Goal: Transaction & Acquisition: Book appointment/travel/reservation

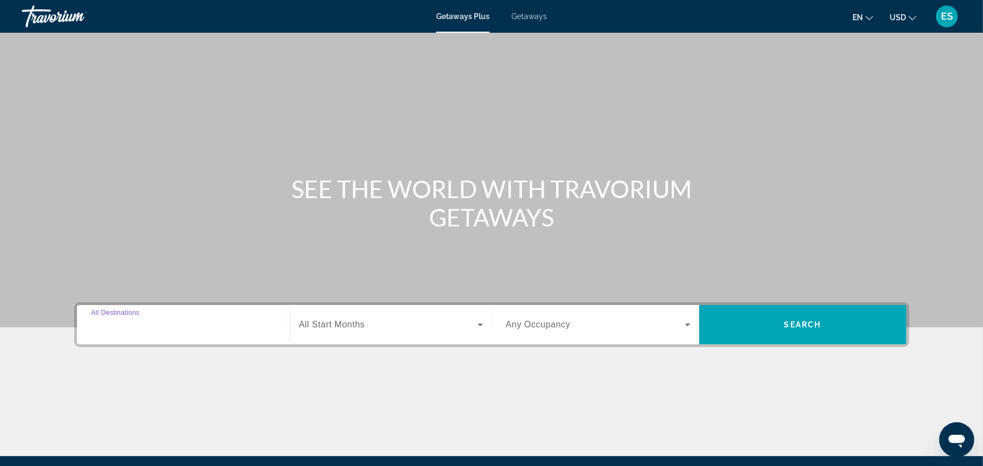
click at [171, 327] on input "Destination All Destinations" at bounding box center [183, 325] width 184 height 13
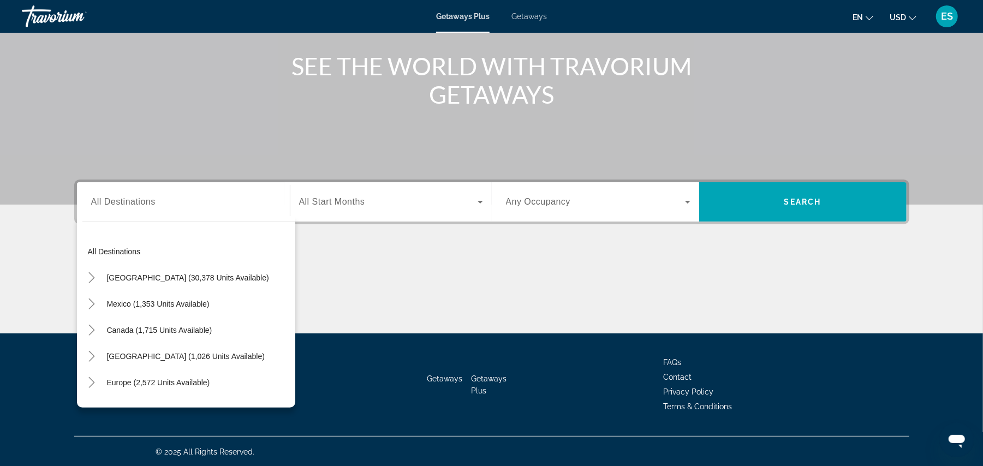
scroll to position [177, 0]
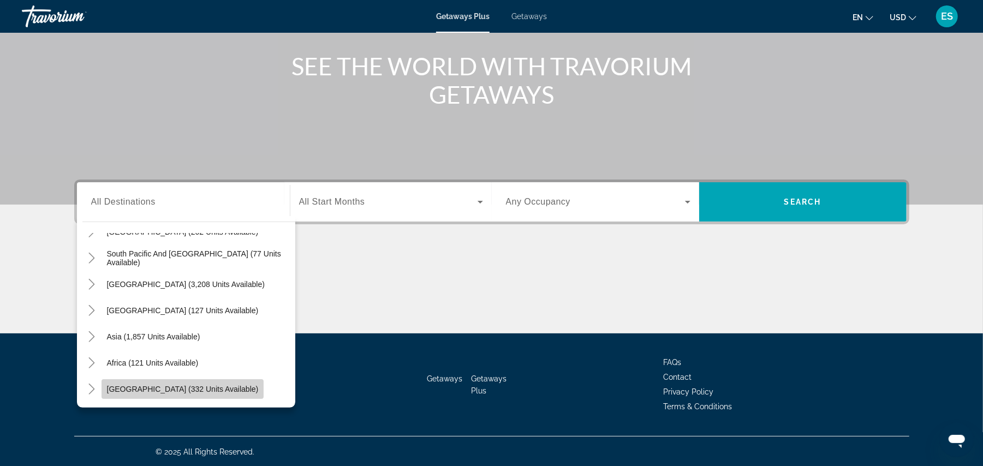
click at [182, 387] on span "[GEOGRAPHIC_DATA] (332 units available)" at bounding box center [183, 389] width 152 height 9
type input "**********"
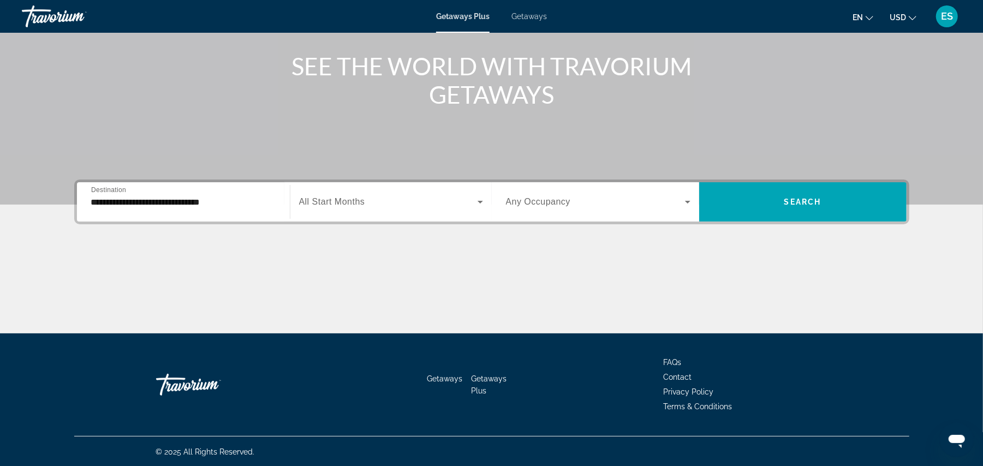
click at [370, 193] on div "Search widget" at bounding box center [391, 202] width 184 height 31
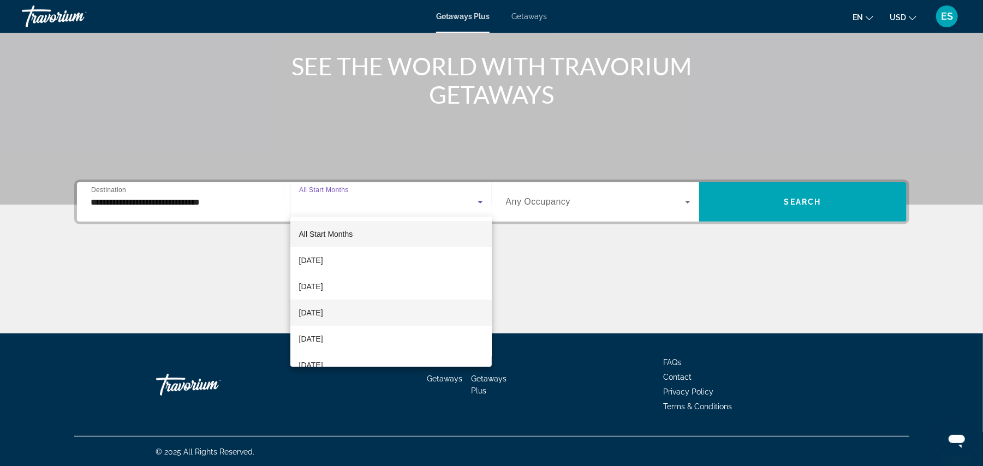
click at [323, 316] on span "[DATE]" at bounding box center [311, 312] width 24 height 13
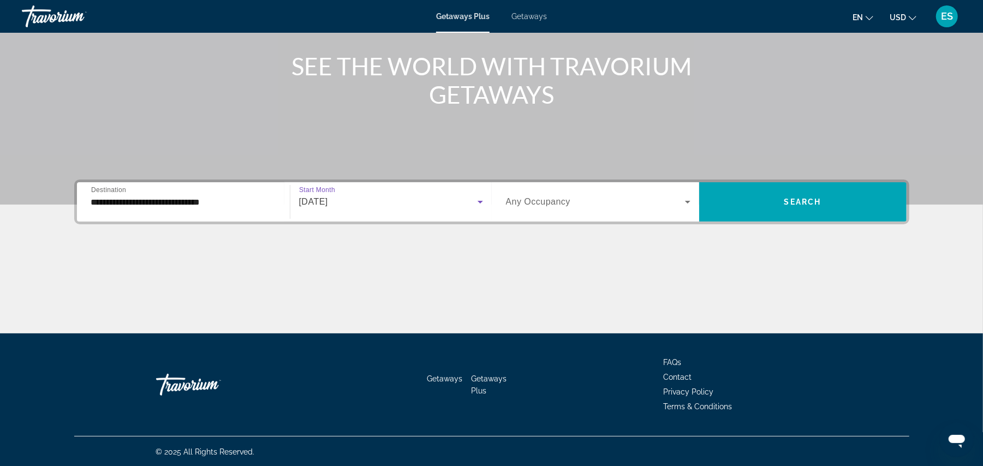
click at [597, 201] on span "Search widget" at bounding box center [595, 201] width 179 height 13
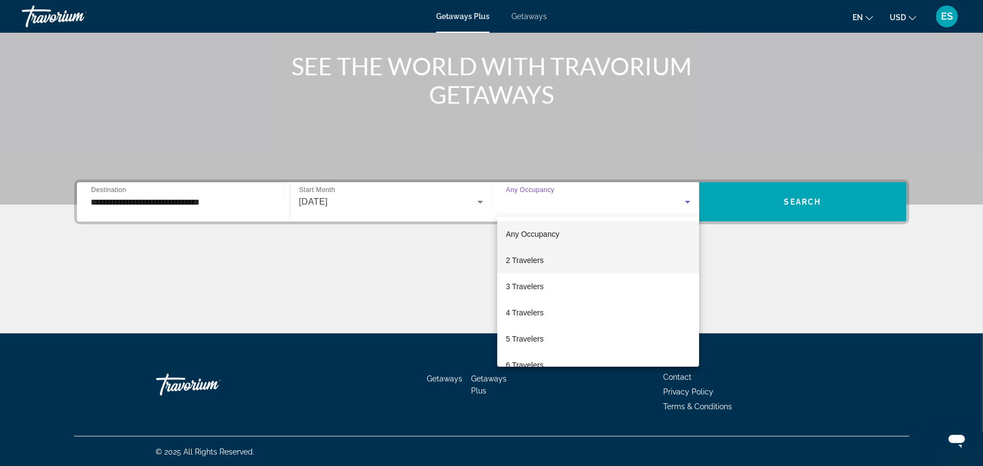
click at [522, 258] on span "2 Travelers" at bounding box center [525, 260] width 38 height 13
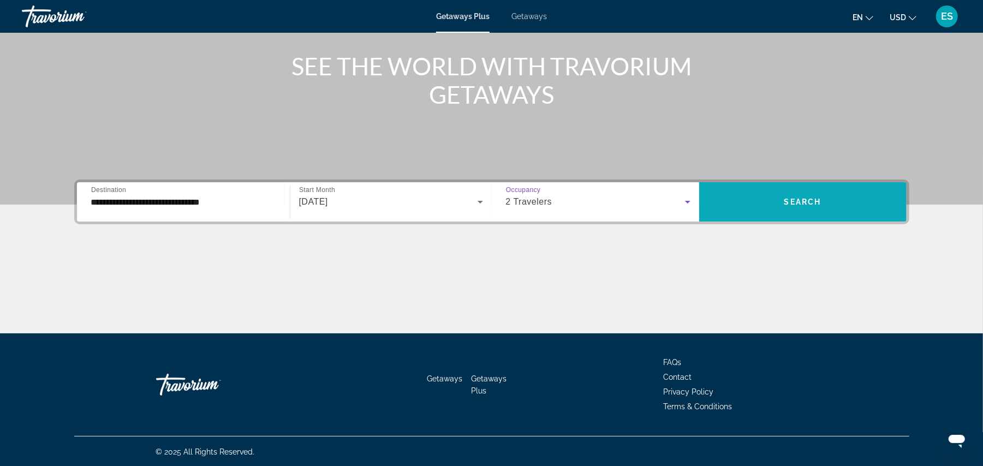
click at [780, 189] on span "Search widget" at bounding box center [802, 202] width 207 height 26
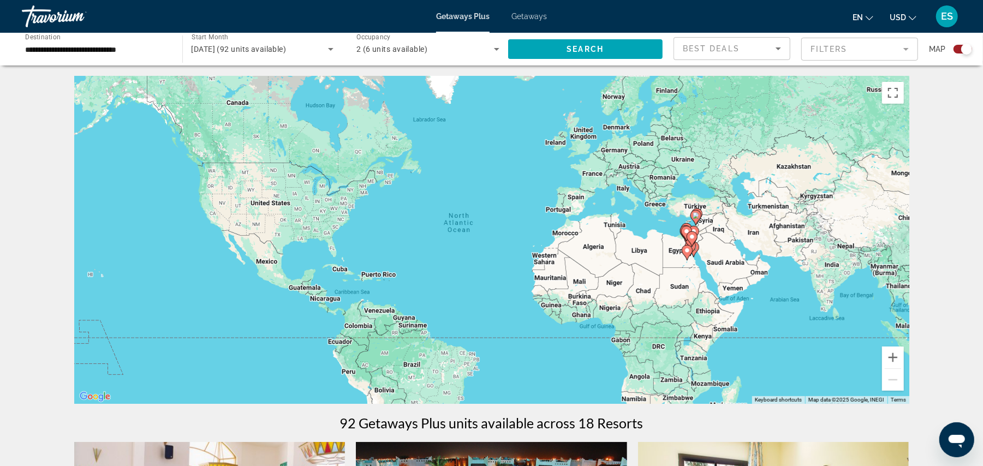
click at [693, 247] on gmp-advanced-marker "Main content" at bounding box center [691, 239] width 11 height 16
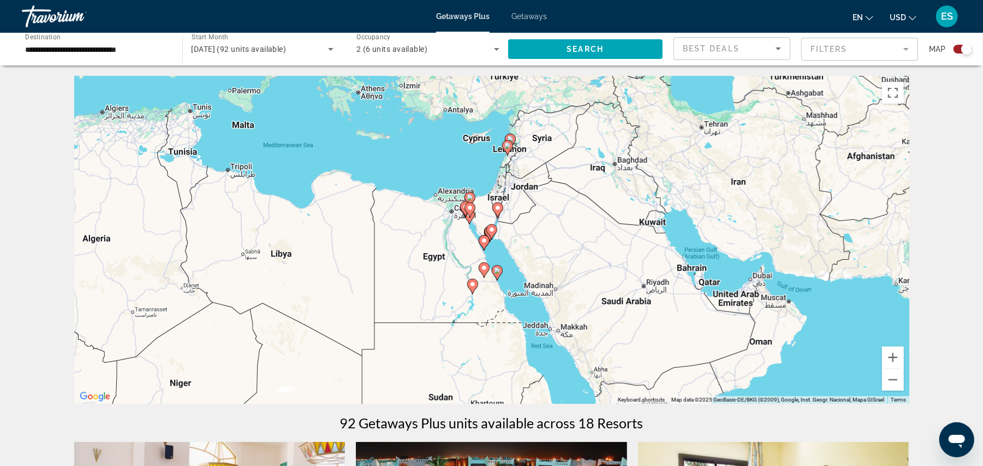
click at [483, 245] on icon "Main content" at bounding box center [483, 243] width 10 height 14
type input "**********"
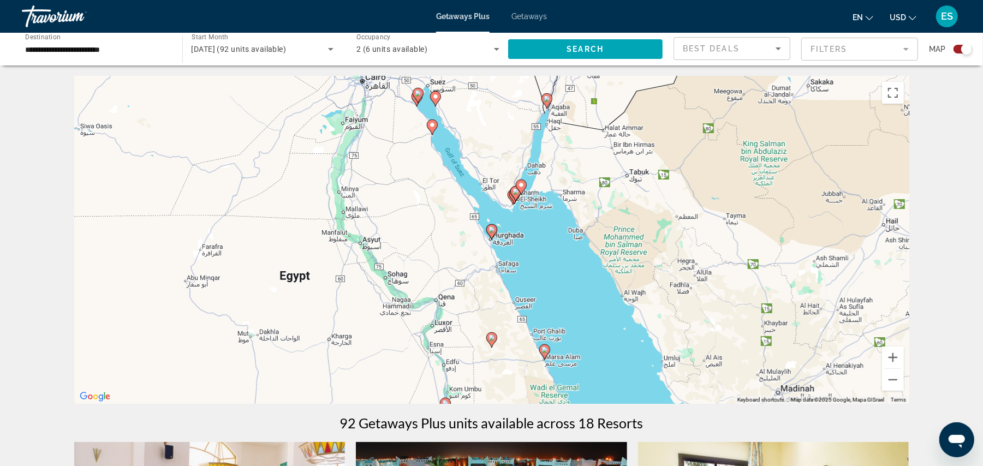
click at [491, 233] on icon "Main content" at bounding box center [491, 232] width 10 height 14
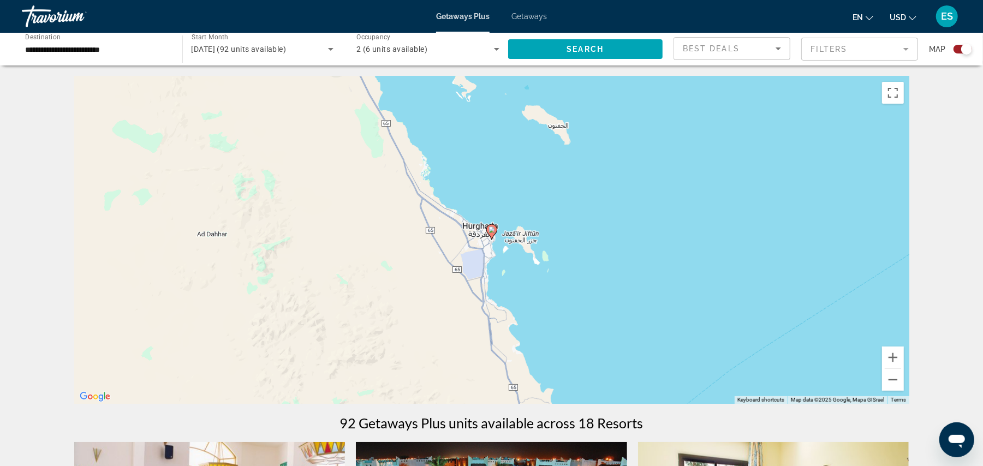
click at [491, 235] on icon "Main content" at bounding box center [491, 232] width 10 height 14
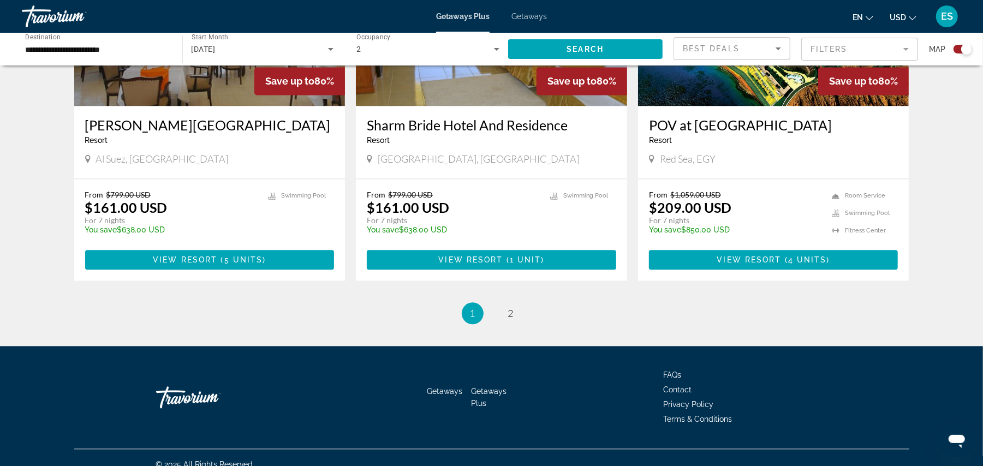
scroll to position [1638, 0]
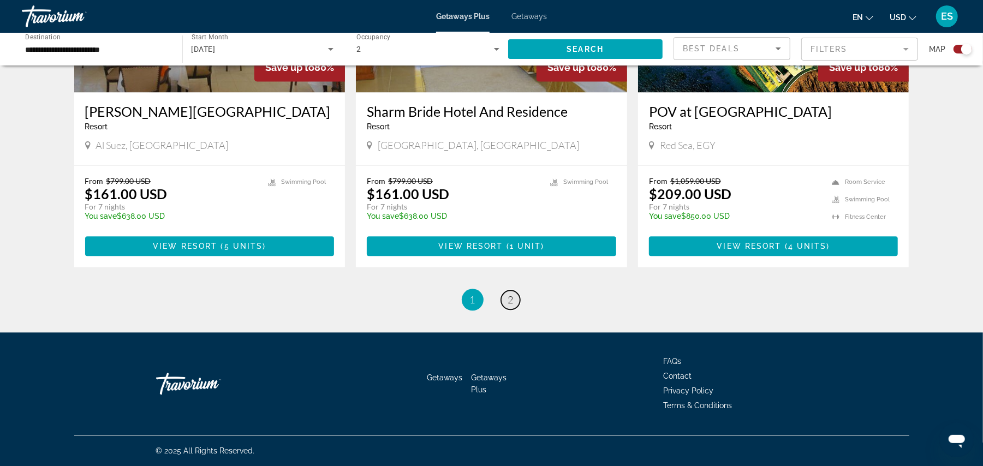
click at [508, 295] on span "2" at bounding box center [510, 300] width 5 height 12
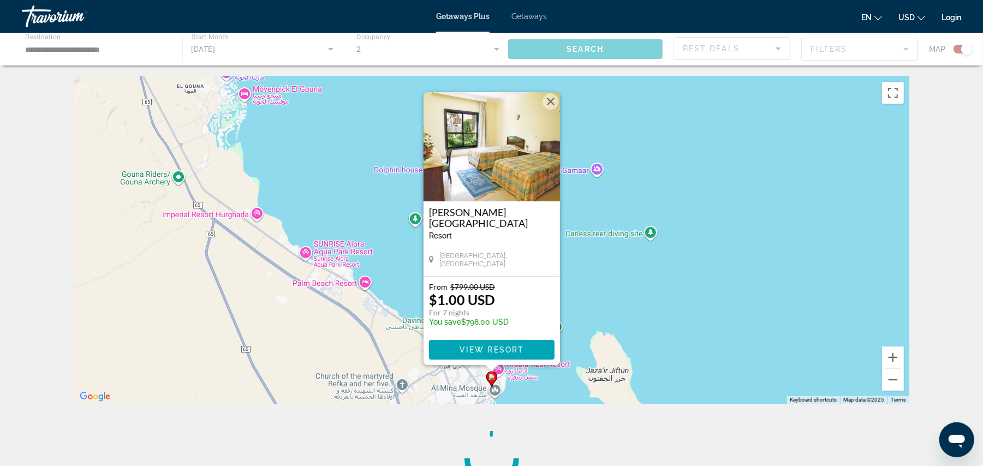
click at [549, 104] on button "Close" at bounding box center [550, 101] width 16 height 16
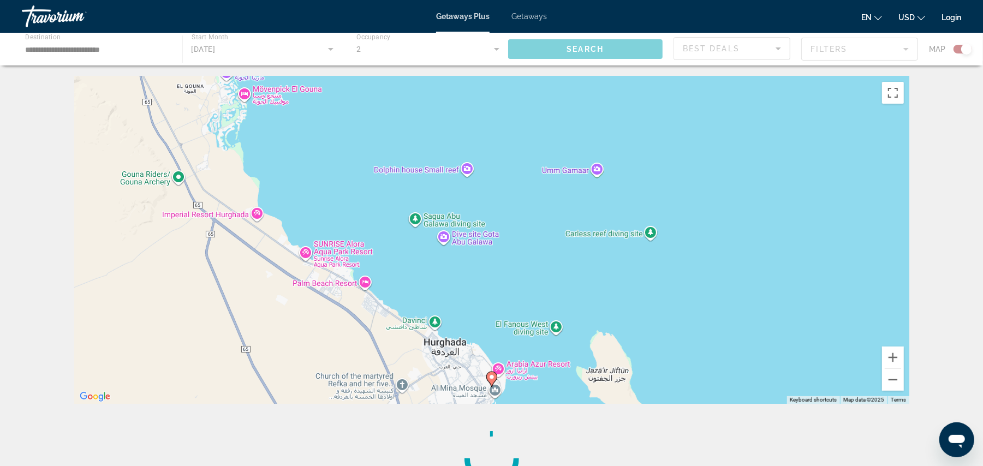
click at [568, 46] on div "Main content" at bounding box center [491, 49] width 983 height 33
click at [683, 265] on div "To activate drag with keyboard, press Alt + Enter. Once in keyboard drag state,…" at bounding box center [491, 239] width 835 height 327
drag, startPoint x: 711, startPoint y: 317, endPoint x: 734, endPoint y: 161, distance: 157.2
click at [734, 161] on div "To activate drag with keyboard, press Alt + Enter. Once in keyboard drag state,…" at bounding box center [491, 239] width 835 height 327
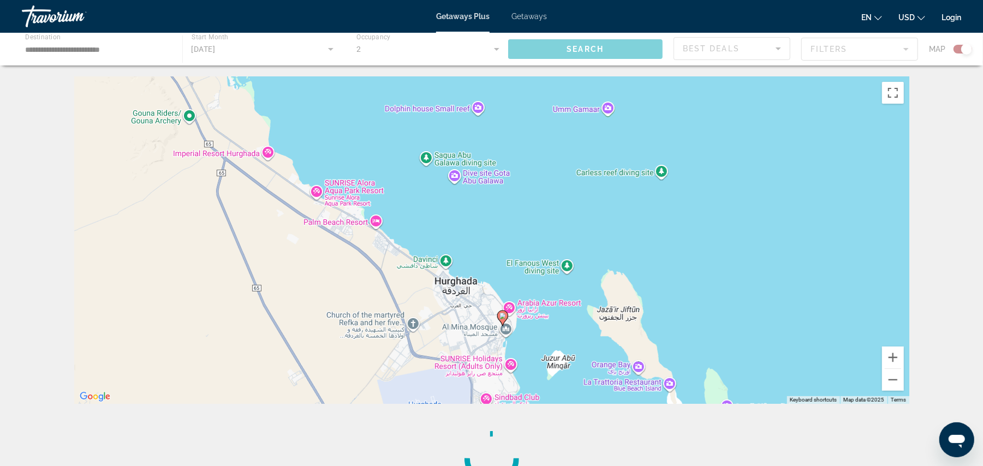
drag, startPoint x: 686, startPoint y: 313, endPoint x: 719, endPoint y: 247, distance: 73.7
click at [698, 249] on div "To activate drag with keyboard, press Alt + Enter. Once in keyboard drag state,…" at bounding box center [491, 239] width 835 height 327
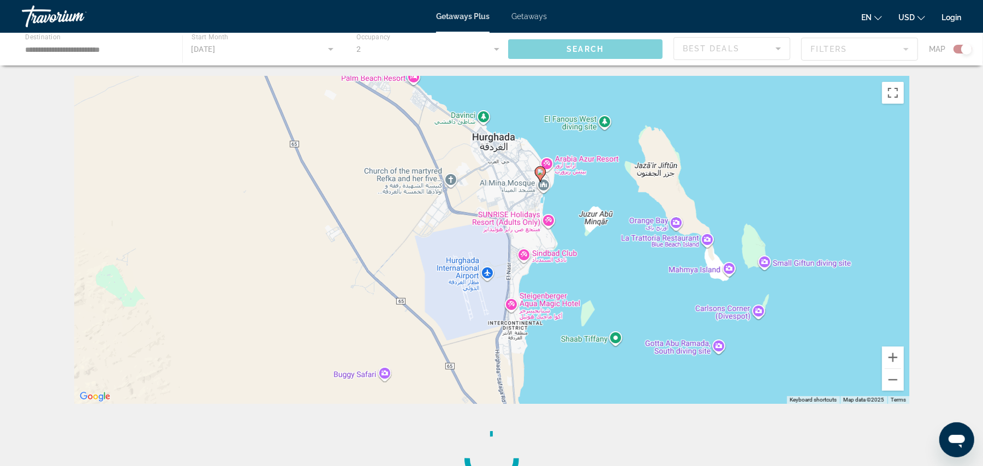
drag, startPoint x: 726, startPoint y: 324, endPoint x: 765, endPoint y: 186, distance: 143.5
click at [765, 186] on div "To activate drag with keyboard, press Alt + Enter. Once in keyboard drag state,…" at bounding box center [491, 239] width 835 height 327
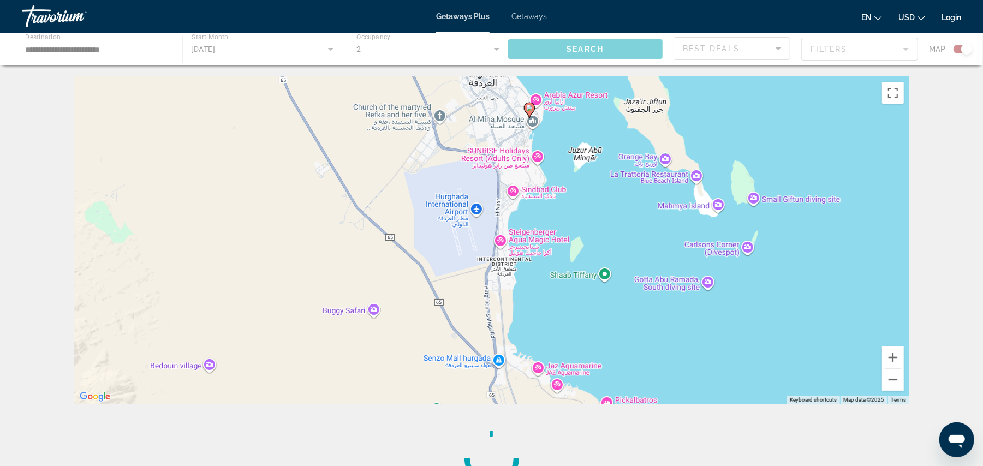
drag, startPoint x: 759, startPoint y: 265, endPoint x: 716, endPoint y: 148, distance: 124.6
click at [716, 148] on div "To activate drag with keyboard, press Alt + Enter. Once in keyboard drag state,…" at bounding box center [491, 239] width 835 height 327
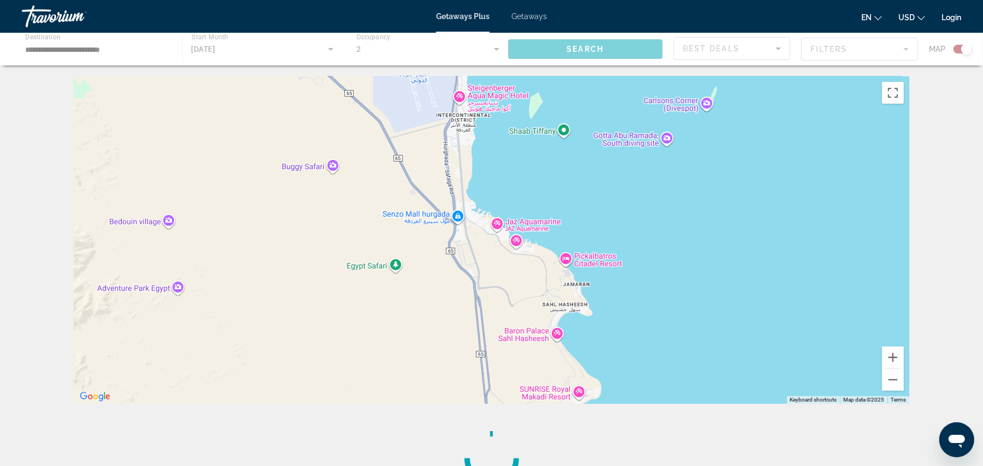
drag, startPoint x: 718, startPoint y: 287, endPoint x: 715, endPoint y: 195, distance: 92.3
click at [715, 196] on div "To activate drag with keyboard, press Alt + Enter. Once in keyboard drag state,…" at bounding box center [491, 239] width 835 height 327
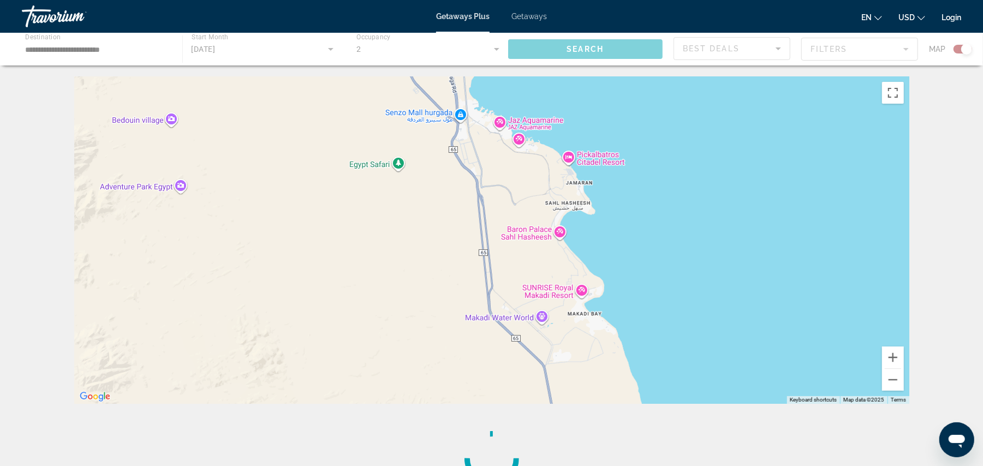
drag, startPoint x: 675, startPoint y: 318, endPoint x: 676, endPoint y: 190, distance: 127.7
click at [678, 192] on div "Main content" at bounding box center [491, 239] width 835 height 327
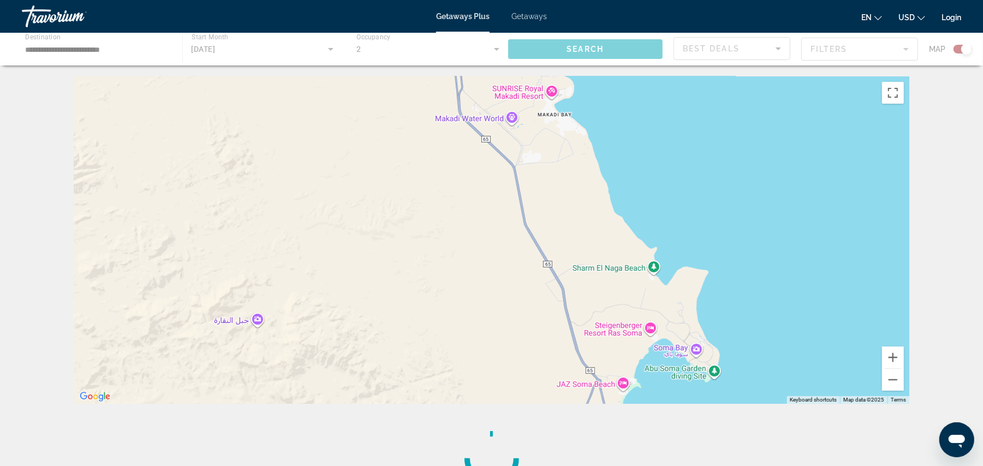
drag, startPoint x: 695, startPoint y: 332, endPoint x: 676, endPoint y: 206, distance: 127.4
click at [678, 208] on div "Main content" at bounding box center [491, 239] width 835 height 327
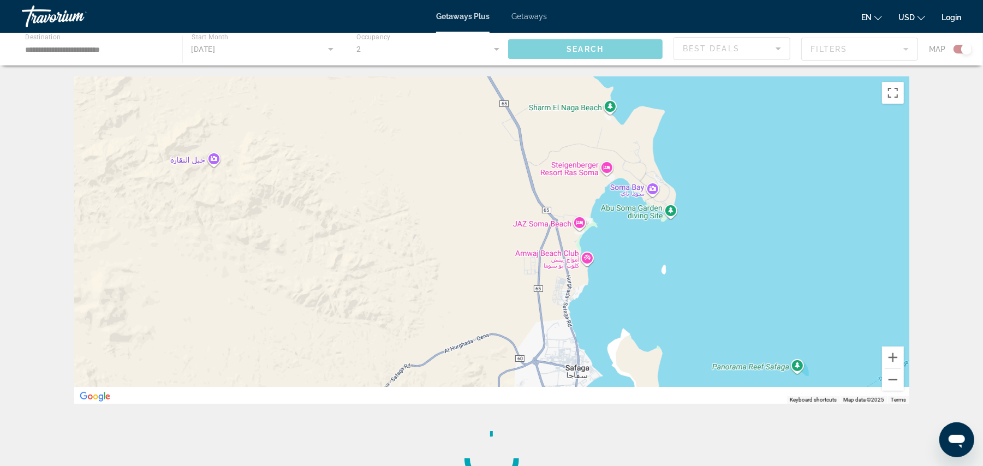
drag, startPoint x: 742, startPoint y: 342, endPoint x: 723, endPoint y: 232, distance: 111.3
click at [723, 233] on div "Main content" at bounding box center [491, 239] width 835 height 327
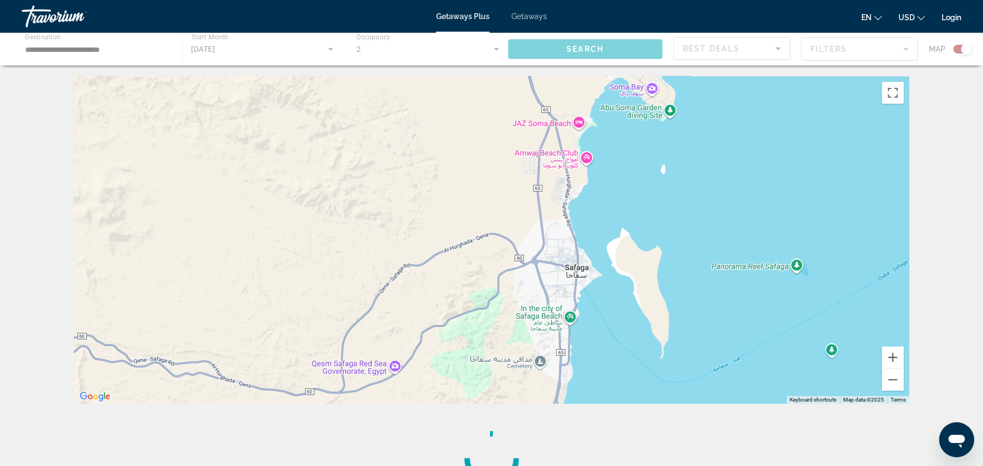
drag, startPoint x: 690, startPoint y: 364, endPoint x: 686, endPoint y: 260, distance: 104.3
click at [686, 261] on div "Main content" at bounding box center [491, 239] width 835 height 327
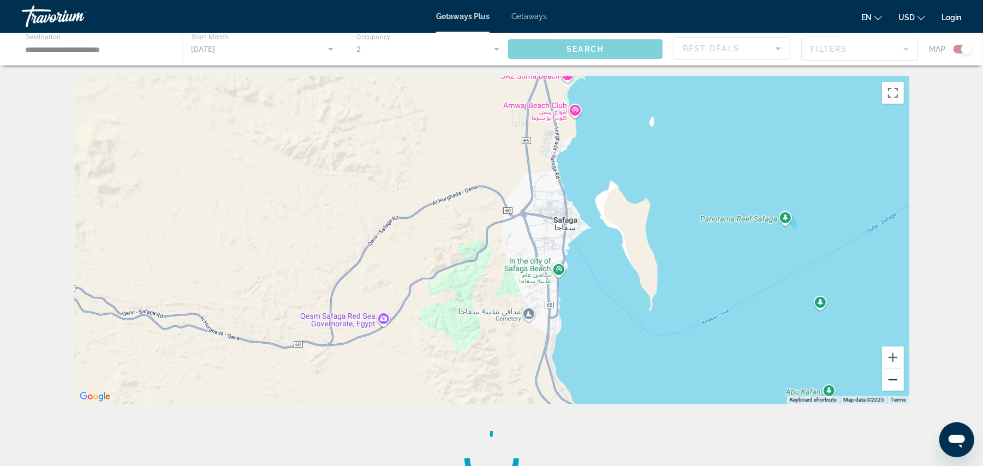
click at [889, 378] on button "Zoom out" at bounding box center [893, 380] width 22 height 22
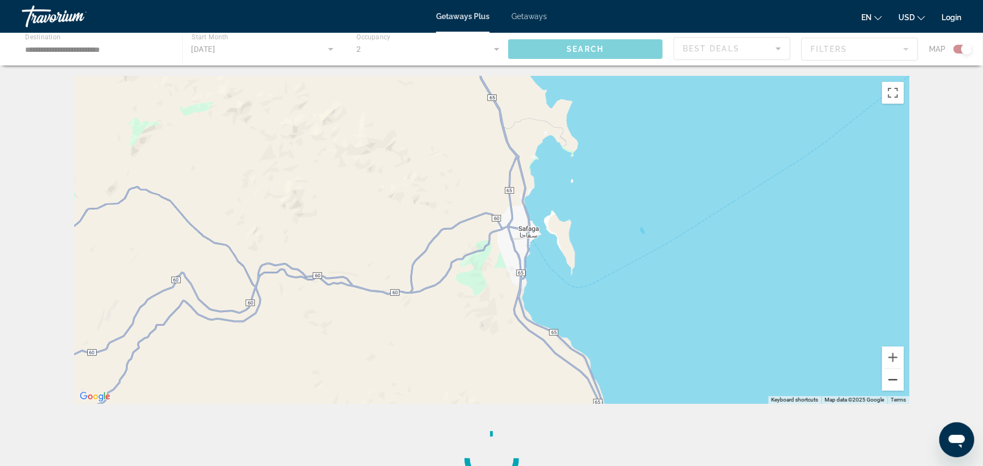
click at [889, 375] on button "Zoom out" at bounding box center [893, 380] width 22 height 22
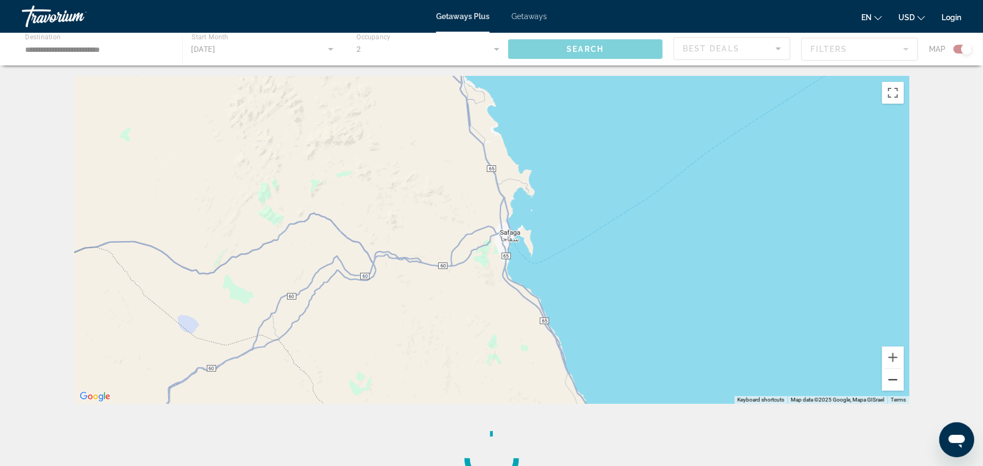
click at [891, 379] on button "Zoom out" at bounding box center [893, 380] width 22 height 22
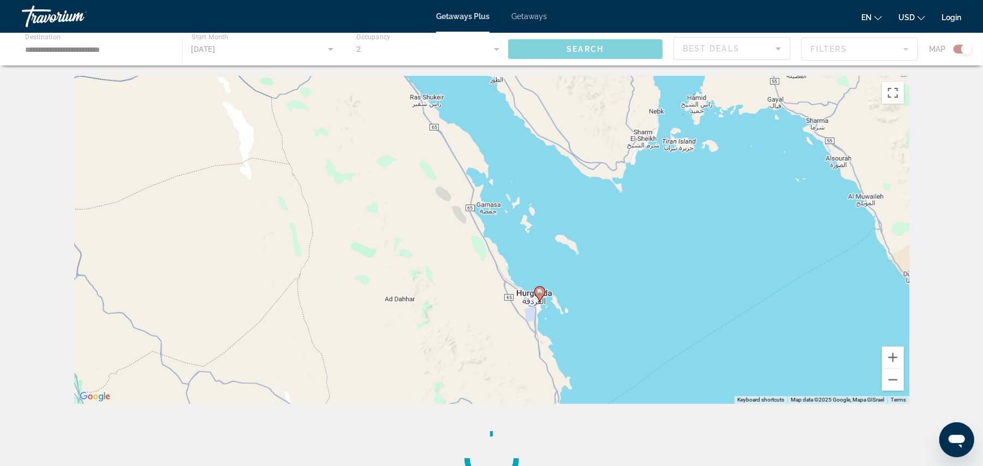
drag, startPoint x: 668, startPoint y: 196, endPoint x: 726, endPoint y: 365, distance: 178.2
click at [726, 365] on div "To activate drag with keyboard, press Alt + Enter. Once in keyboard drag state,…" at bounding box center [491, 239] width 835 height 327
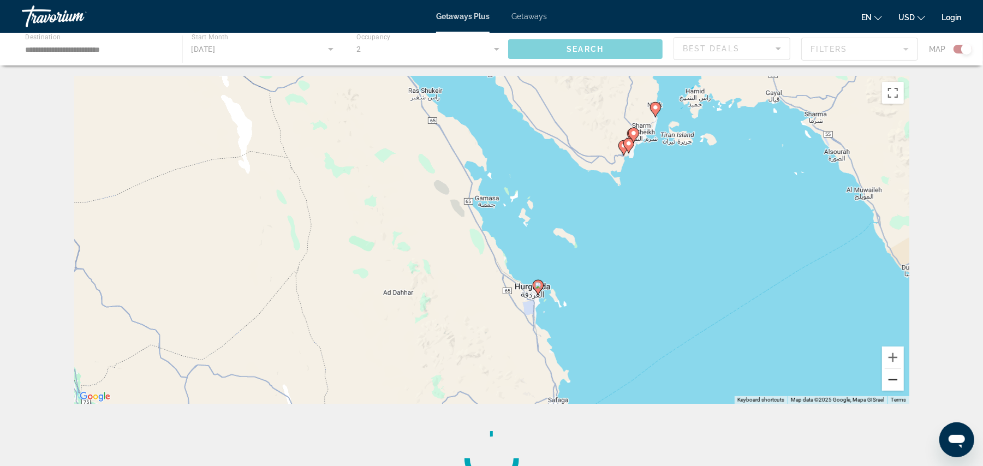
click at [884, 379] on button "Zoom out" at bounding box center [893, 380] width 22 height 22
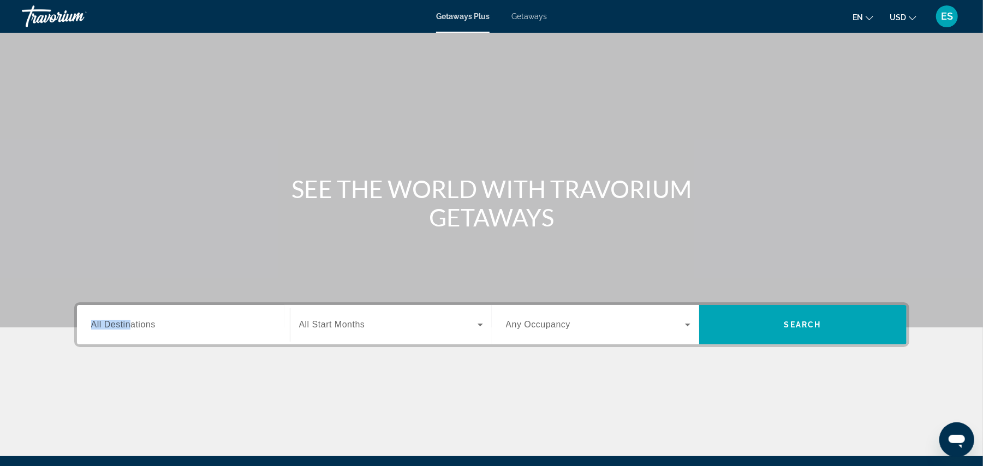
click at [132, 320] on span "All Destinations" at bounding box center [123, 324] width 64 height 9
click at [132, 320] on input "Destination All Destinations" at bounding box center [183, 325] width 184 height 13
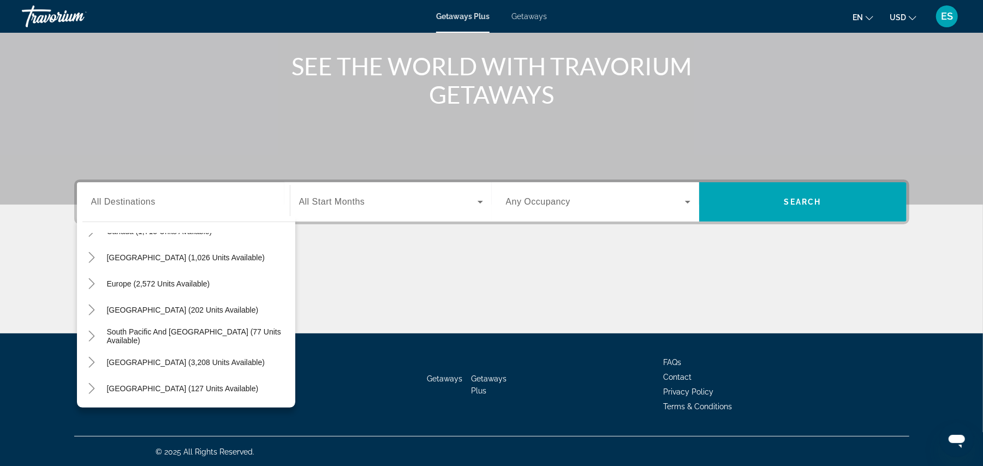
scroll to position [177, 0]
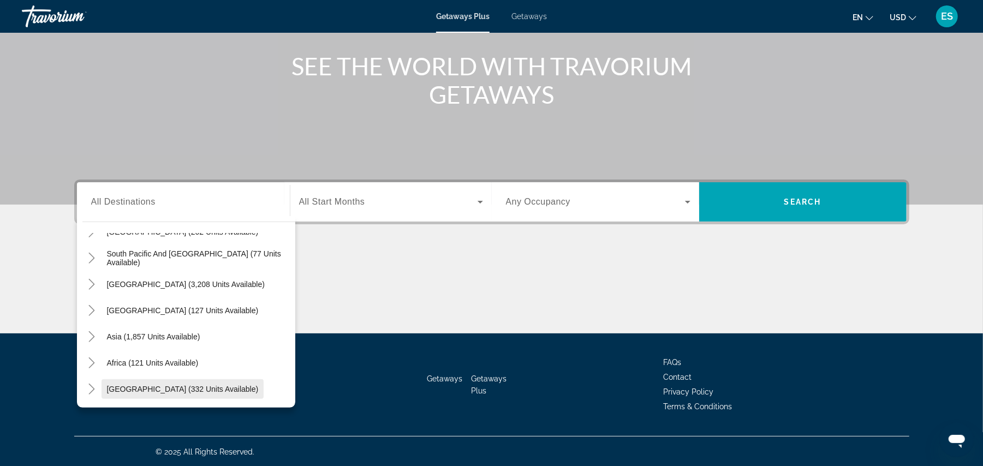
click at [184, 393] on span "Search widget" at bounding box center [182, 389] width 163 height 26
type input "**********"
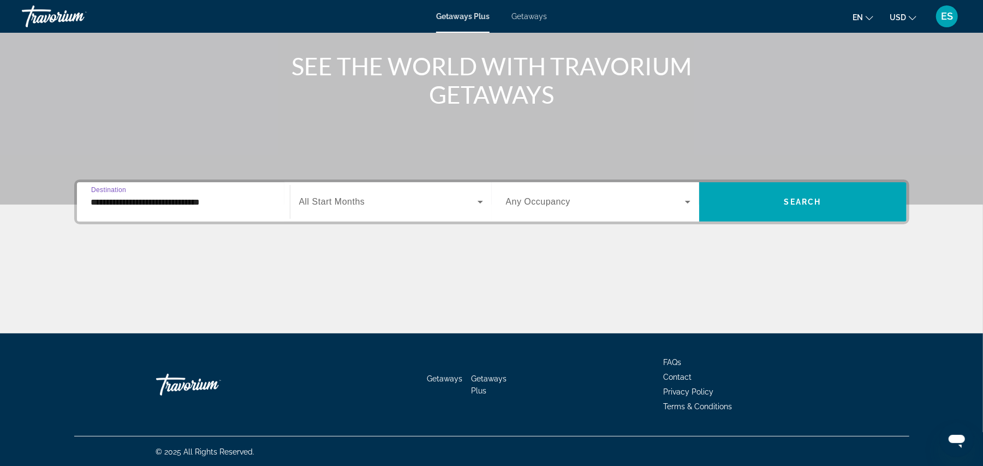
click at [383, 203] on span "Search widget" at bounding box center [388, 201] width 178 height 13
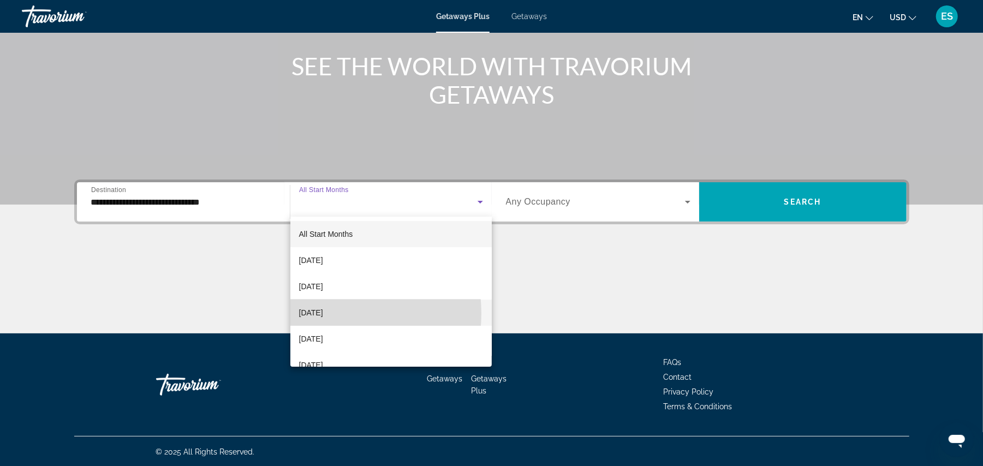
click at [321, 313] on span "[DATE]" at bounding box center [311, 312] width 24 height 13
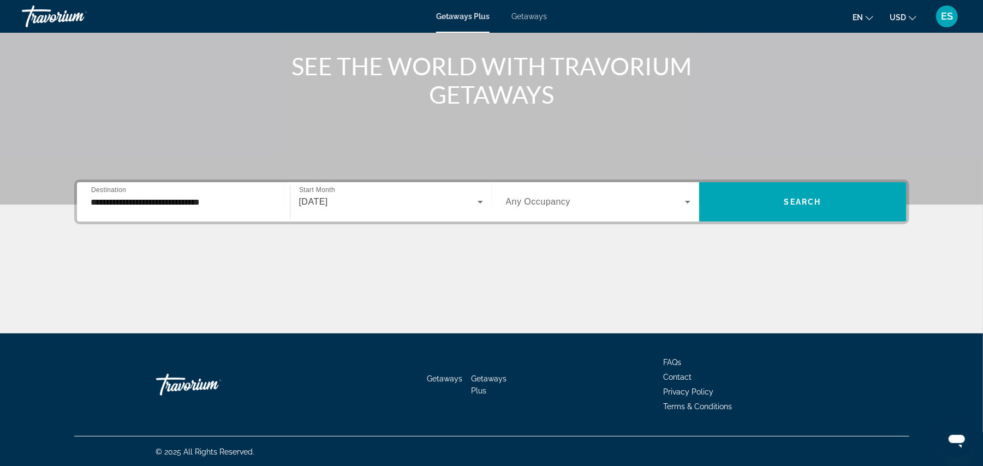
click at [533, 202] on span "Any Occupancy" at bounding box center [538, 201] width 65 height 9
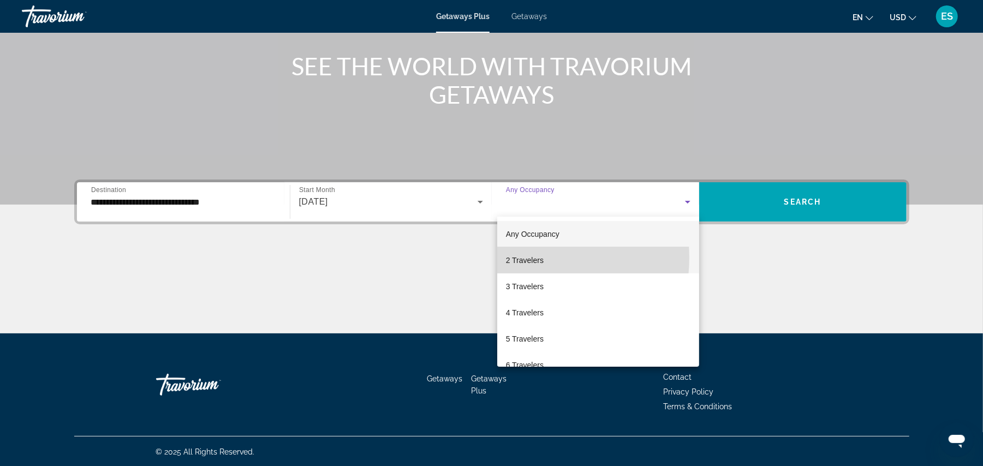
click at [527, 257] on span "2 Travelers" at bounding box center [525, 260] width 38 height 13
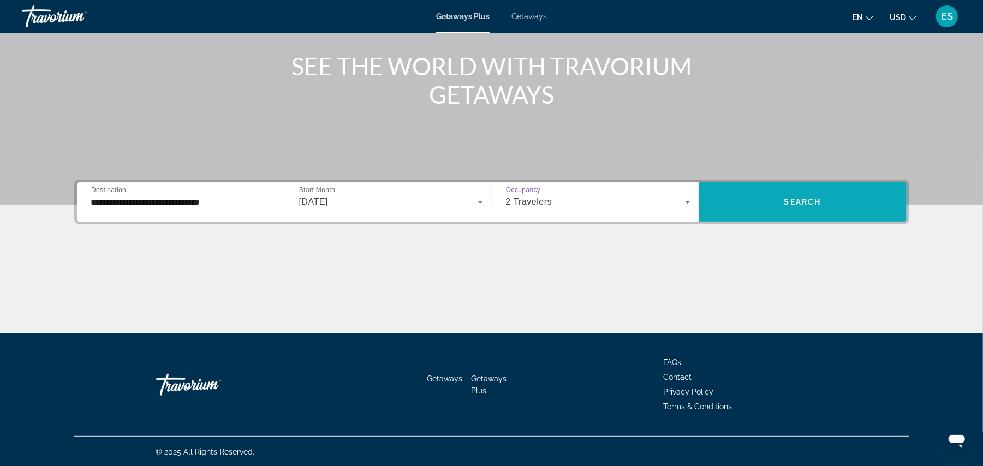
click at [753, 189] on span "Search widget" at bounding box center [802, 202] width 207 height 26
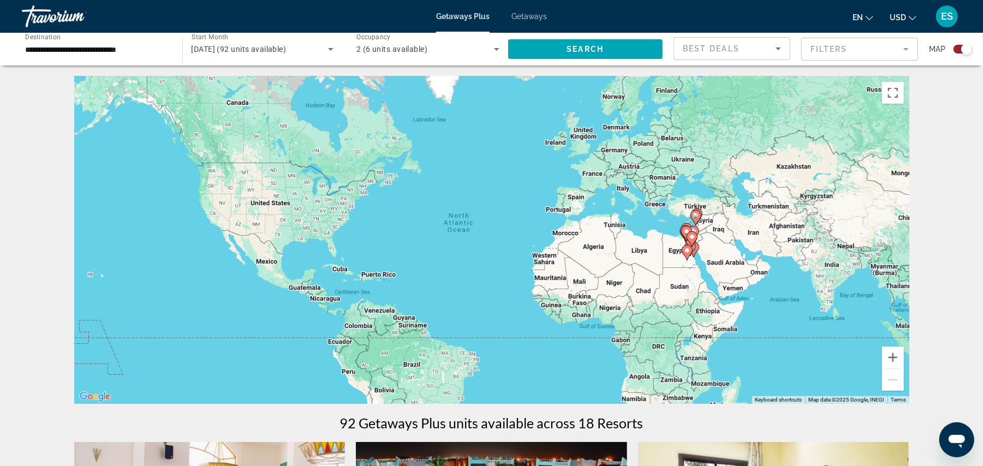
click at [690, 239] on image "Main content" at bounding box center [691, 236] width 7 height 7
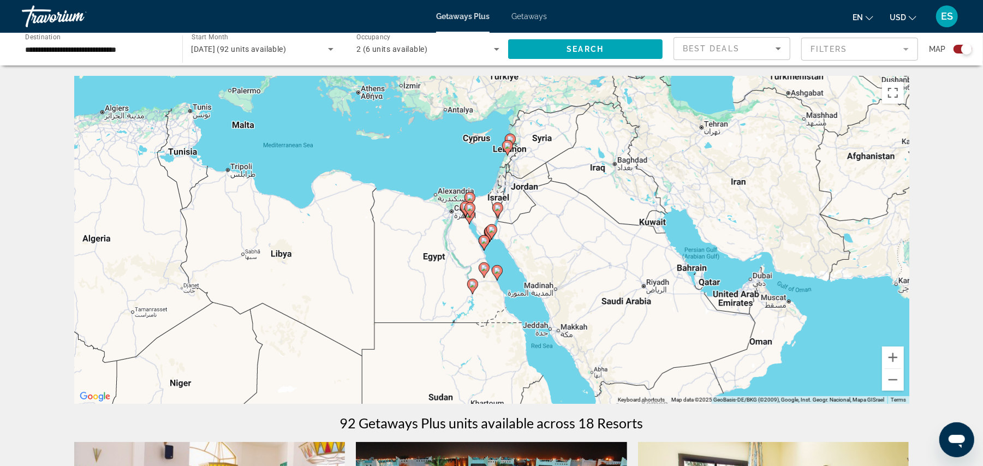
click at [498, 271] on image "Main content" at bounding box center [497, 270] width 7 height 7
type input "**********"
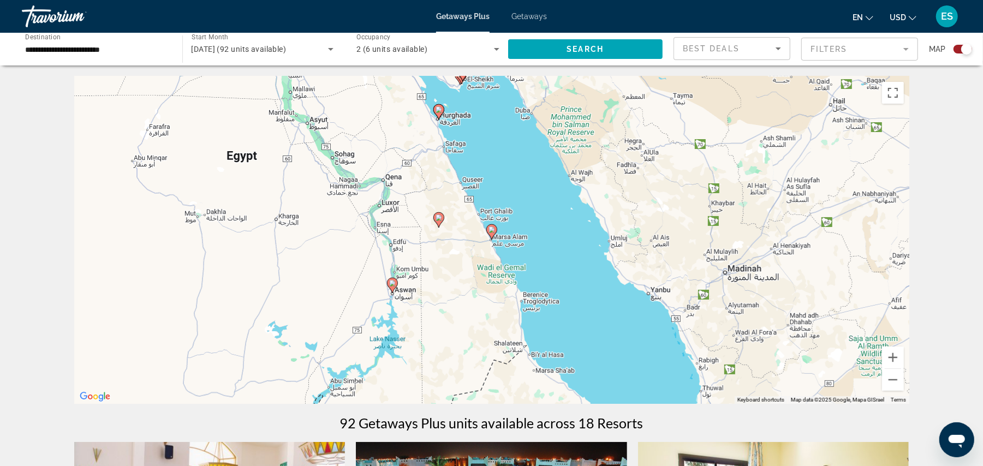
click at [493, 238] on gmp-advanced-marker "Main content" at bounding box center [491, 232] width 11 height 16
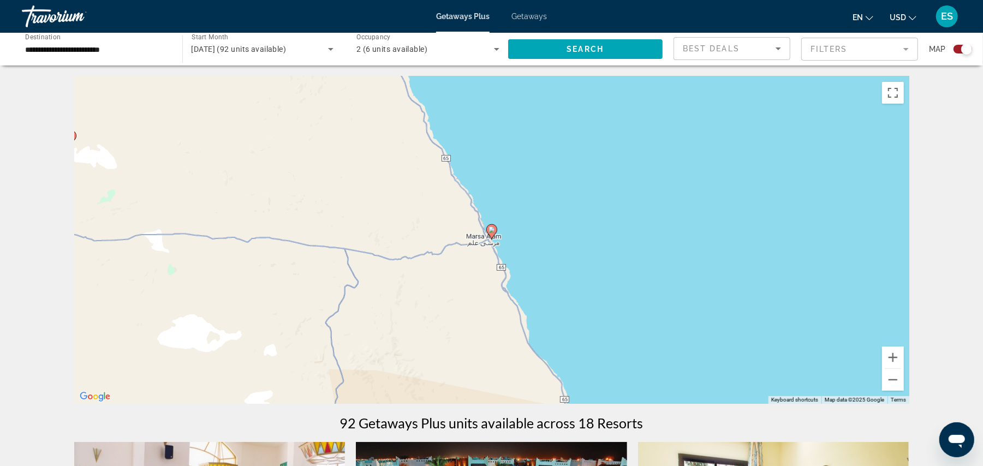
click at [486, 226] on gmp-advanced-marker "Main content" at bounding box center [491, 232] width 11 height 16
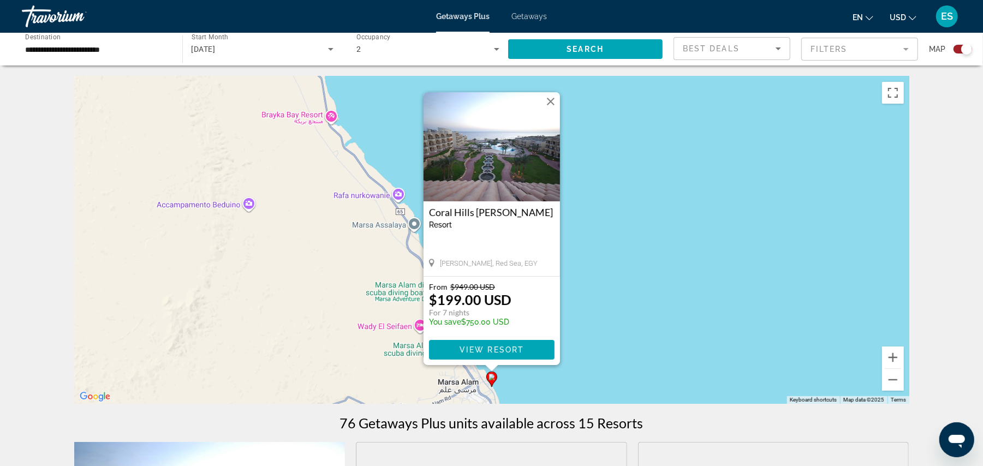
click at [551, 103] on button "Close" at bounding box center [550, 101] width 16 height 16
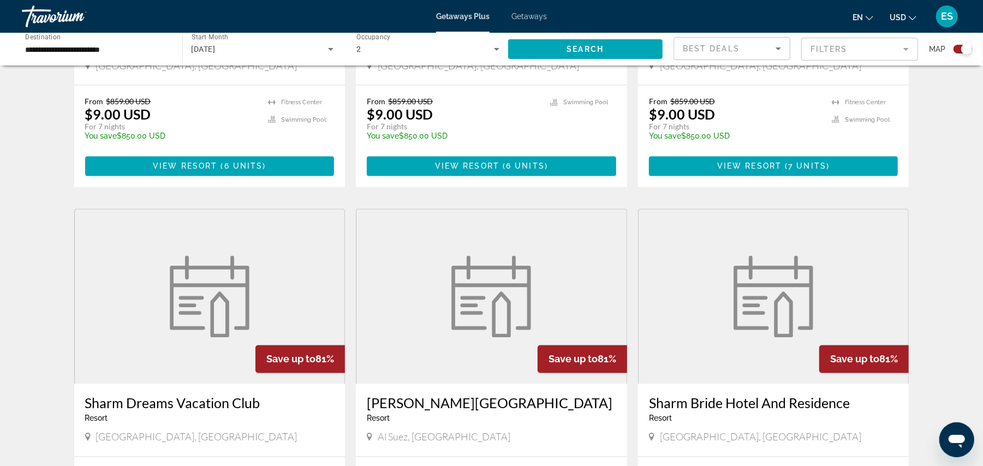
scroll to position [1382, 0]
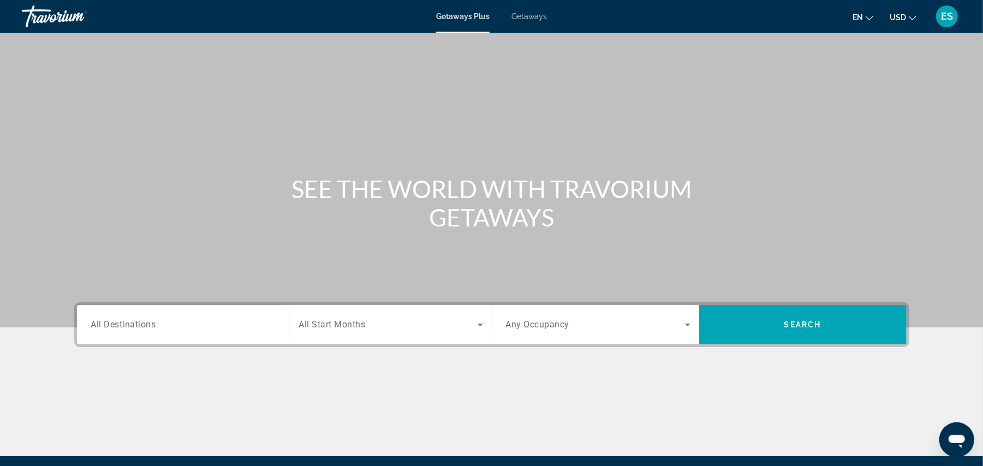
click at [180, 321] on input "Destination All Destinations" at bounding box center [183, 325] width 184 height 13
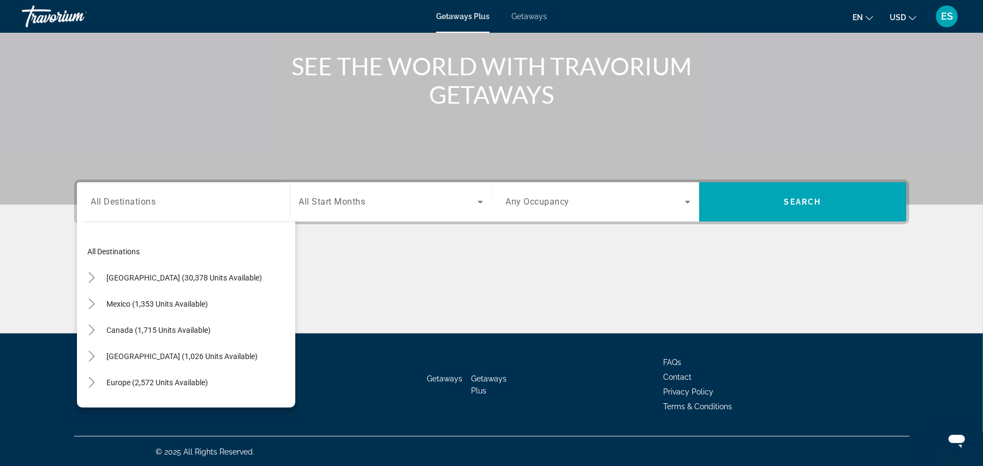
scroll to position [177, 0]
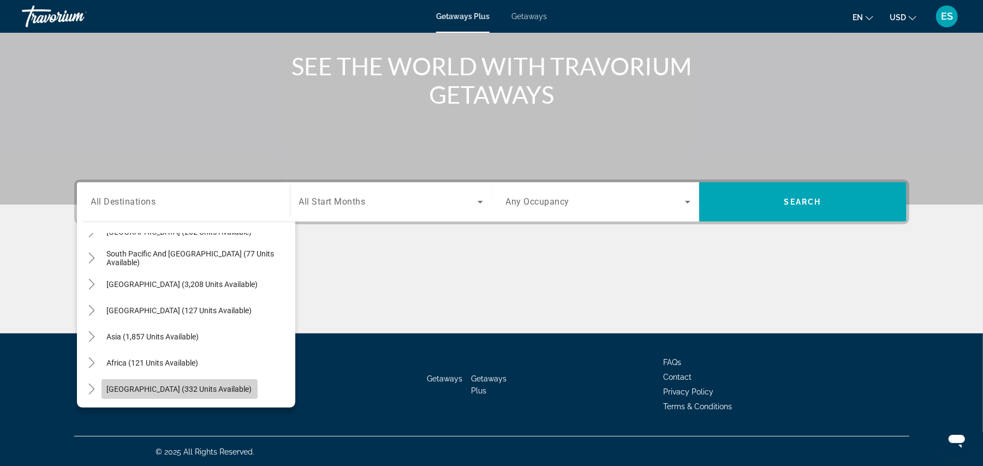
click at [212, 391] on span "[GEOGRAPHIC_DATA] (332 units available)" at bounding box center [179, 389] width 145 height 9
type input "**********"
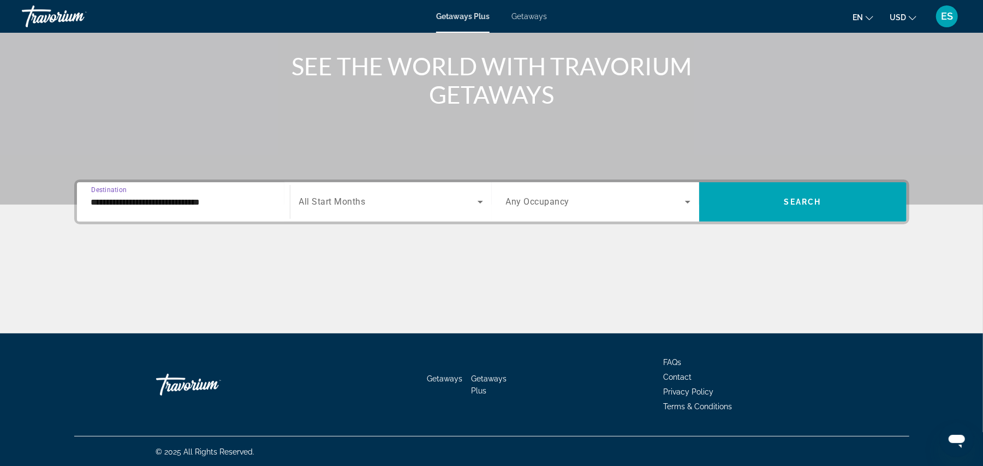
click at [383, 204] on span "Search widget" at bounding box center [388, 201] width 178 height 13
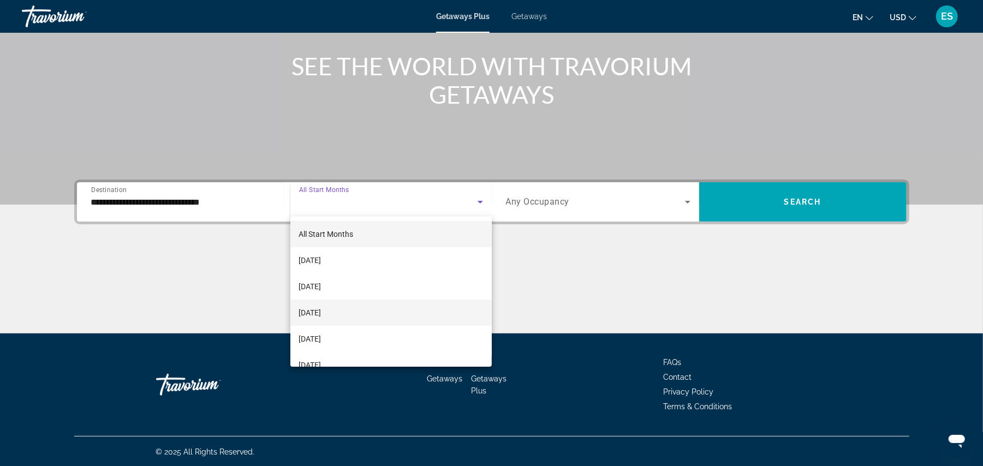
click at [321, 311] on span "[DATE]" at bounding box center [310, 312] width 22 height 13
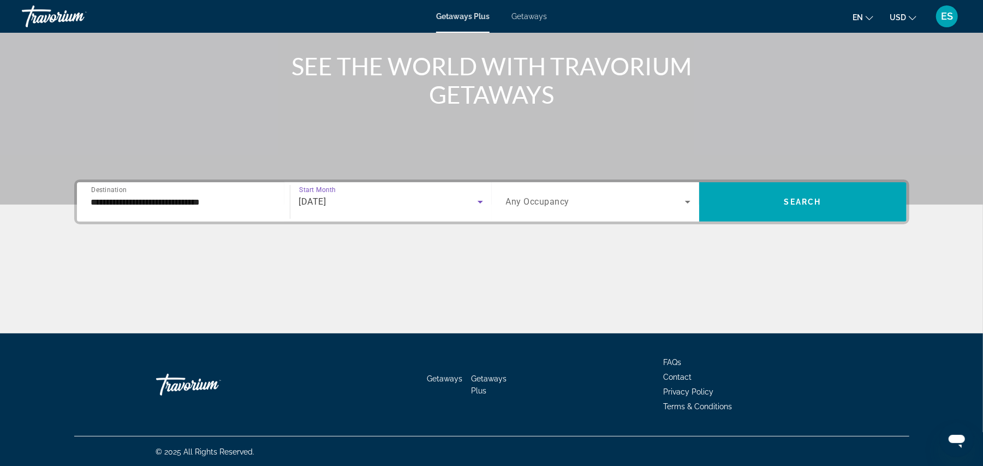
click at [556, 206] on span "Search widget" at bounding box center [595, 201] width 179 height 13
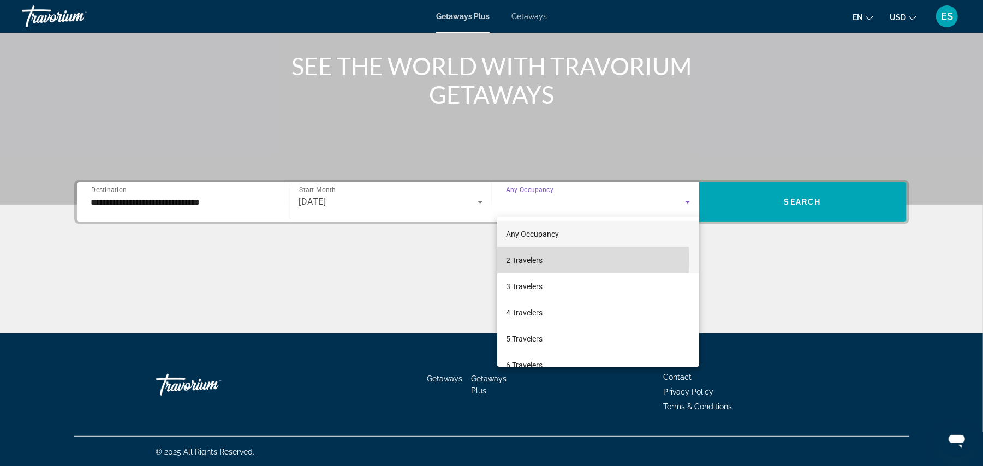
click at [546, 259] on mat-option "2 Travelers" at bounding box center [598, 260] width 202 height 26
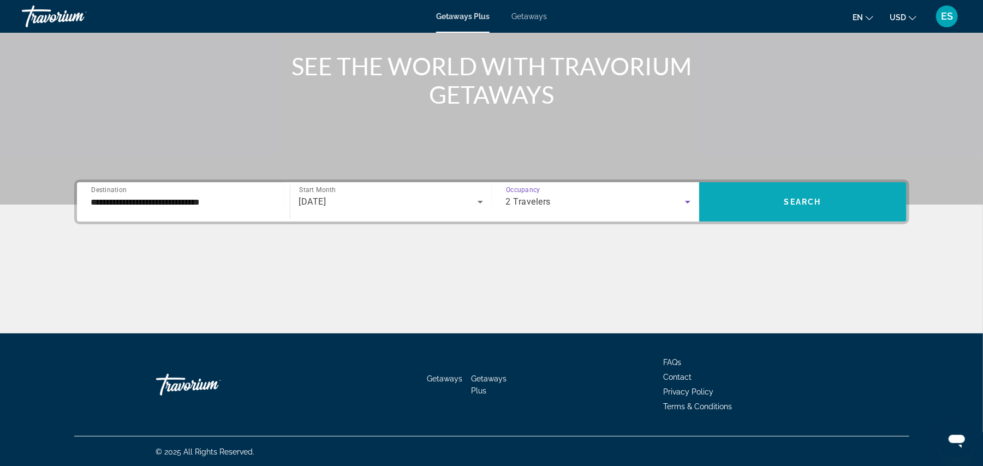
click at [725, 203] on span "Search widget" at bounding box center [802, 202] width 207 height 26
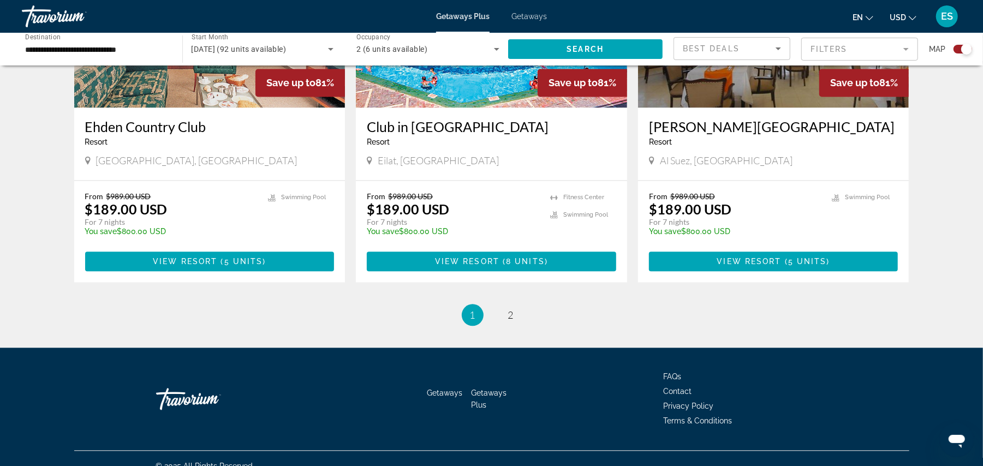
scroll to position [1638, 0]
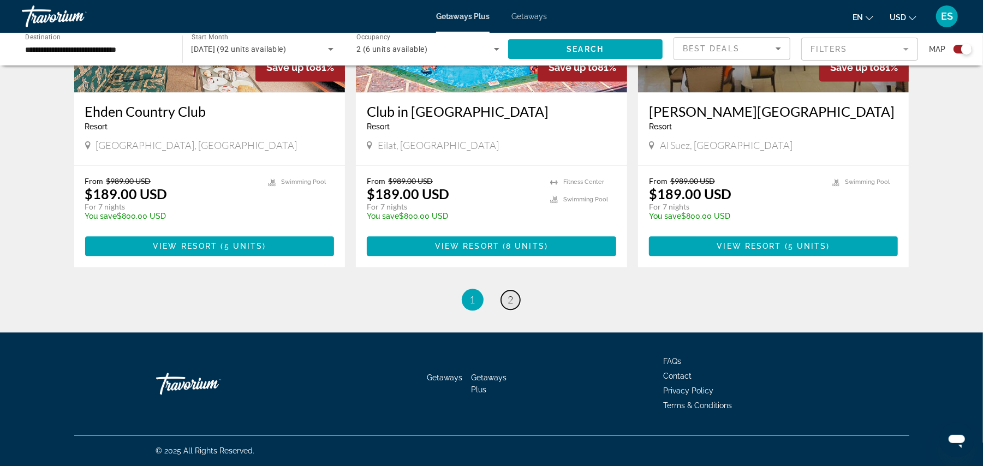
click at [512, 301] on span "2" at bounding box center [510, 300] width 5 height 12
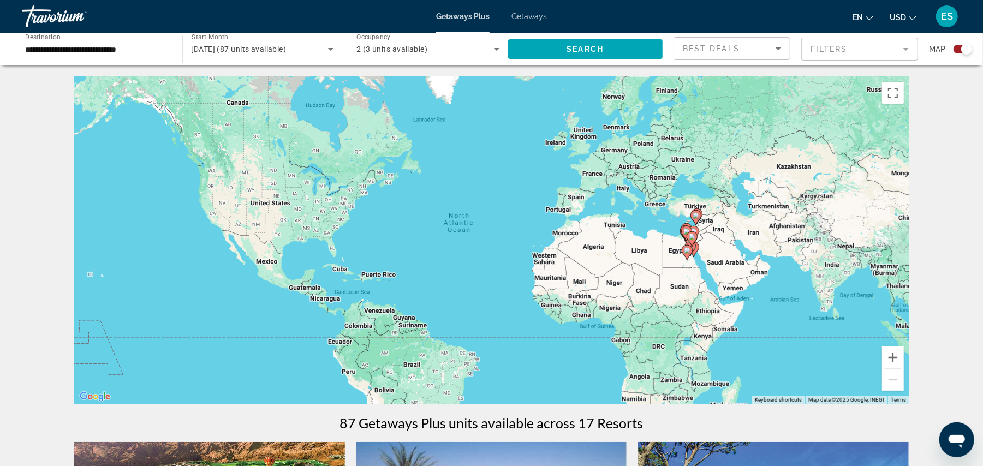
click at [687, 250] on image "Main content" at bounding box center [687, 250] width 7 height 7
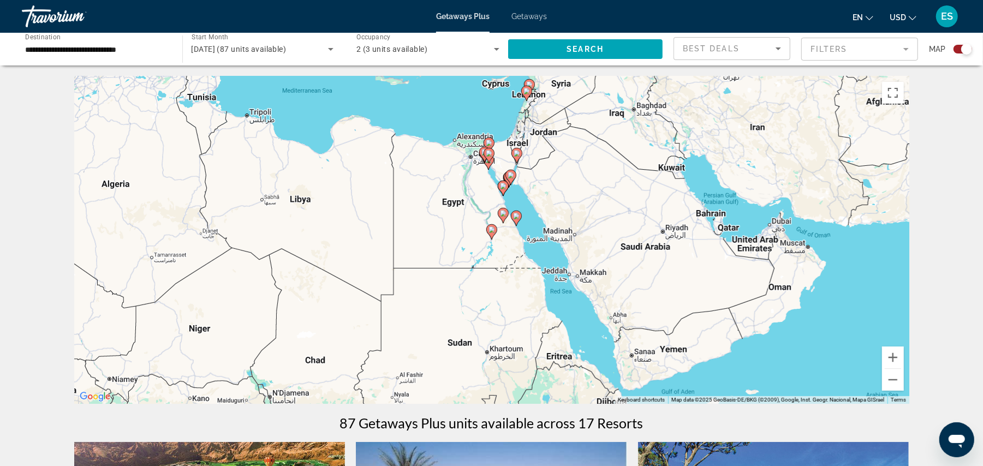
click at [503, 219] on icon "Main content" at bounding box center [503, 215] width 10 height 14
type input "**********"
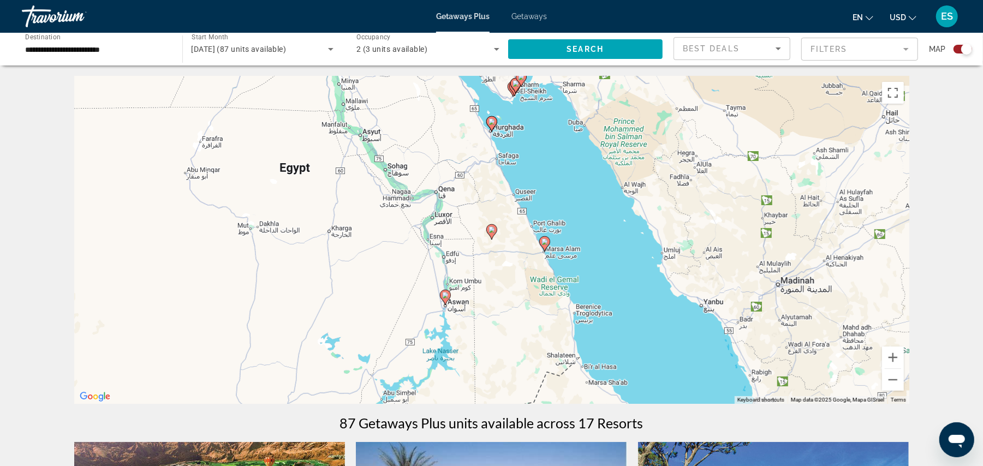
click at [492, 230] on image "Main content" at bounding box center [491, 229] width 7 height 7
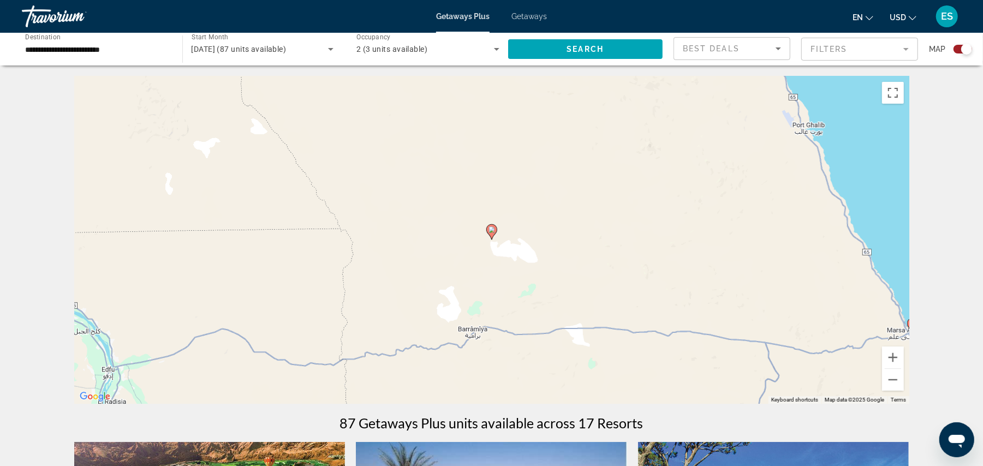
click at [492, 230] on image "Main content" at bounding box center [491, 229] width 7 height 7
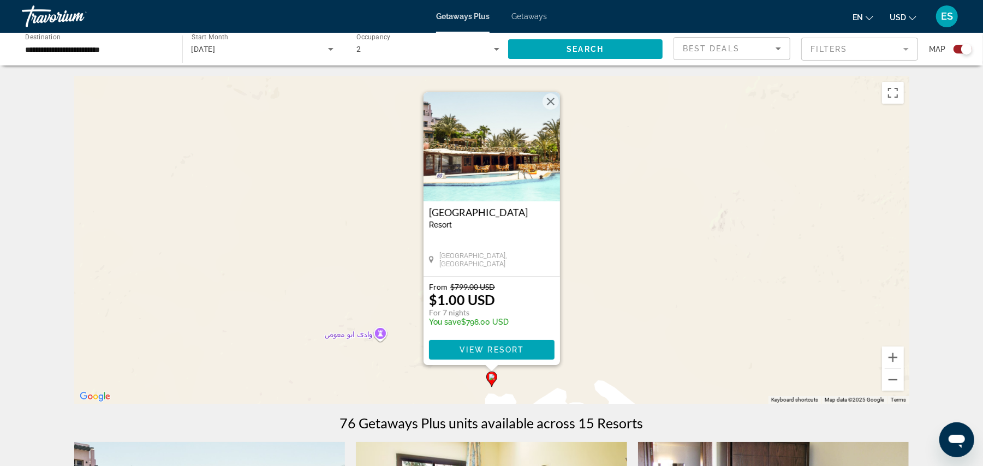
click at [549, 99] on button "Close" at bounding box center [550, 101] width 16 height 16
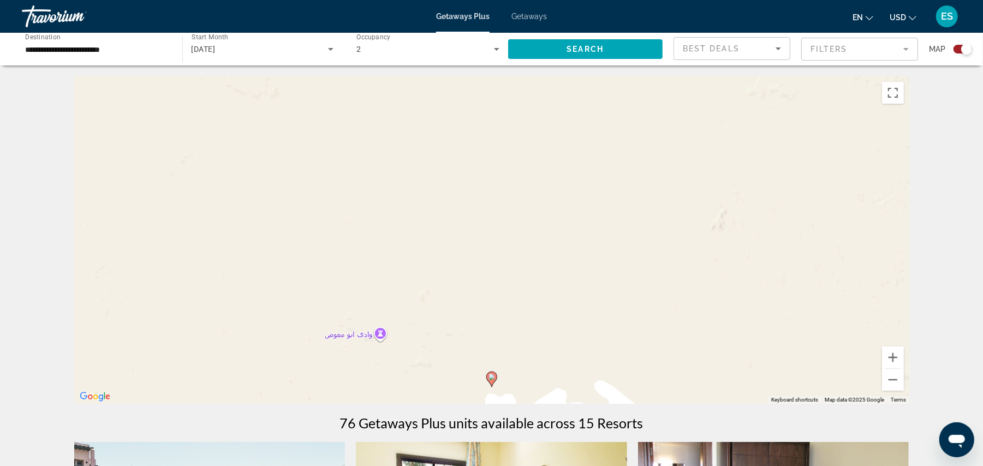
click at [487, 376] on icon "Main content" at bounding box center [491, 379] width 10 height 14
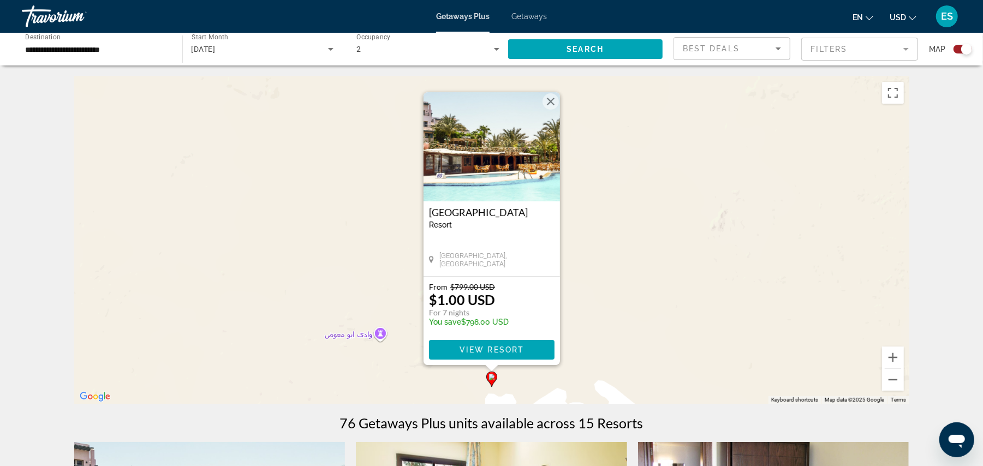
click at [550, 103] on button "Close" at bounding box center [550, 101] width 16 height 16
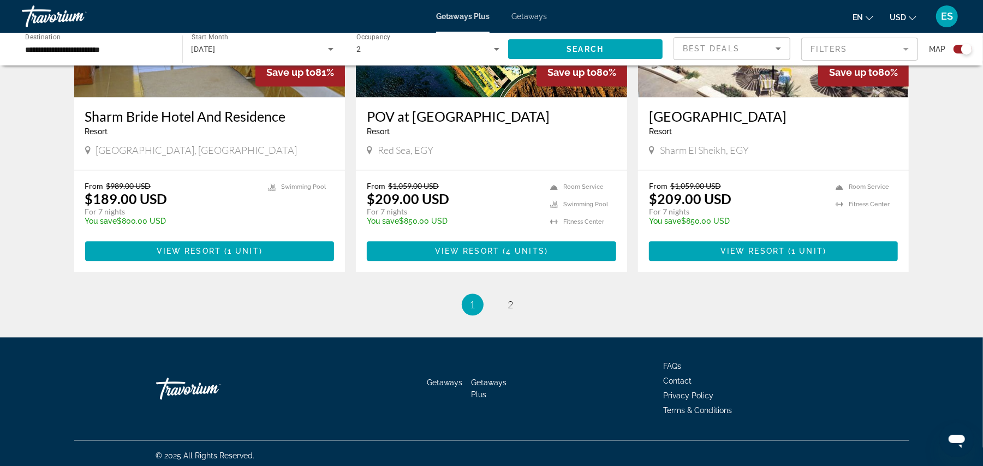
scroll to position [1638, 0]
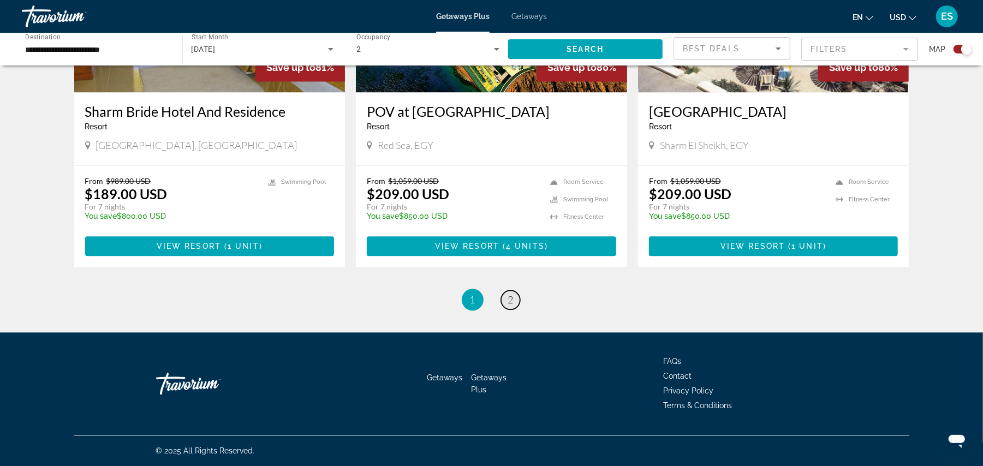
click at [508, 297] on span "2" at bounding box center [510, 300] width 5 height 12
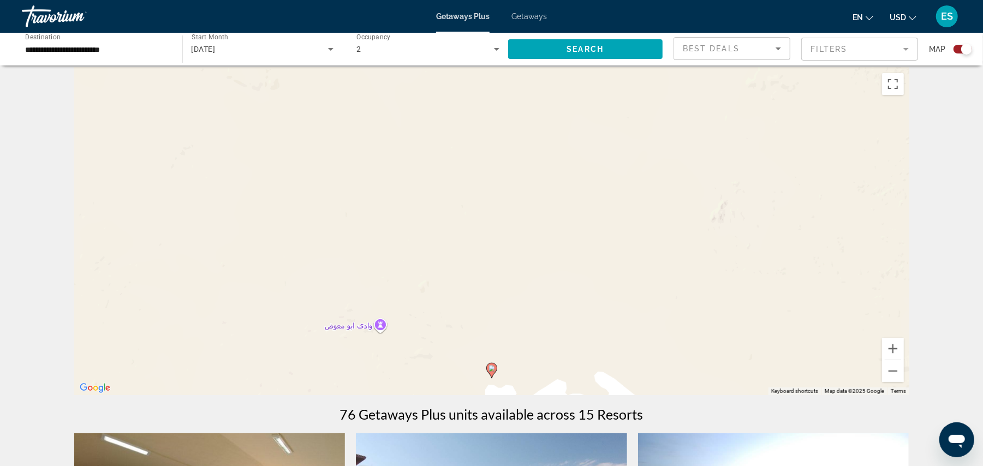
scroll to position [0, 0]
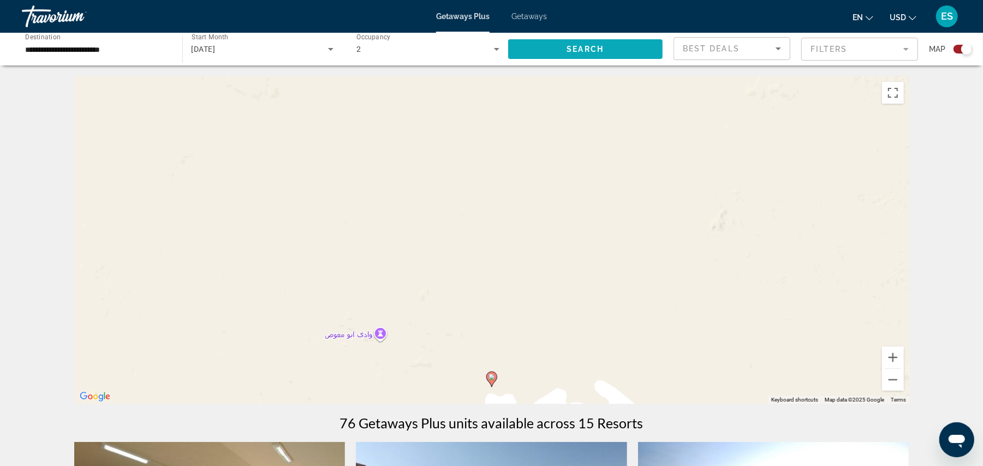
click at [583, 48] on span "Search" at bounding box center [584, 49] width 37 height 9
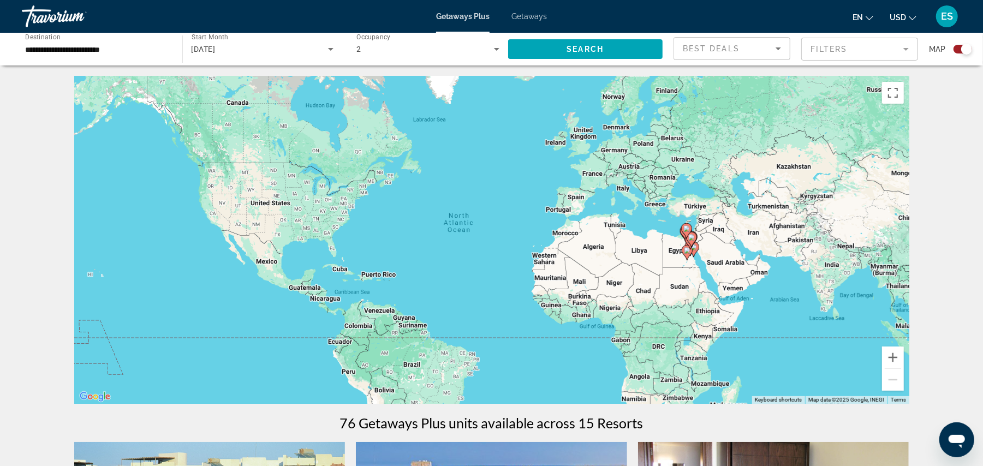
click at [690, 245] on gmp-advanced-marker "Main content" at bounding box center [691, 239] width 11 height 16
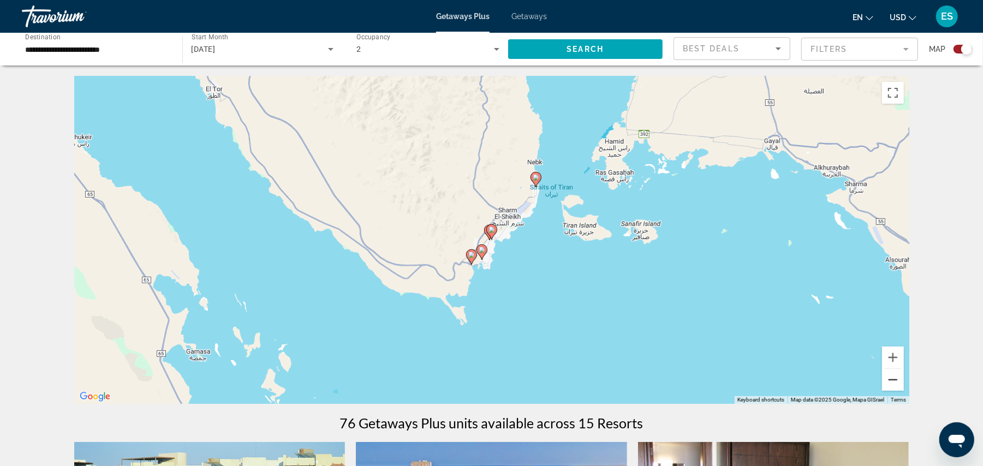
click at [890, 386] on button "Zoom out" at bounding box center [893, 380] width 22 height 22
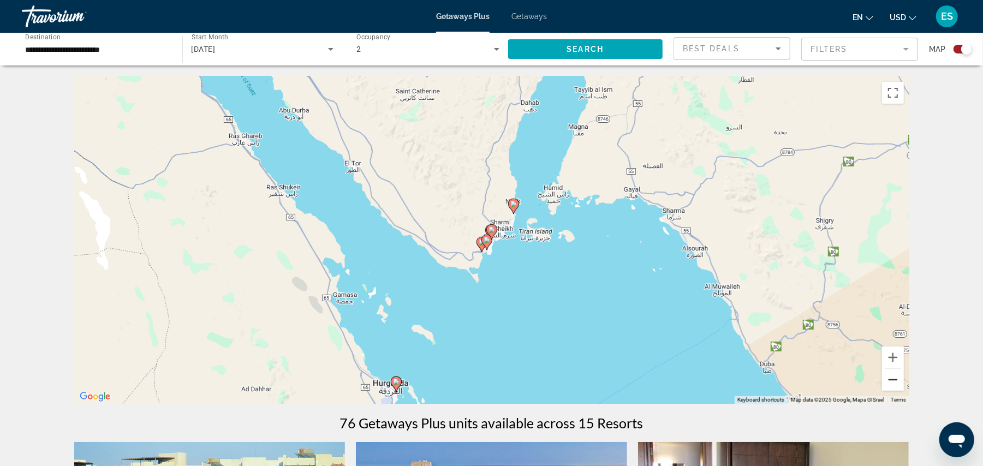
click at [891, 386] on button "Zoom out" at bounding box center [893, 380] width 22 height 22
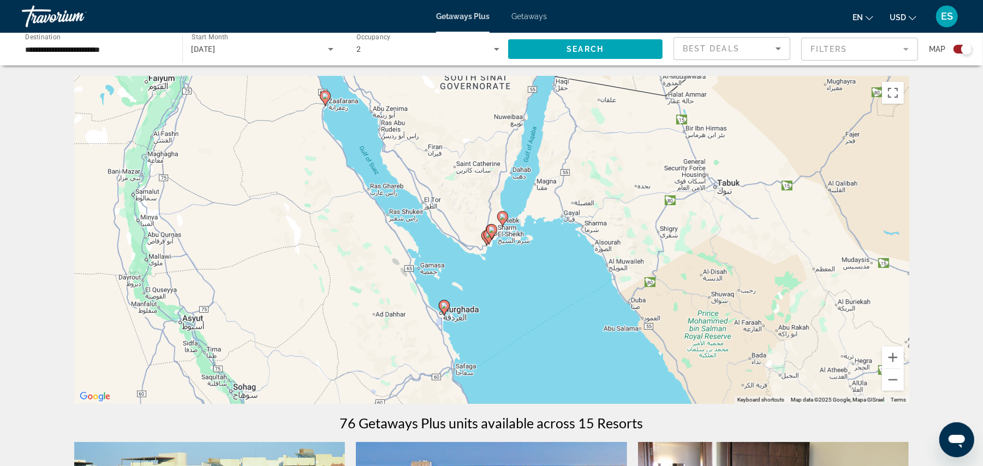
click at [446, 309] on icon "Main content" at bounding box center [444, 308] width 10 height 14
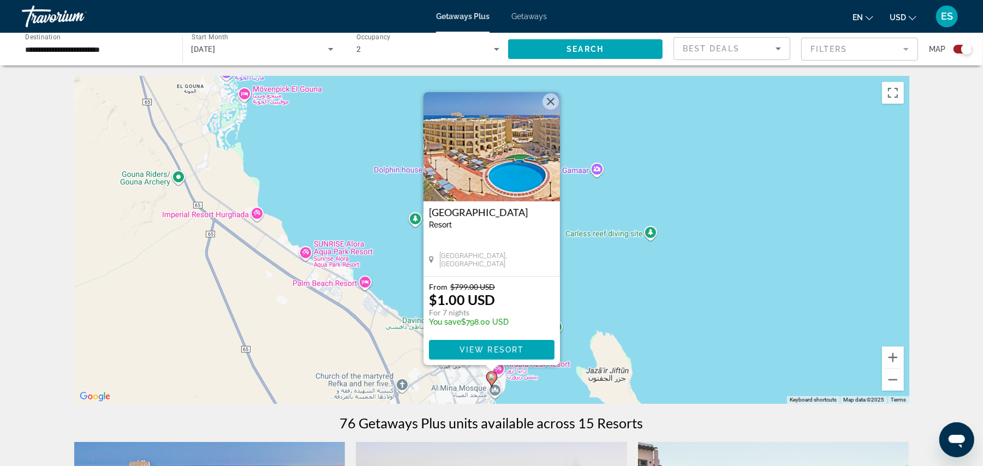
click at [553, 101] on button "Close" at bounding box center [550, 101] width 16 height 16
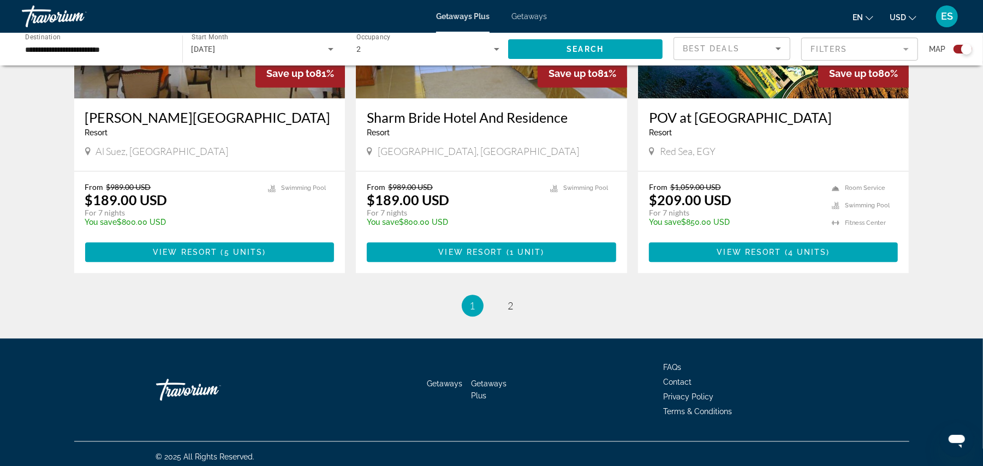
scroll to position [1638, 0]
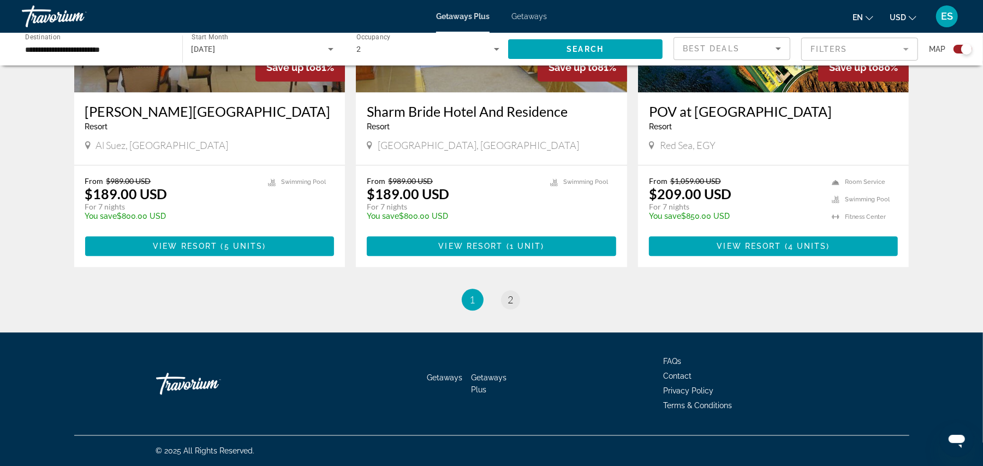
click at [518, 303] on li "page 2" at bounding box center [511, 300] width 22 height 22
click at [508, 300] on span "2" at bounding box center [510, 300] width 5 height 12
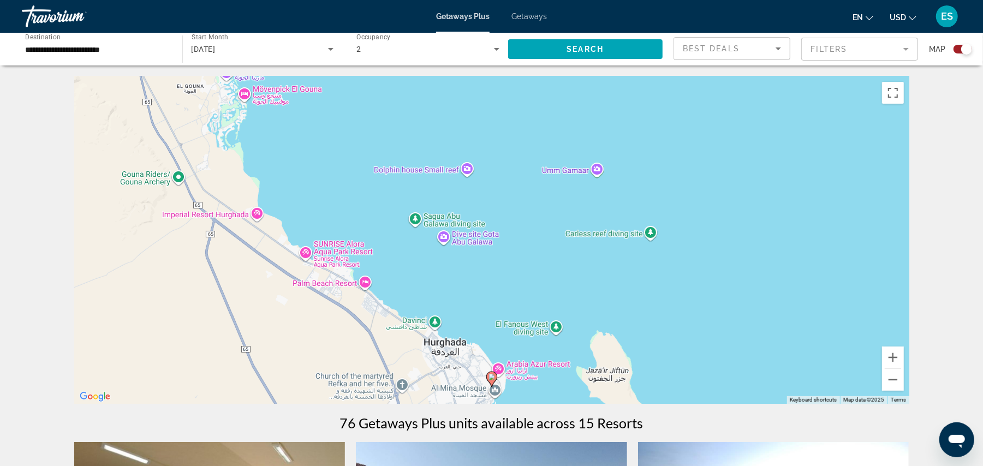
click at [500, 367] on div "To activate drag with keyboard, press Alt + Enter. Once in keyboard drag state,…" at bounding box center [491, 239] width 835 height 327
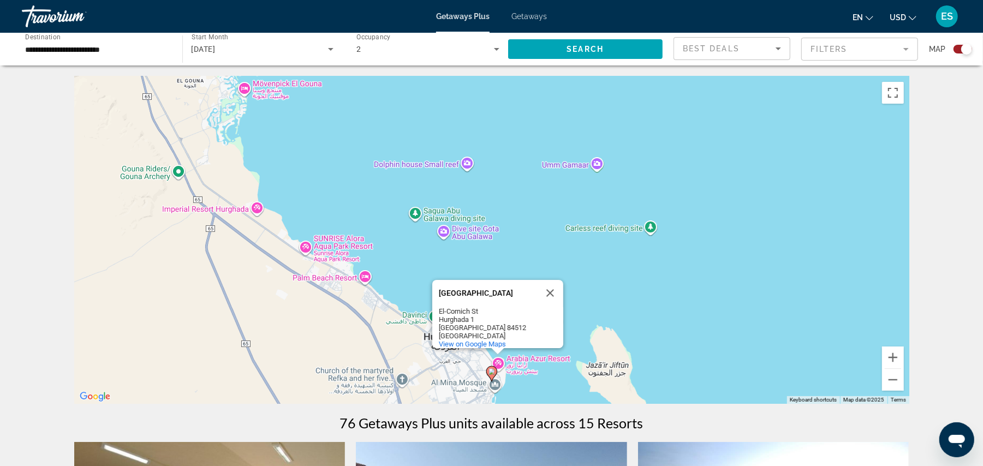
click at [463, 361] on div "To activate drag with keyboard, press Alt + Enter. Once in keyboard drag state,…" at bounding box center [491, 239] width 835 height 327
click at [550, 286] on button "Close" at bounding box center [550, 293] width 26 height 26
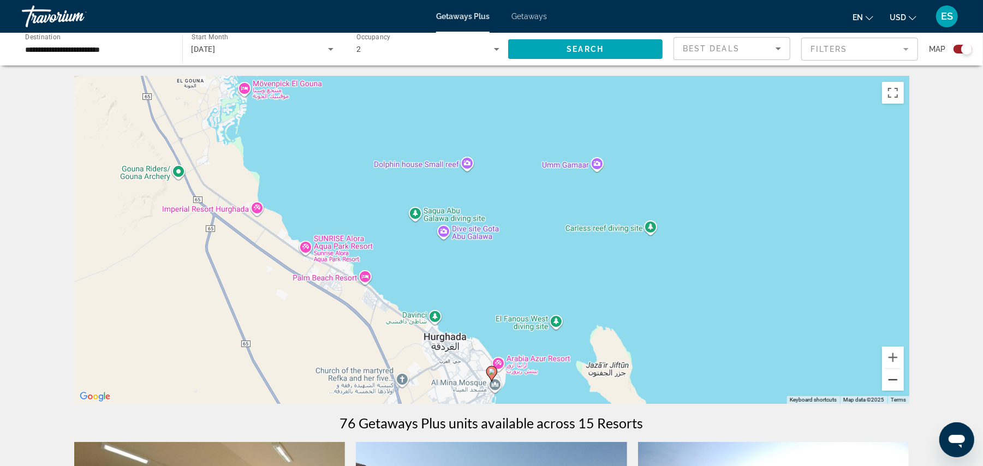
click at [887, 378] on button "Zoom out" at bounding box center [893, 380] width 22 height 22
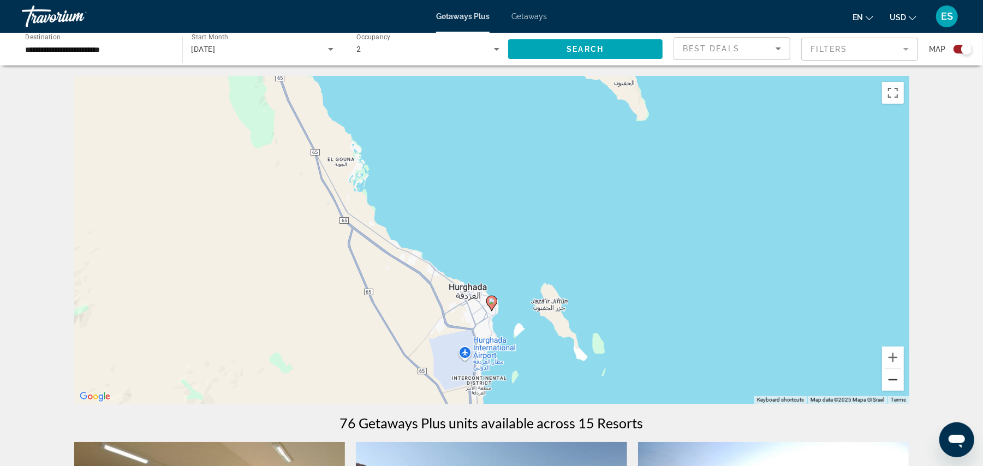
click at [887, 378] on button "Zoom out" at bounding box center [893, 380] width 22 height 22
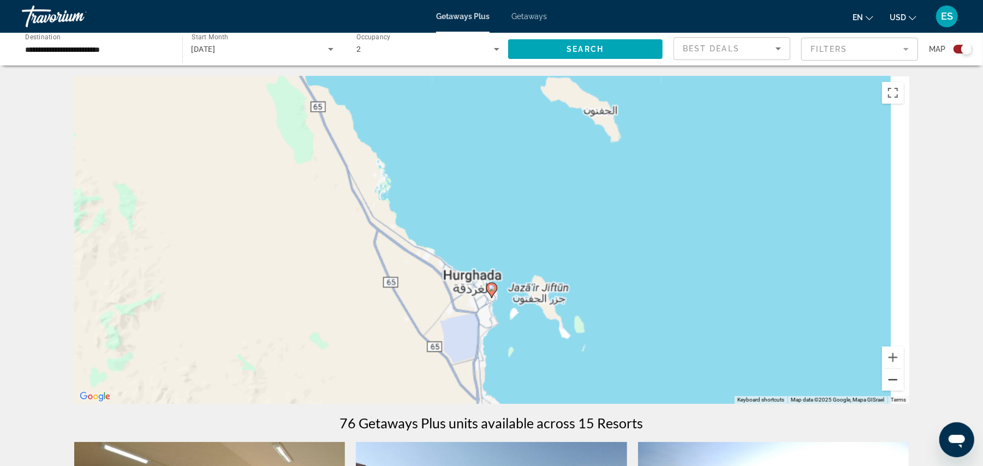
click at [887, 378] on button "Zoom out" at bounding box center [893, 380] width 22 height 22
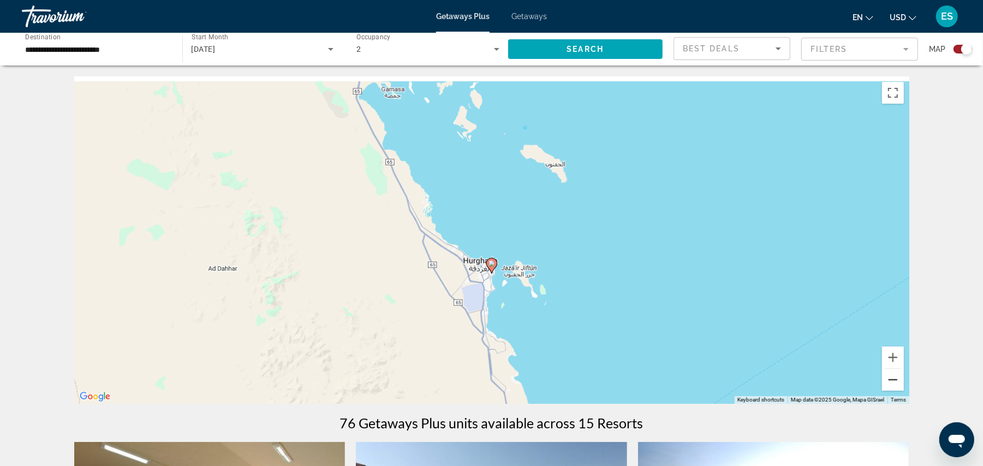
click at [887, 378] on button "Zoom out" at bounding box center [893, 380] width 22 height 22
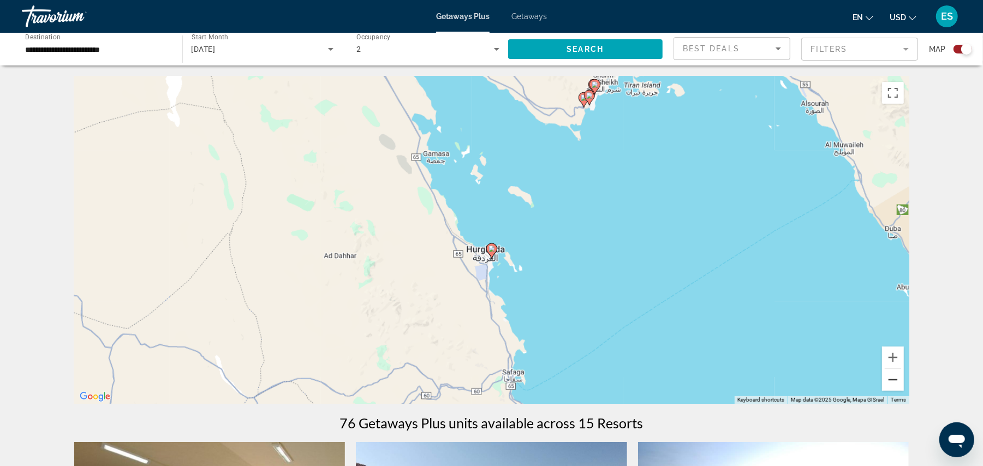
click at [887, 378] on button "Zoom out" at bounding box center [893, 380] width 22 height 22
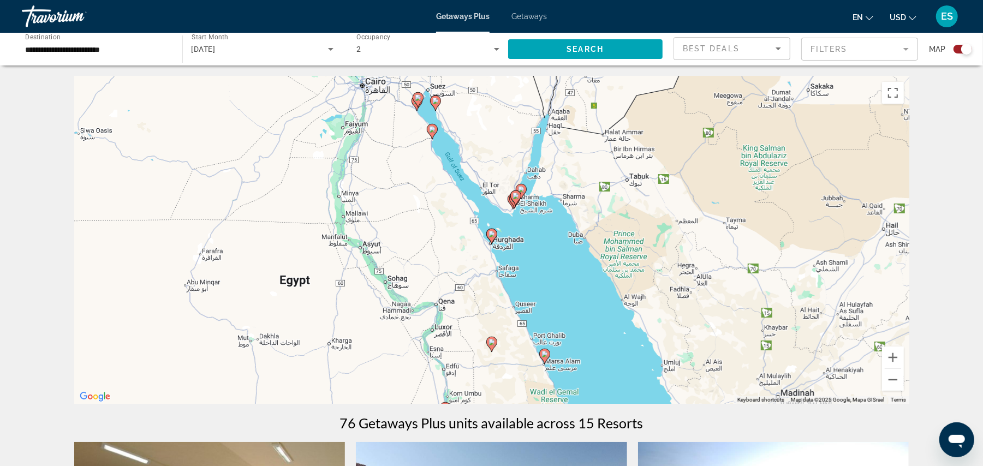
click at [546, 360] on icon "Main content" at bounding box center [544, 356] width 10 height 14
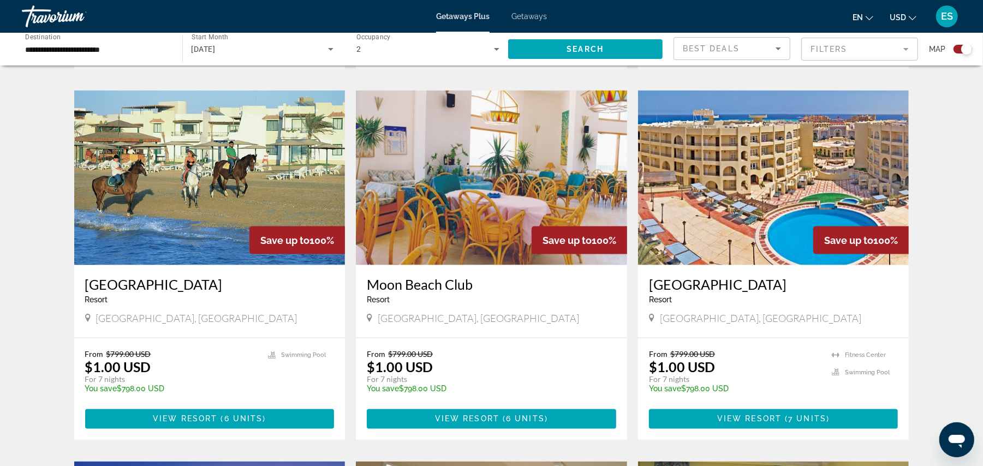
scroll to position [1091, 0]
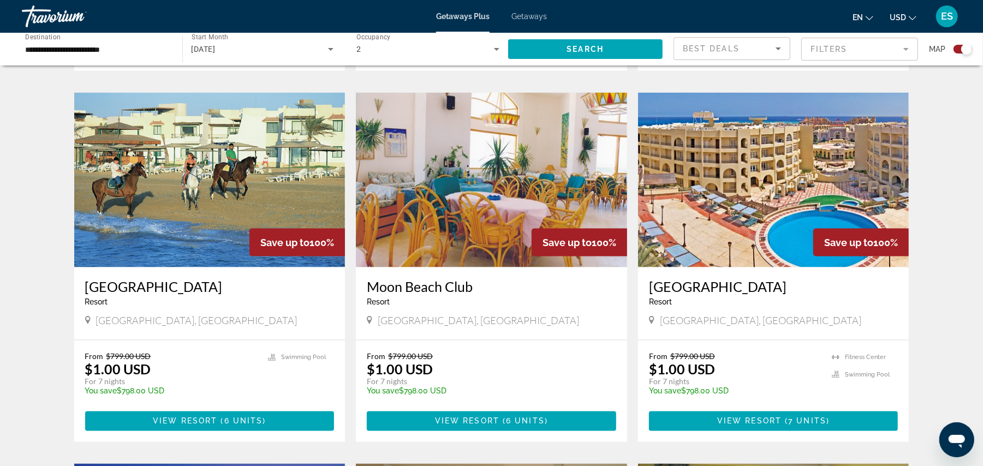
click at [531, 19] on span "Getaways" at bounding box center [528, 16] width 35 height 9
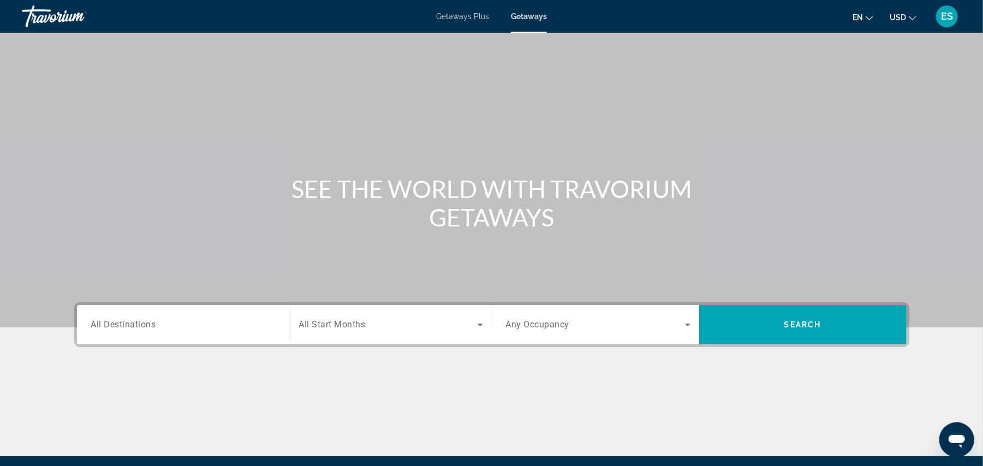
click at [171, 332] on div "Search widget" at bounding box center [183, 324] width 184 height 31
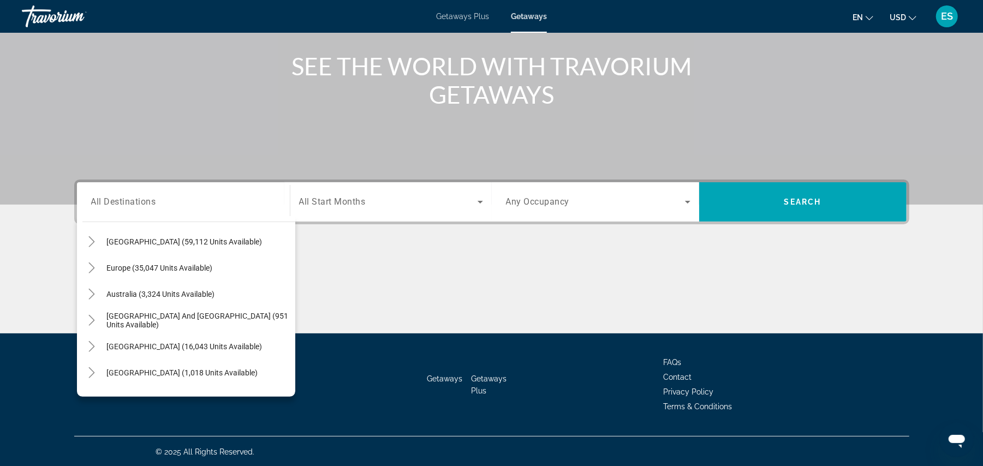
scroll to position [177, 0]
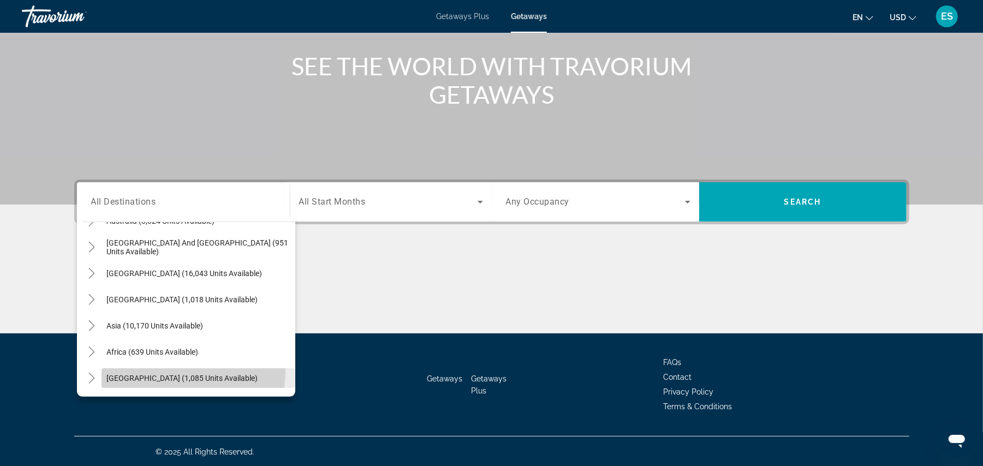
click at [189, 374] on span "[GEOGRAPHIC_DATA] (1,085 units available)" at bounding box center [182, 378] width 151 height 9
type input "**********"
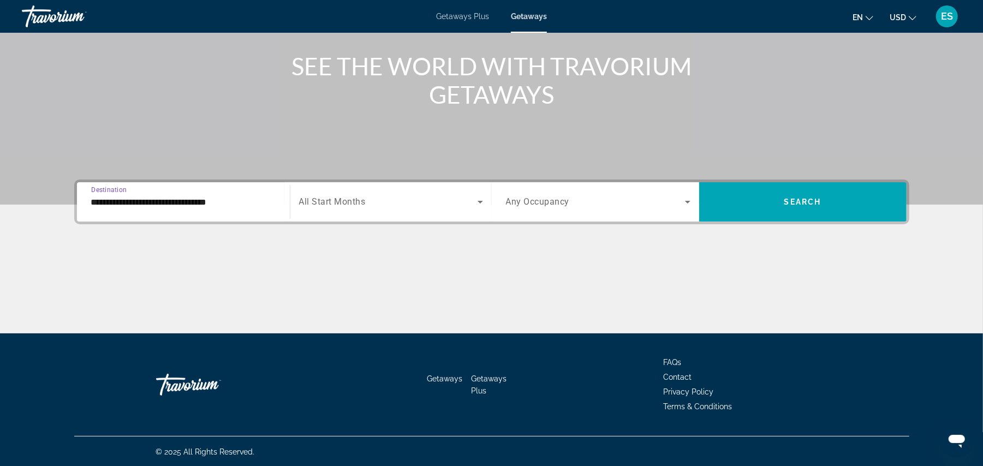
click at [376, 199] on span "Search widget" at bounding box center [388, 201] width 178 height 13
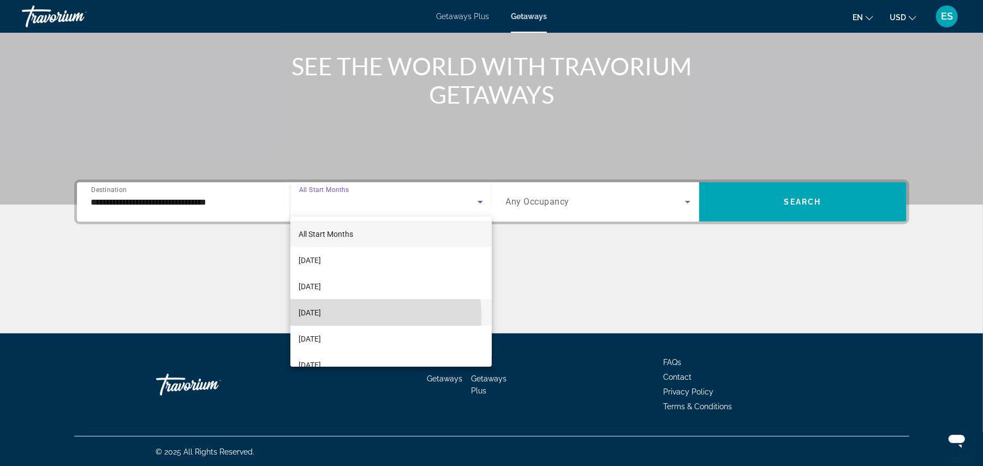
click at [321, 315] on span "[DATE]" at bounding box center [310, 312] width 22 height 13
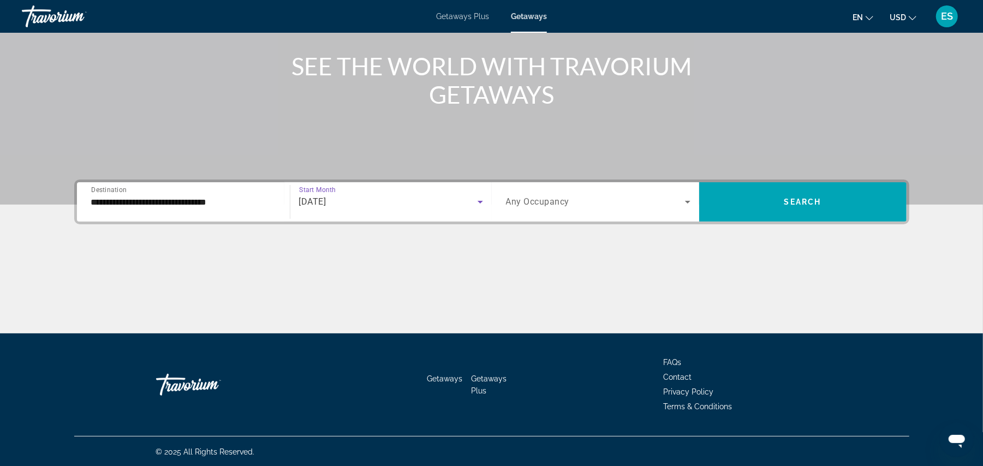
click at [559, 197] on span "Any Occupancy" at bounding box center [538, 202] width 64 height 10
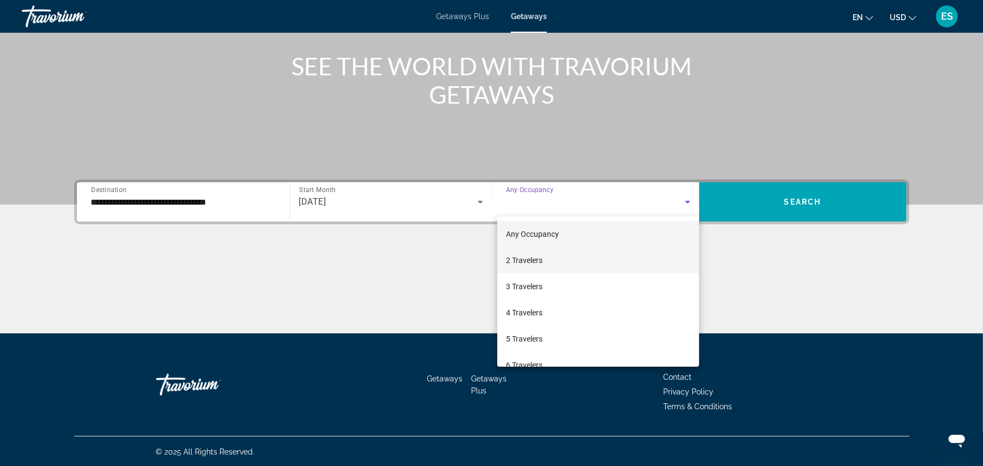
click at [526, 256] on span "2 Travelers" at bounding box center [524, 260] width 37 height 13
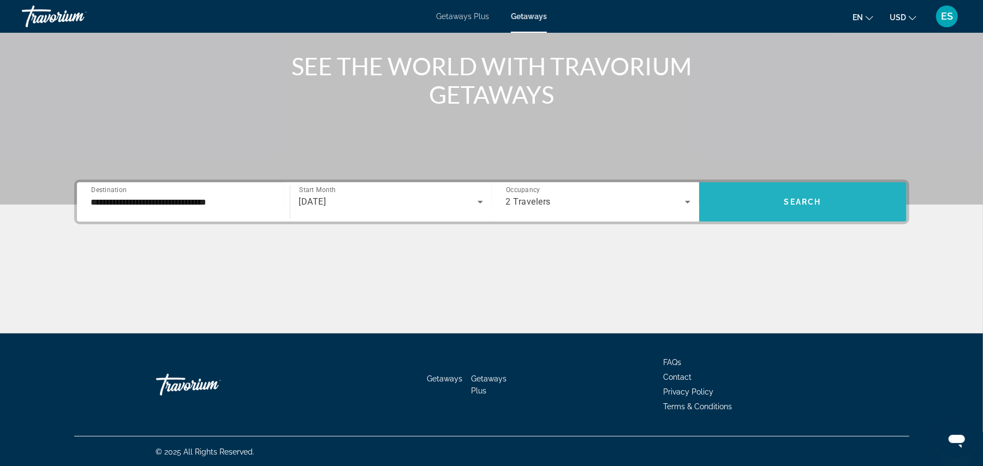
click at [793, 203] on span "Search" at bounding box center [802, 201] width 37 height 9
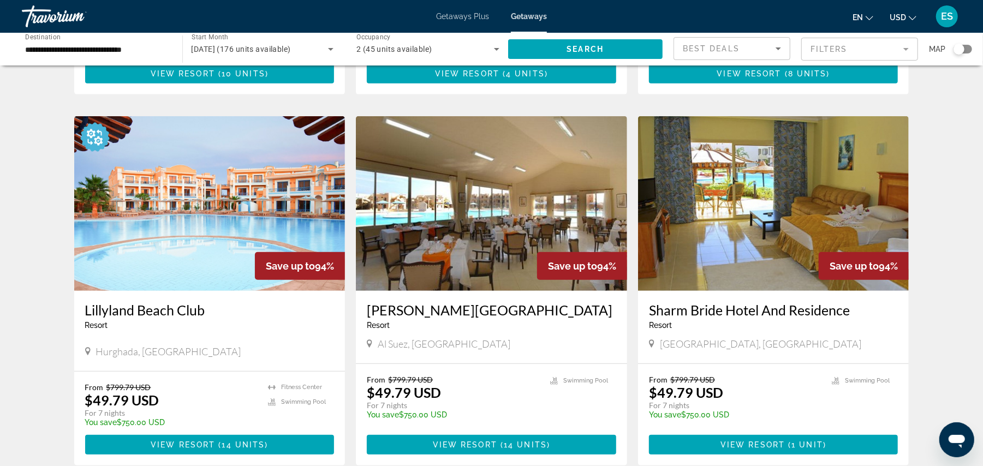
scroll to position [291, 0]
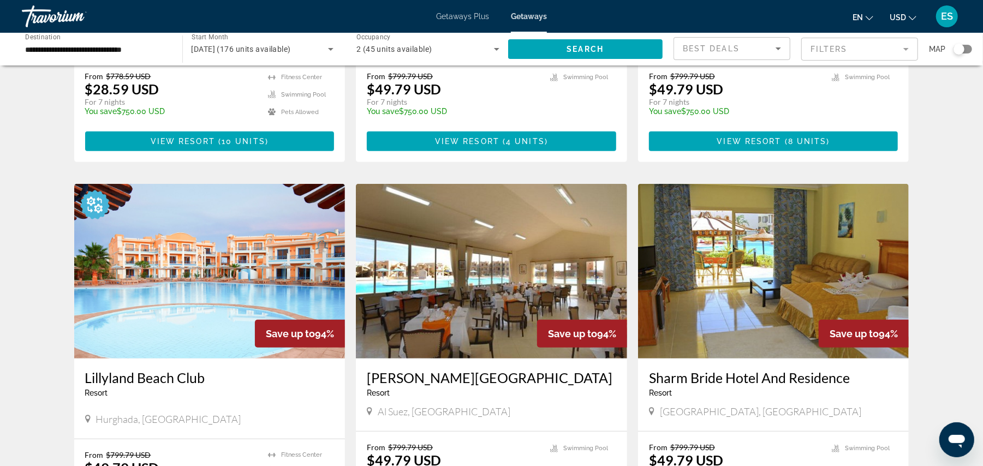
click at [169, 280] on img "Main content" at bounding box center [209, 271] width 271 height 175
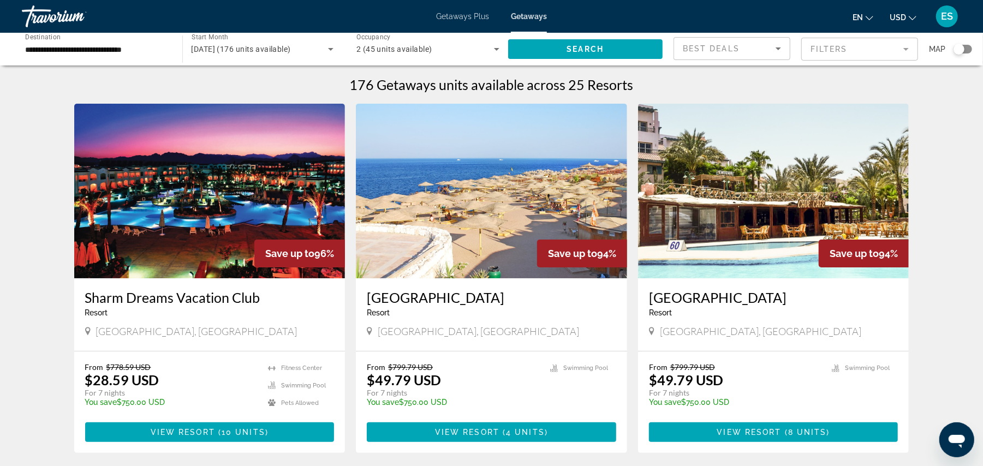
click at [459, 221] on img "Main content" at bounding box center [491, 191] width 271 height 175
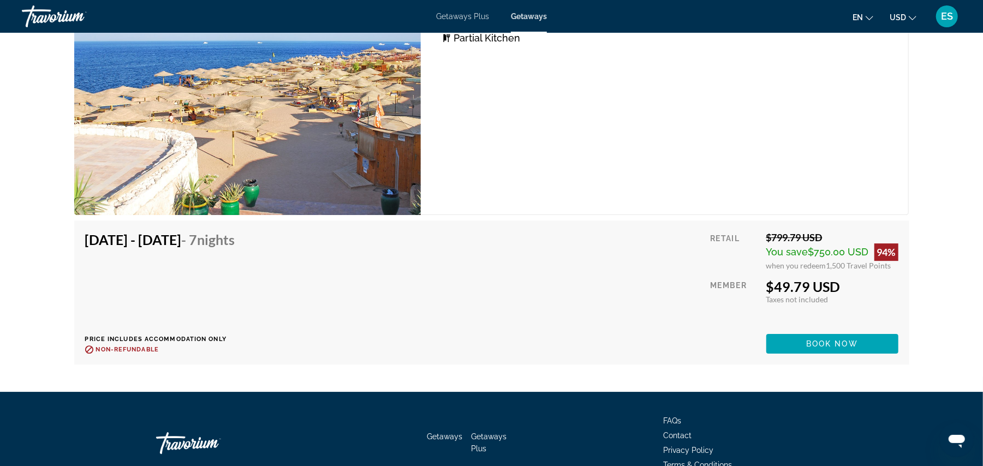
scroll to position [2317, 0]
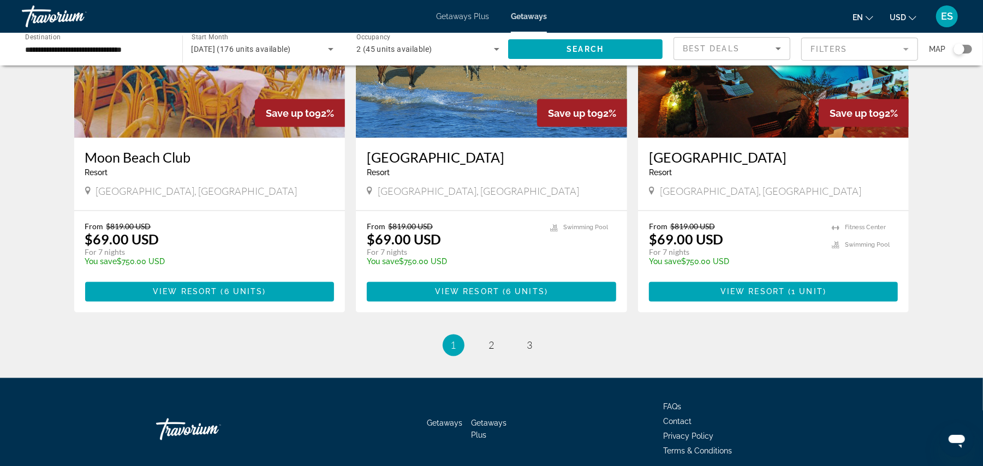
scroll to position [1271, 0]
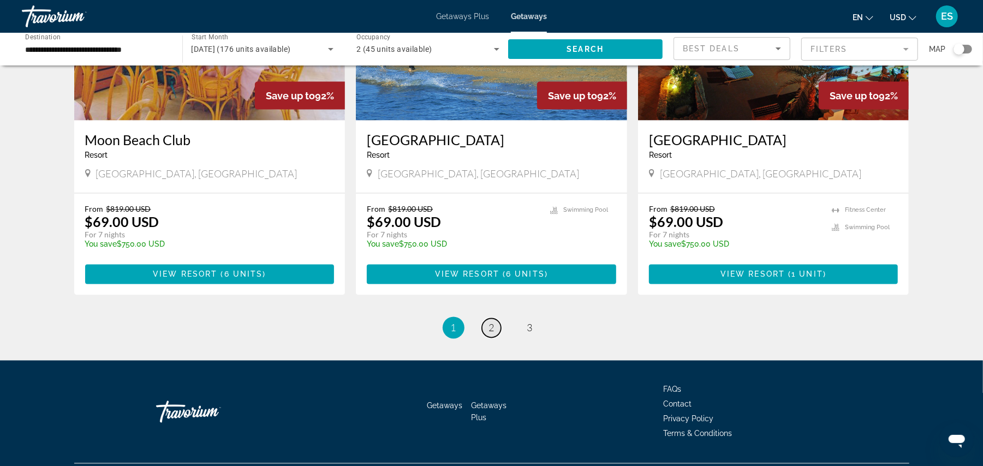
click at [485, 327] on link "page 2" at bounding box center [491, 328] width 19 height 19
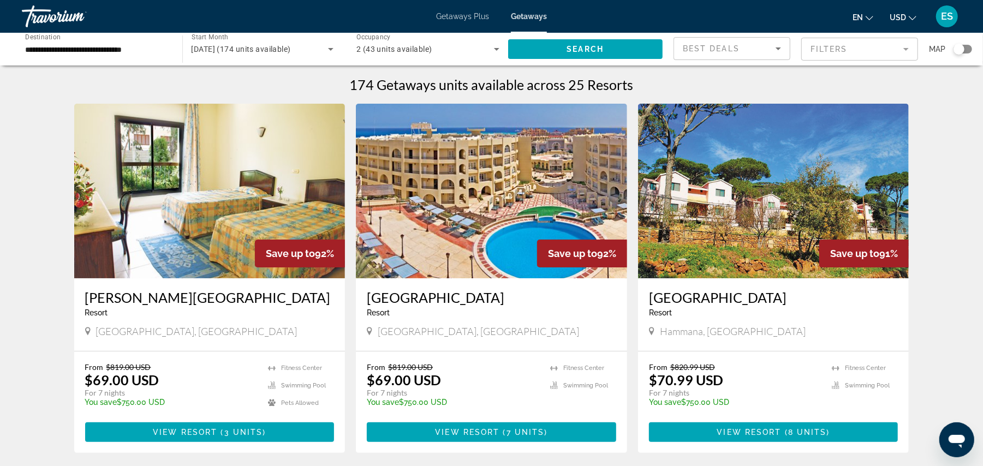
click at [177, 183] on img "Main content" at bounding box center [209, 191] width 271 height 175
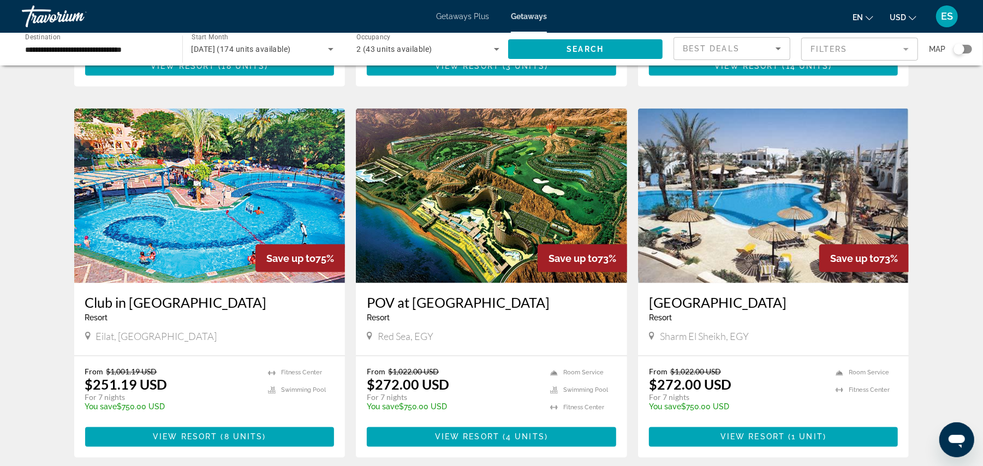
scroll to position [1299, 0]
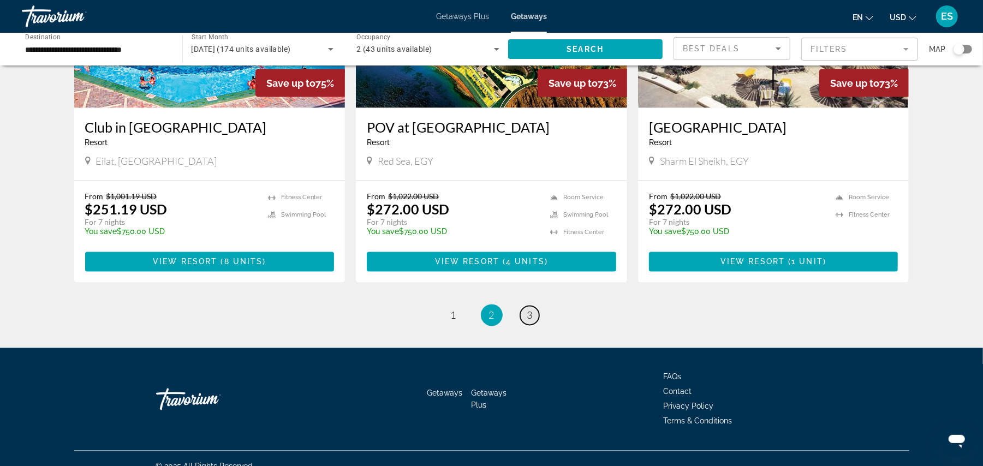
click at [534, 306] on link "page 3" at bounding box center [529, 315] width 19 height 19
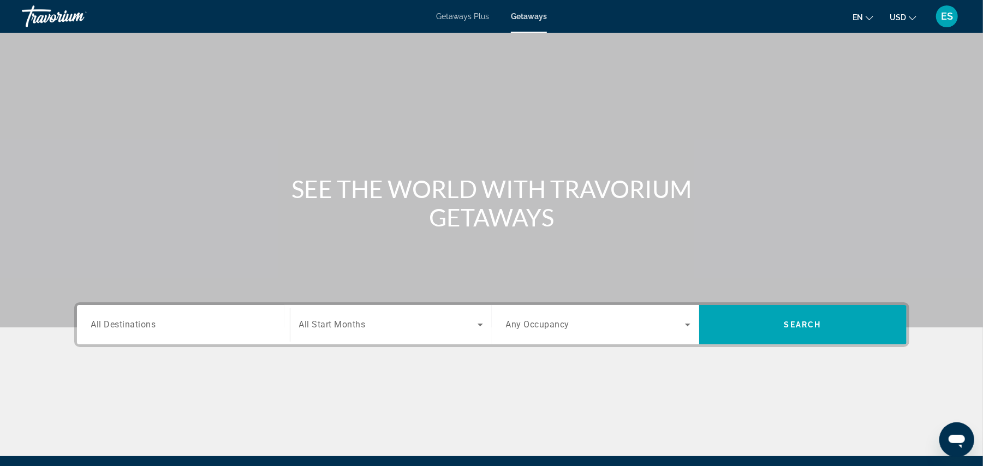
click at [450, 12] on span "Getaways Plus" at bounding box center [462, 16] width 53 height 9
click at [117, 320] on span "All Destinations" at bounding box center [123, 324] width 65 height 10
click at [117, 320] on input "Destination All Destinations" at bounding box center [183, 325] width 184 height 13
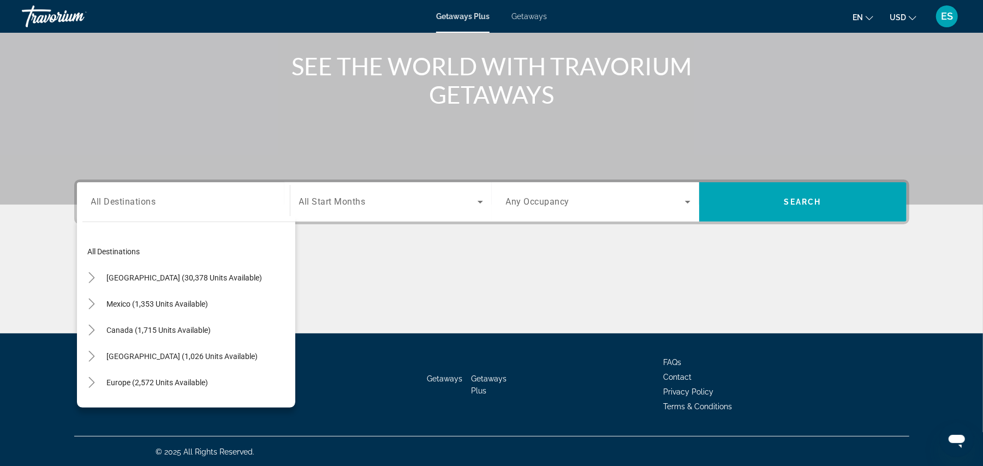
scroll to position [177, 0]
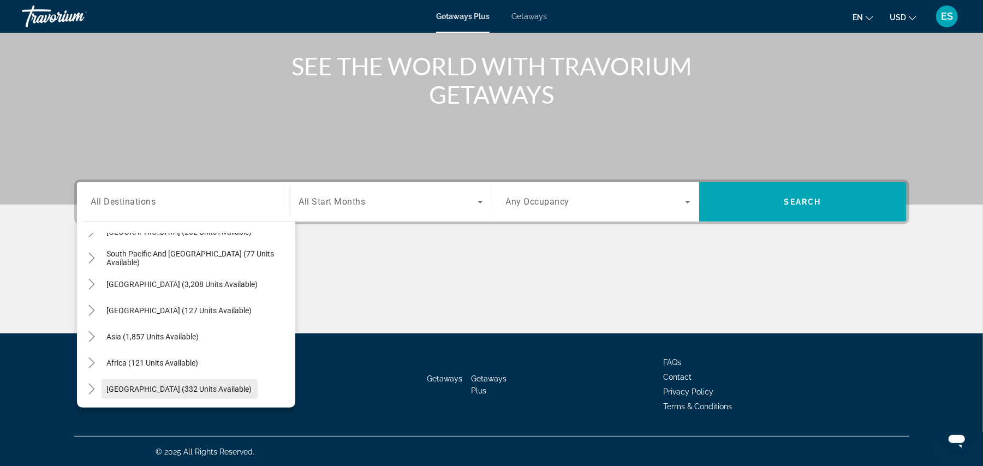
click at [179, 391] on span "[GEOGRAPHIC_DATA] (332 units available)" at bounding box center [179, 389] width 145 height 9
type input "**********"
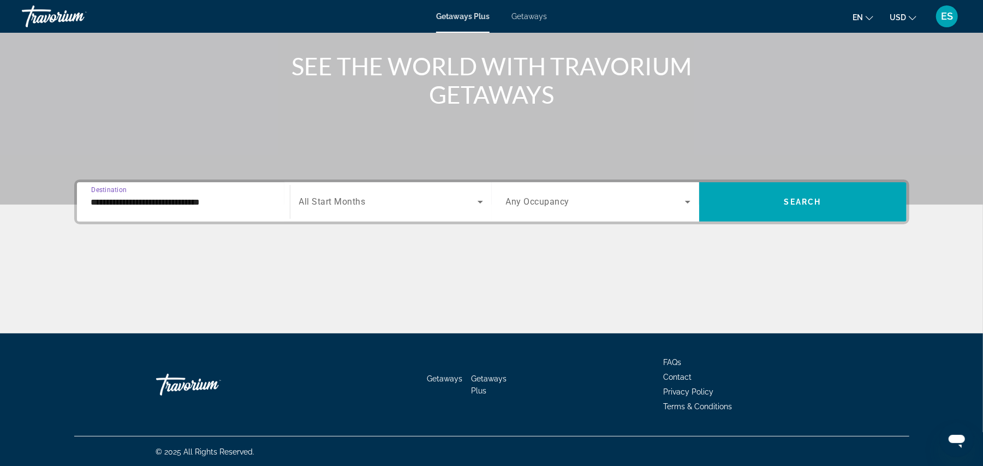
click at [355, 206] on div "Start Month All Start Months" at bounding box center [391, 202] width 184 height 31
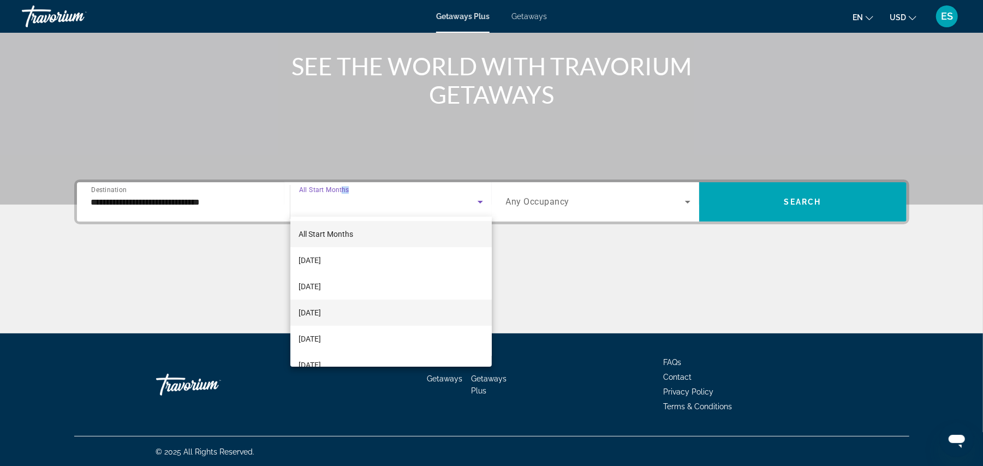
click at [321, 310] on span "[DATE]" at bounding box center [310, 312] width 22 height 13
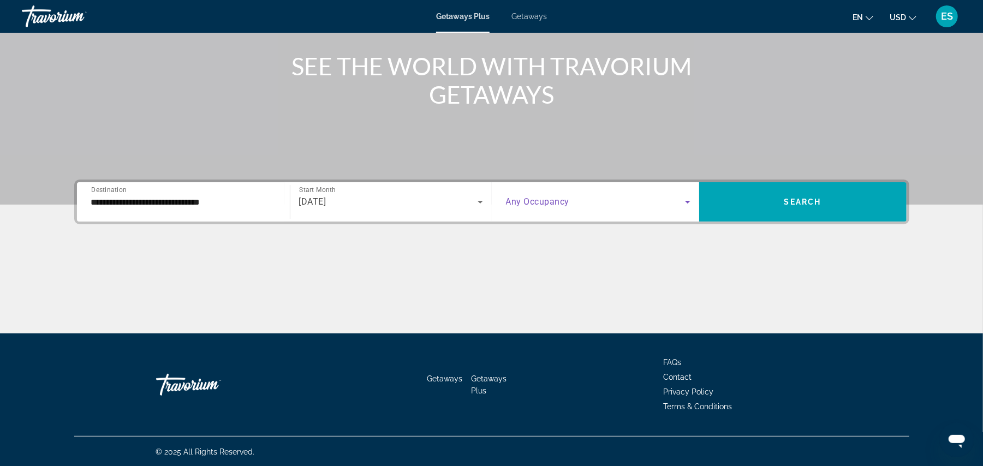
click at [550, 207] on span "Search widget" at bounding box center [595, 201] width 179 height 13
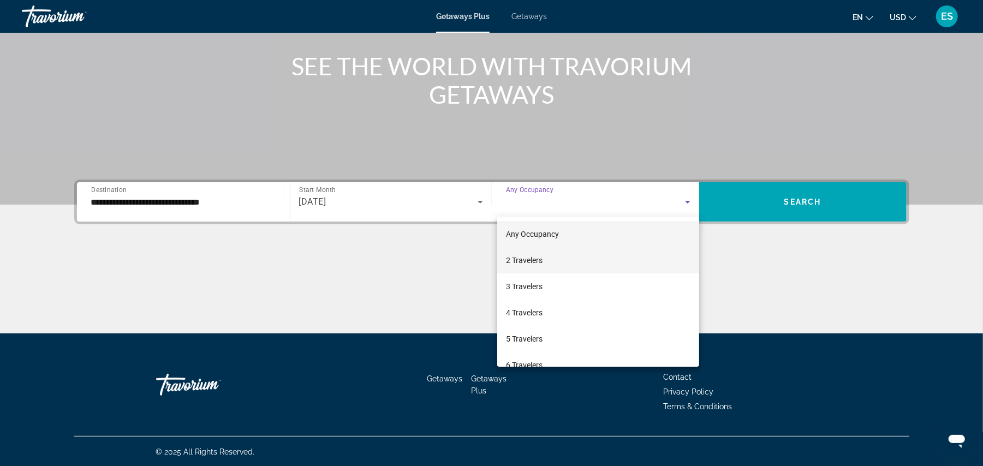
click at [536, 262] on span "2 Travelers" at bounding box center [524, 260] width 37 height 13
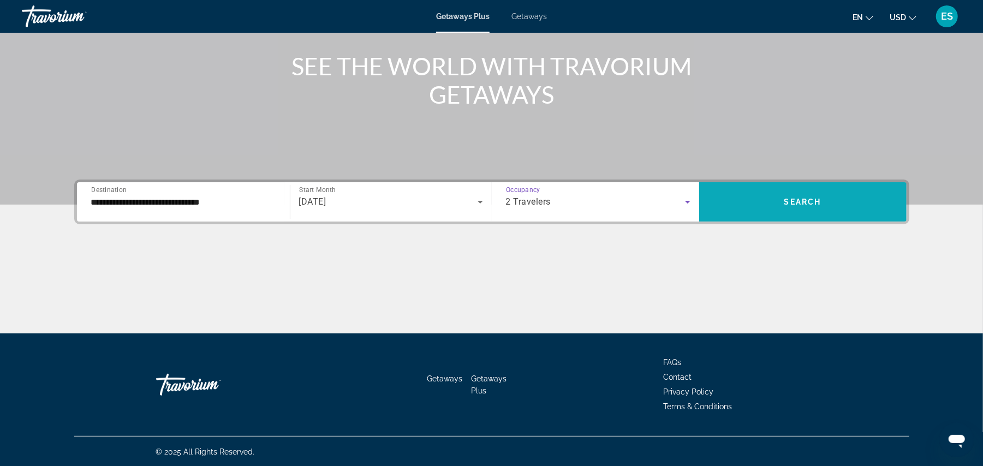
click at [820, 206] on span "Search widget" at bounding box center [802, 202] width 207 height 26
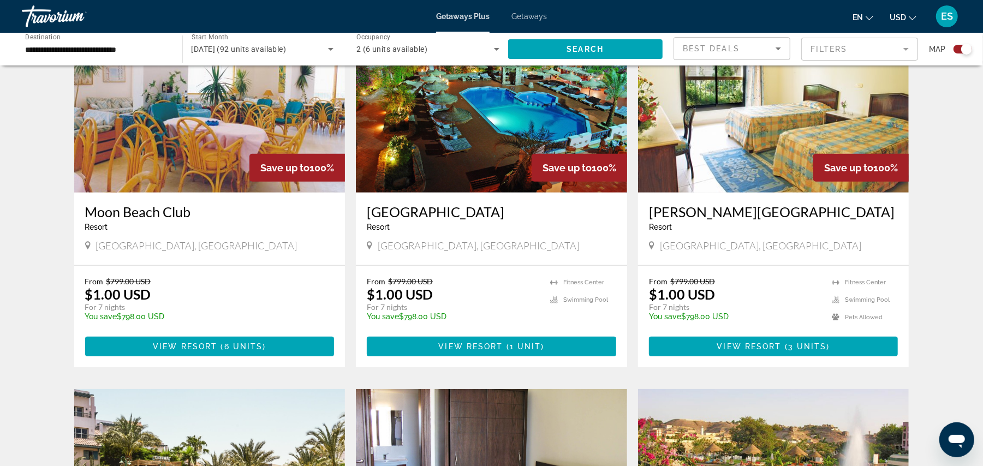
scroll to position [428, 0]
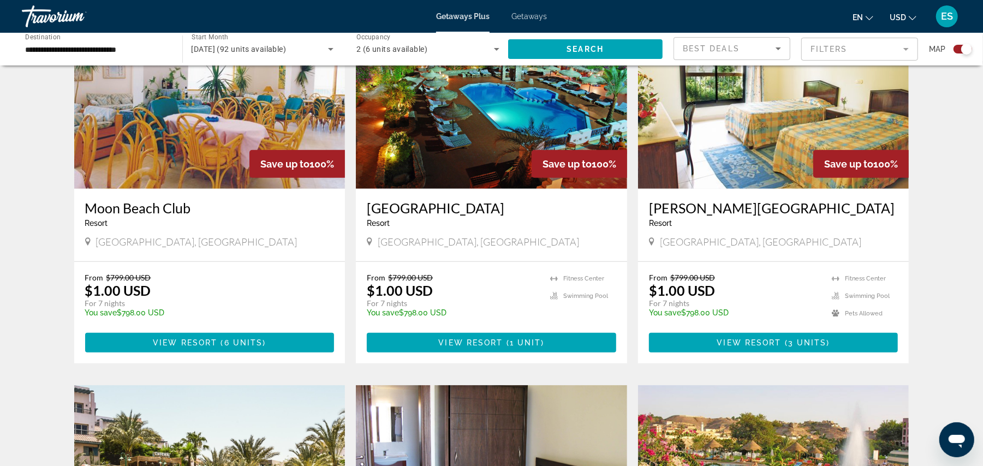
click at [165, 123] on img "Main content" at bounding box center [209, 101] width 271 height 175
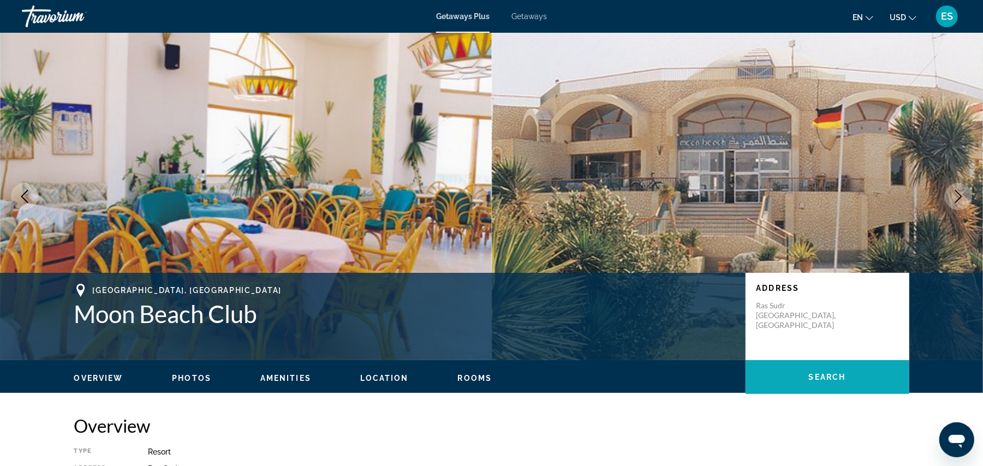
click at [806, 374] on span "Main content" at bounding box center [827, 377] width 164 height 26
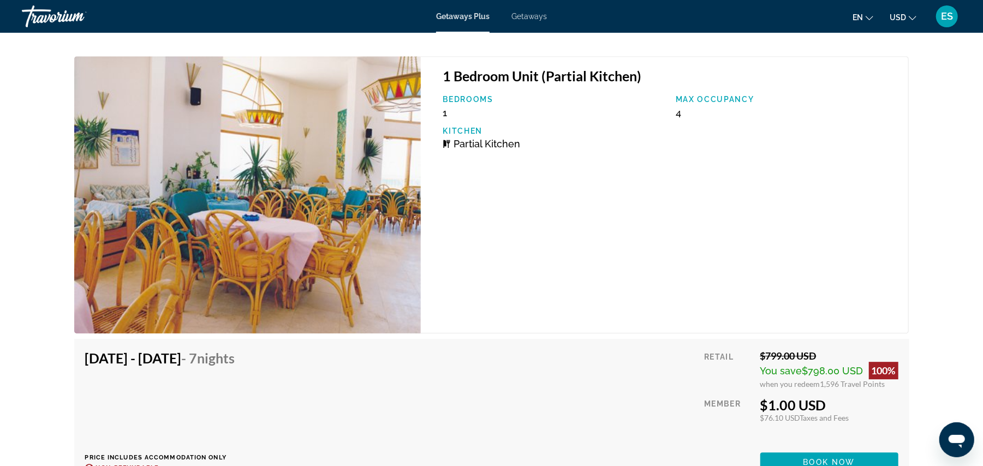
scroll to position [2118, 0]
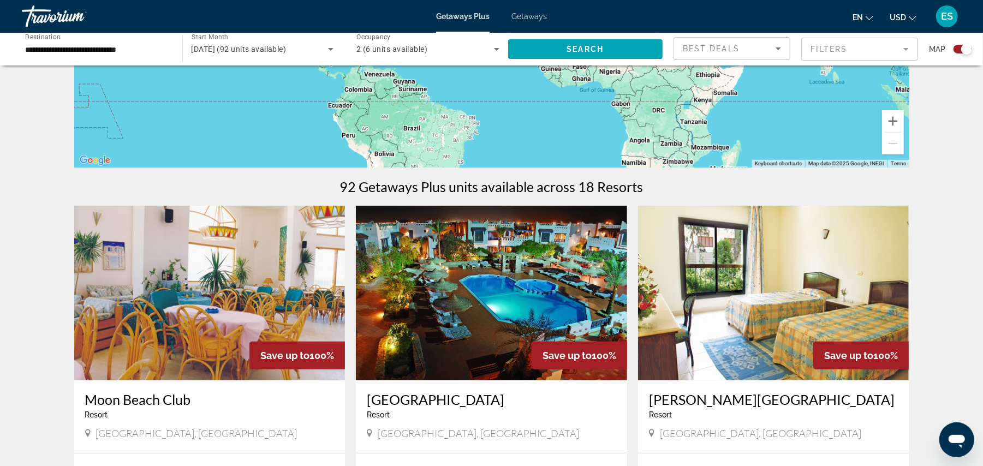
scroll to position [291, 0]
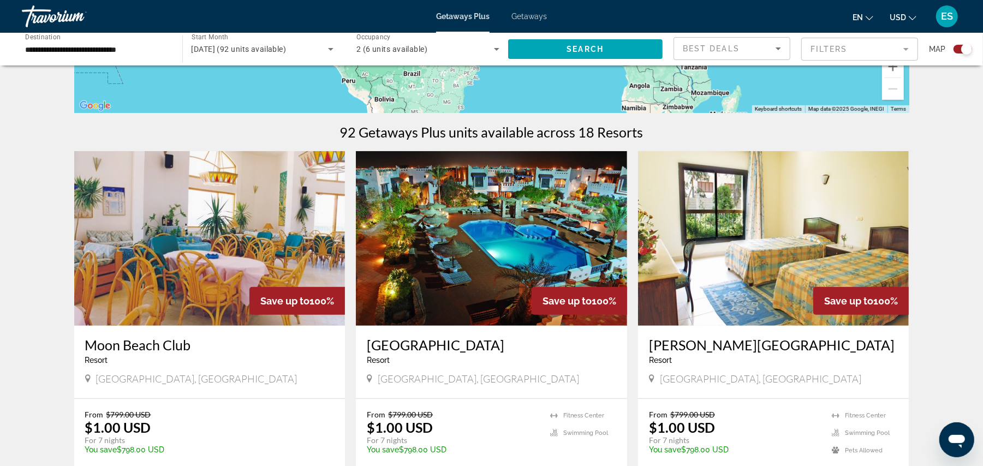
click at [515, 267] on img "Main content" at bounding box center [491, 238] width 271 height 175
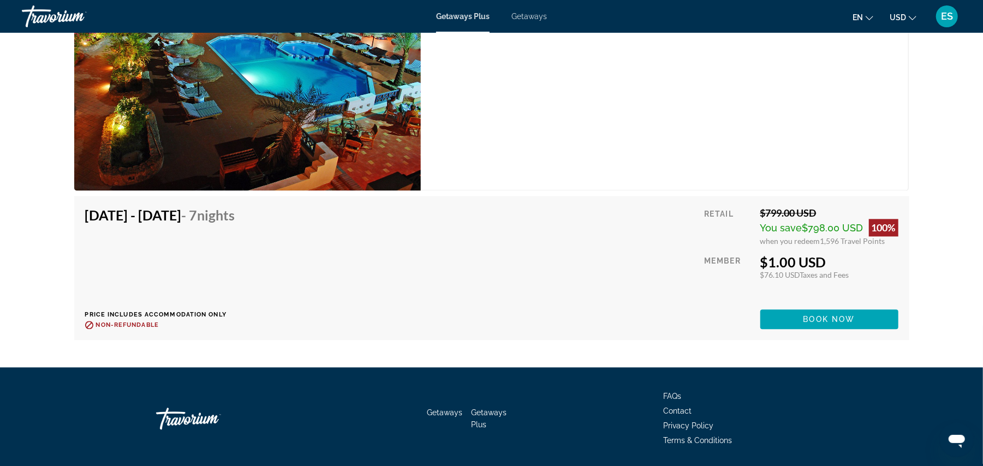
scroll to position [1651, 0]
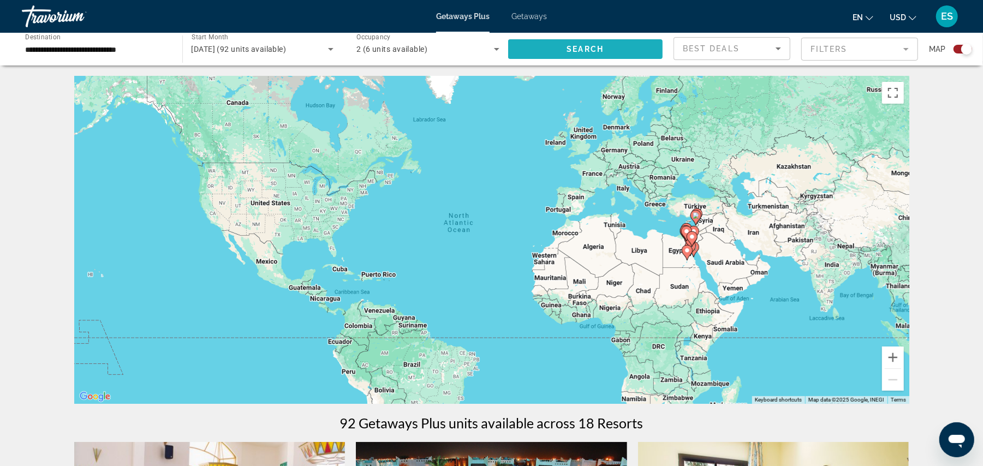
click at [604, 46] on span "Search widget" at bounding box center [585, 49] width 155 height 26
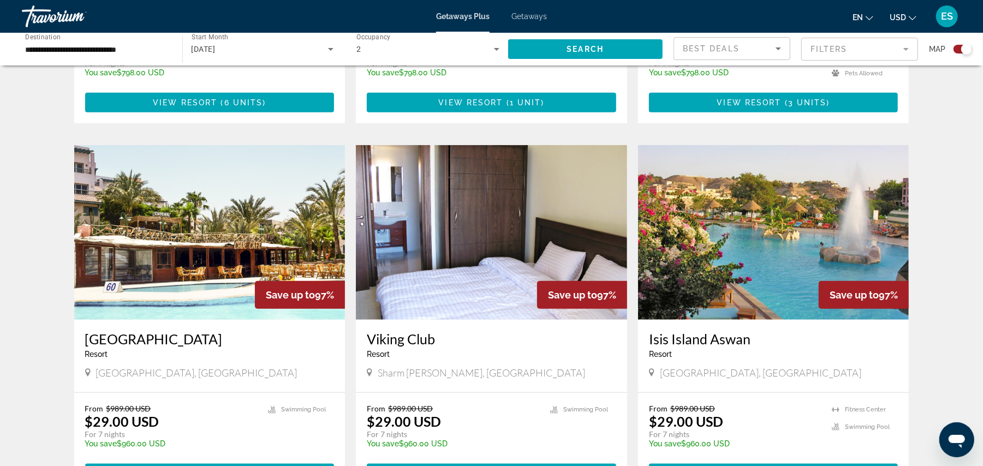
scroll to position [699, 0]
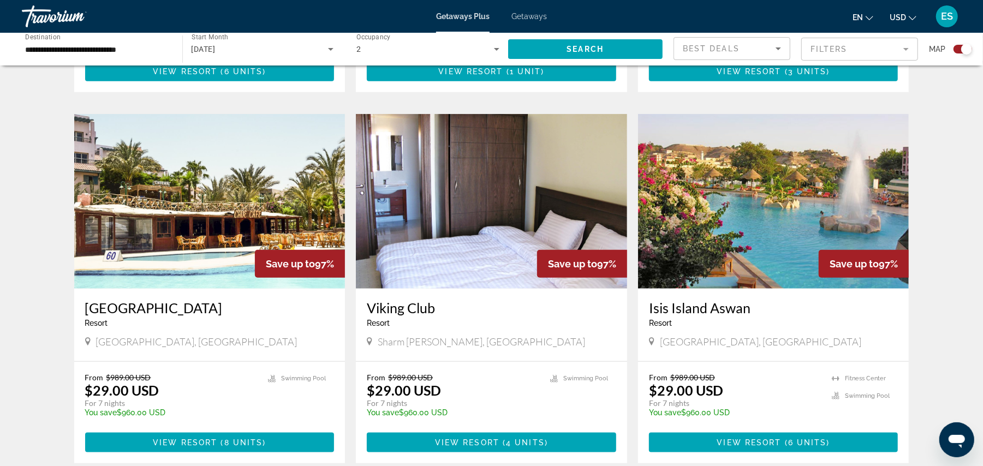
click at [188, 192] on img "Main content" at bounding box center [209, 201] width 271 height 175
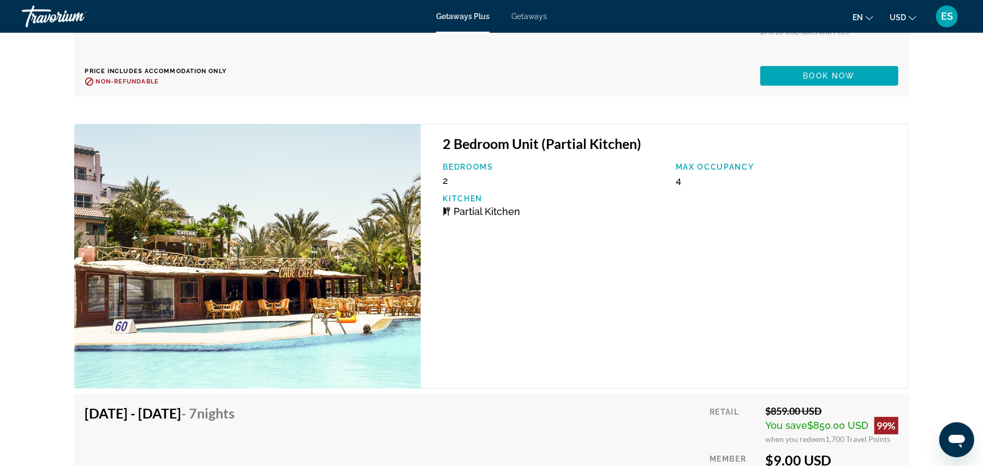
scroll to position [2878, 0]
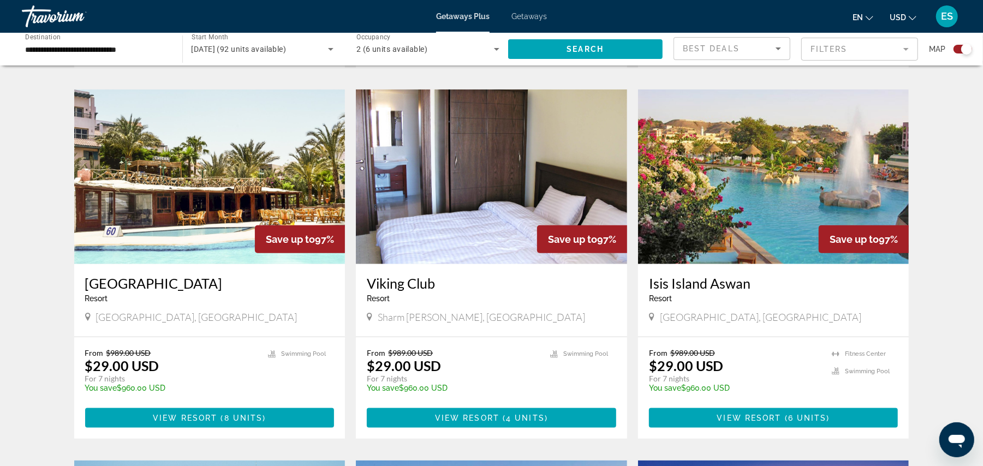
scroll to position [727, 0]
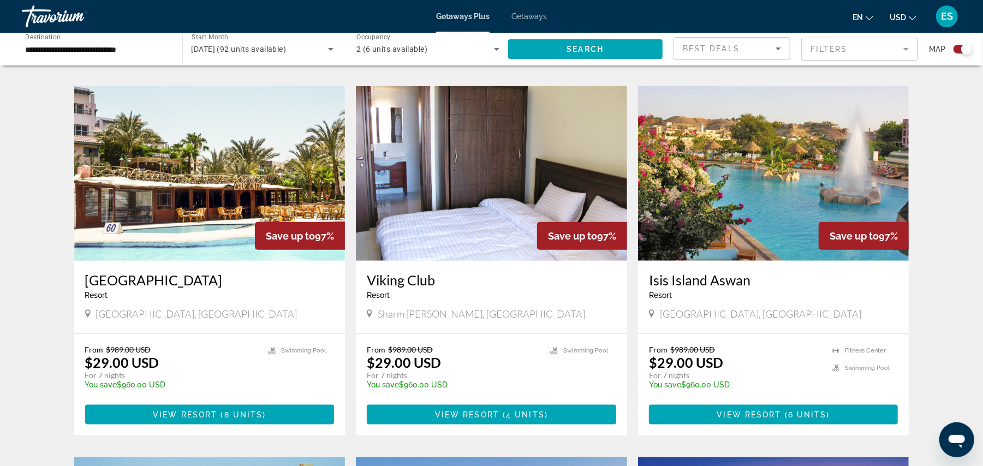
click at [450, 207] on img "Main content" at bounding box center [491, 173] width 271 height 175
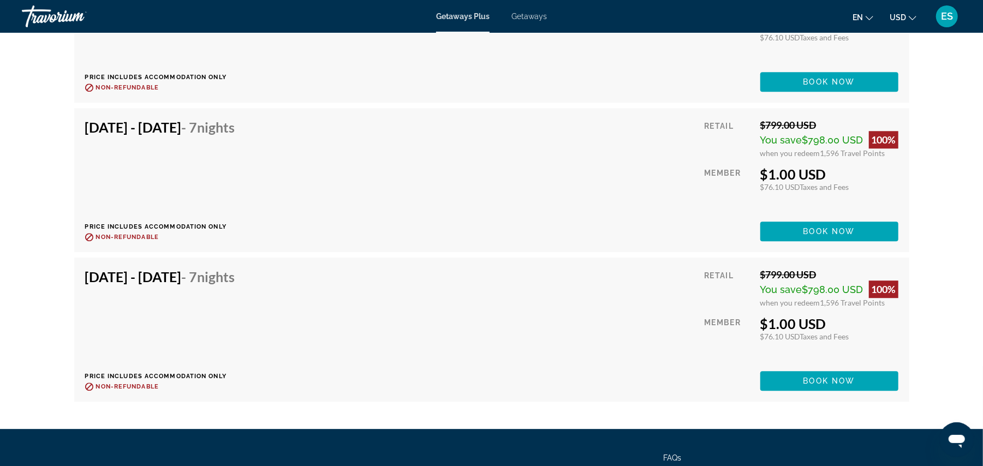
scroll to position [2079, 0]
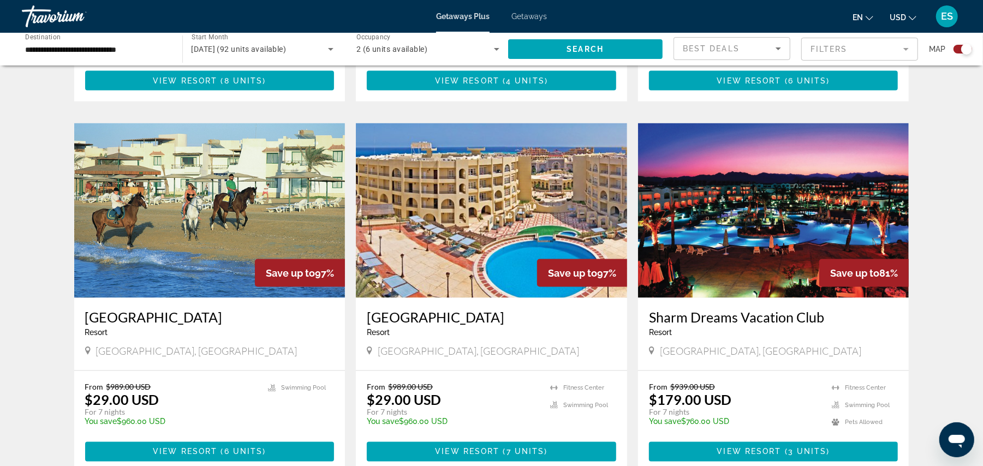
scroll to position [1074, 0]
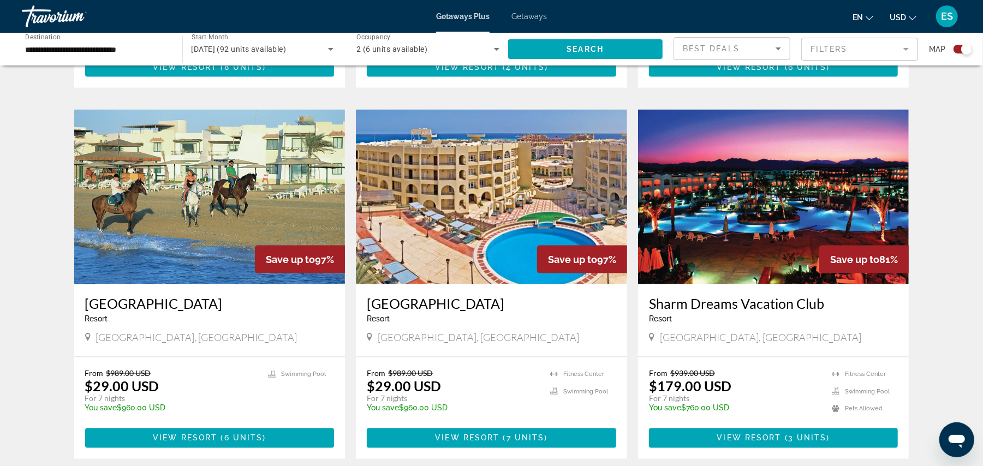
click at [483, 201] on img "Main content" at bounding box center [491, 197] width 271 height 175
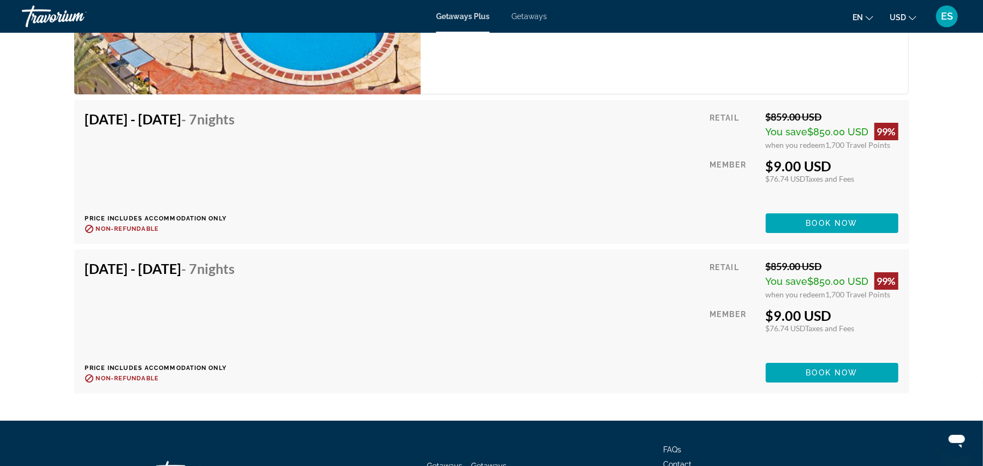
scroll to position [2826, 0]
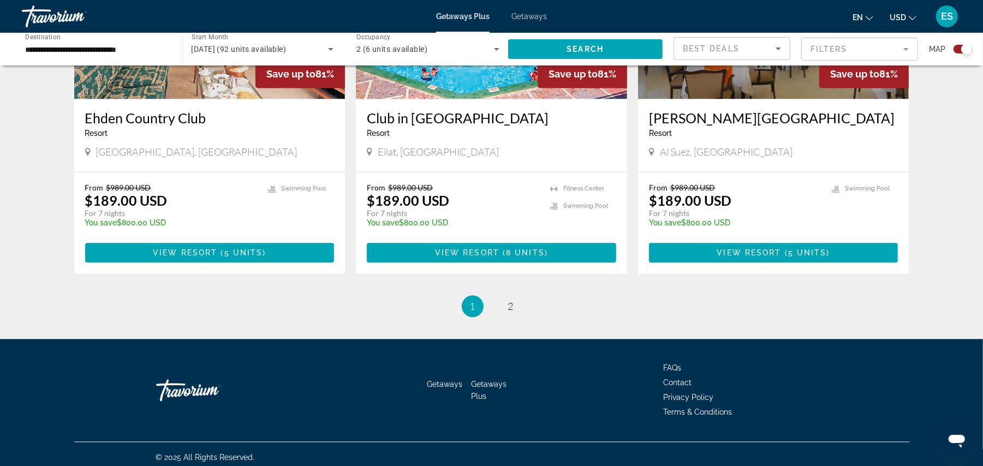
scroll to position [1638, 0]
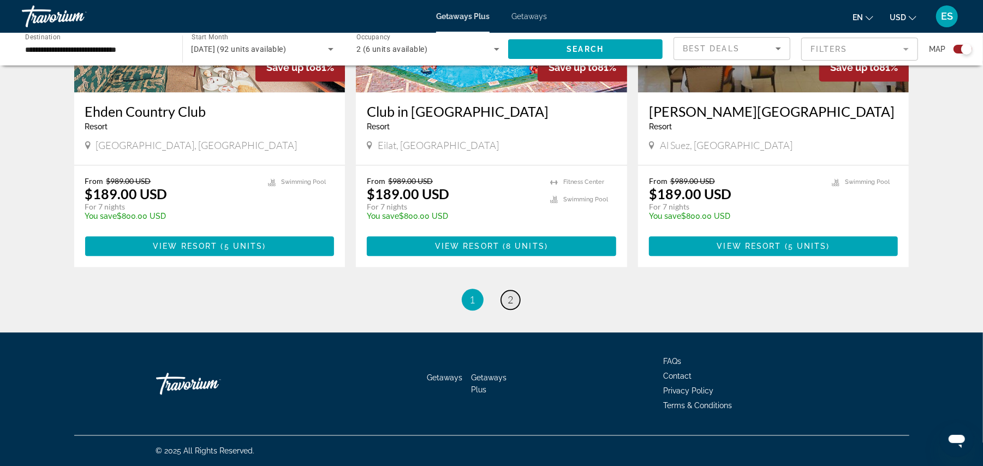
click at [508, 299] on span "2" at bounding box center [510, 300] width 5 height 12
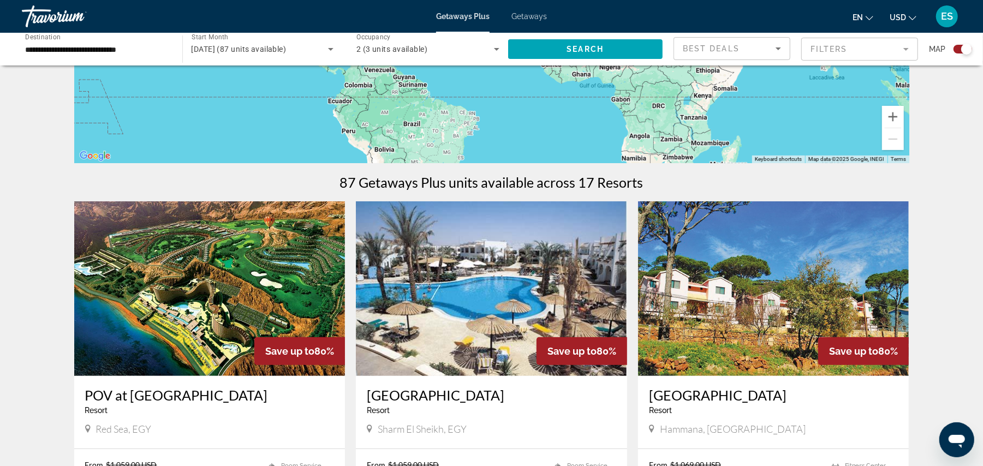
scroll to position [291, 0]
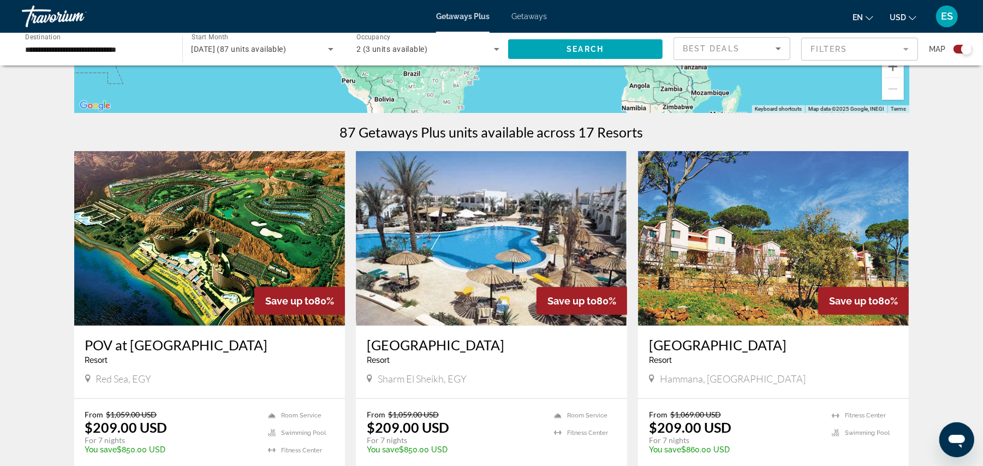
click at [180, 254] on img "Main content" at bounding box center [209, 238] width 271 height 175
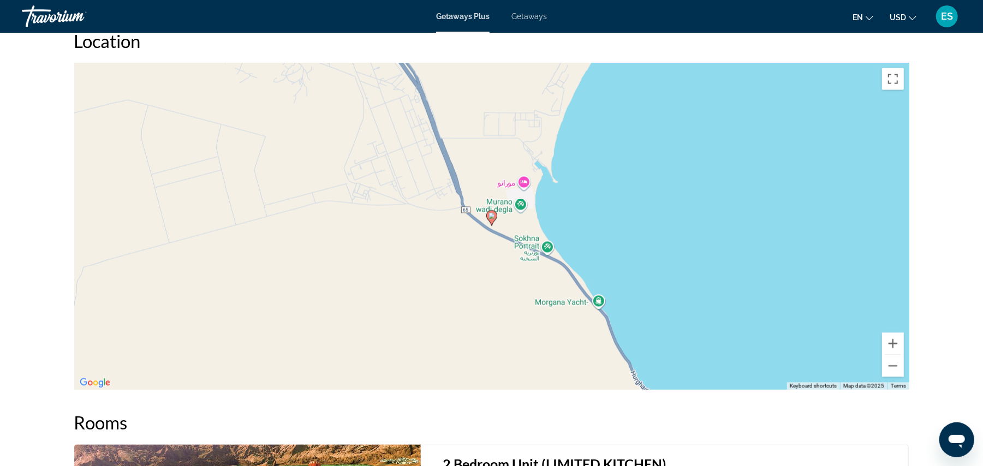
scroll to position [1423, 0]
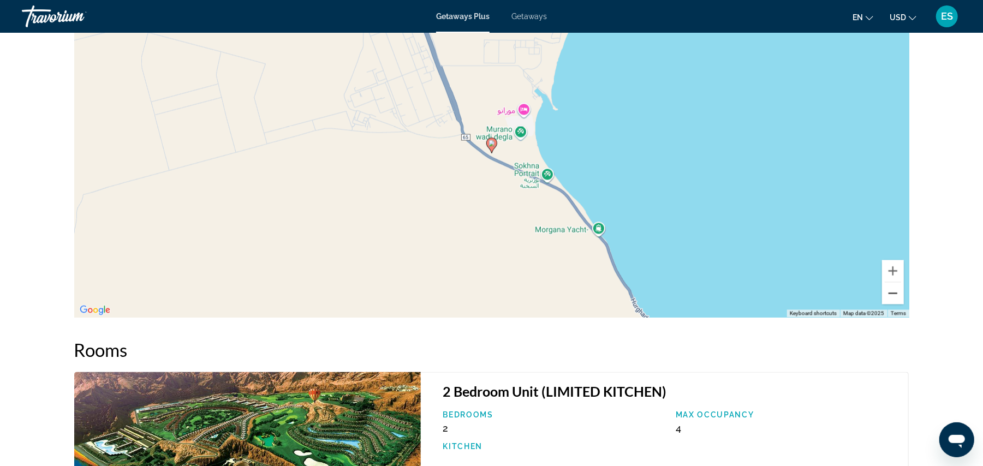
click at [893, 295] on button "Zoom out" at bounding box center [893, 294] width 22 height 22
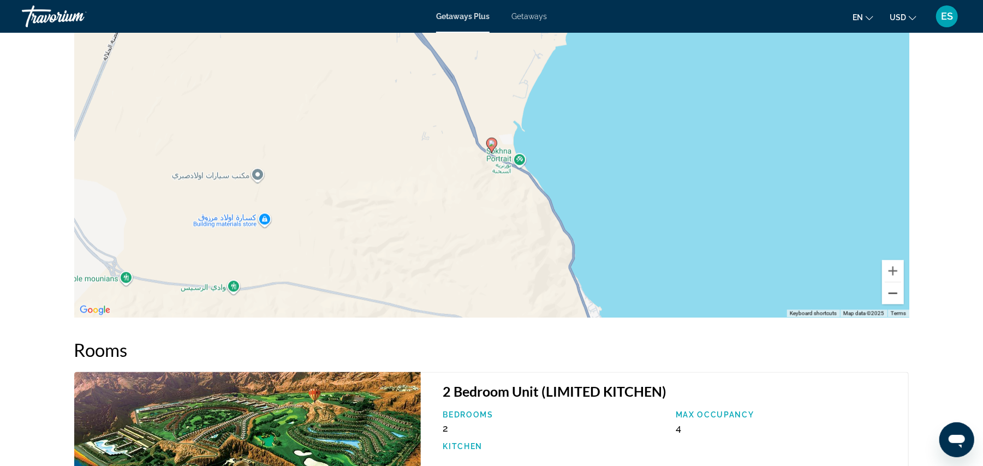
click at [893, 295] on button "Zoom out" at bounding box center [893, 294] width 22 height 22
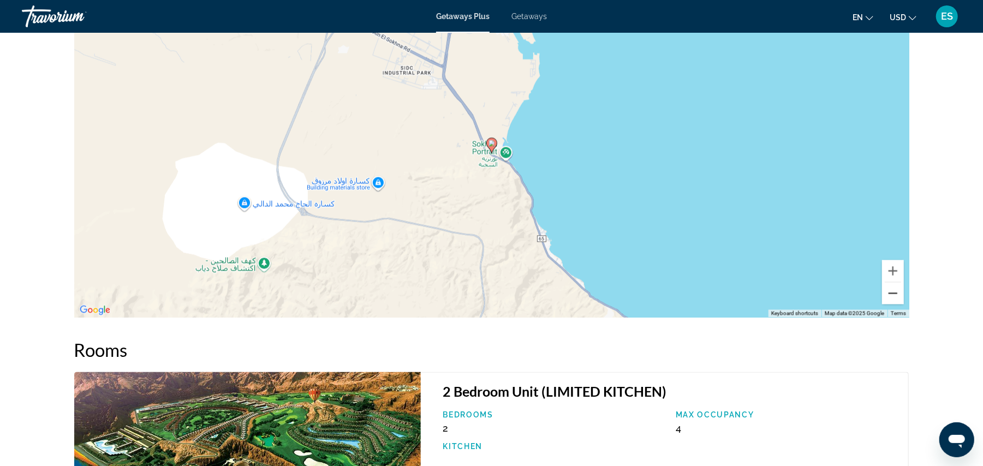
click at [893, 295] on button "Zoom out" at bounding box center [893, 294] width 22 height 22
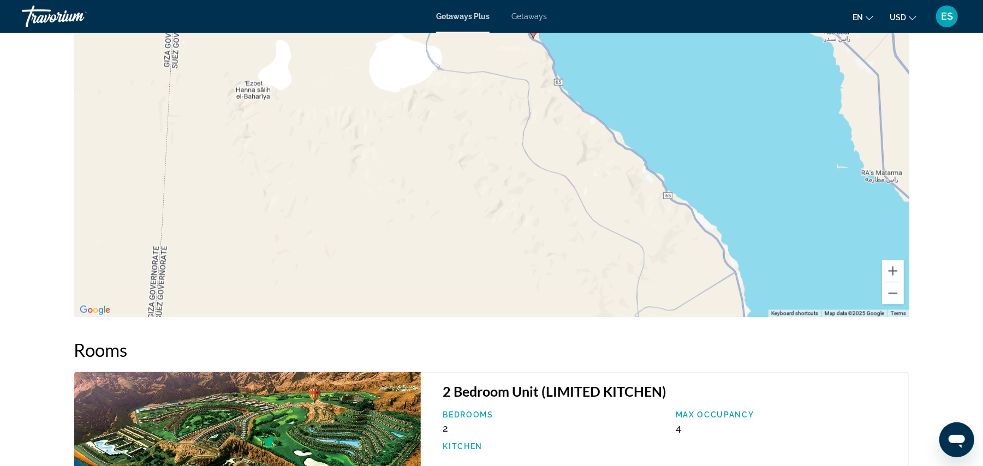
drag, startPoint x: 660, startPoint y: 111, endPoint x: 701, endPoint y: -1, distance: 119.6
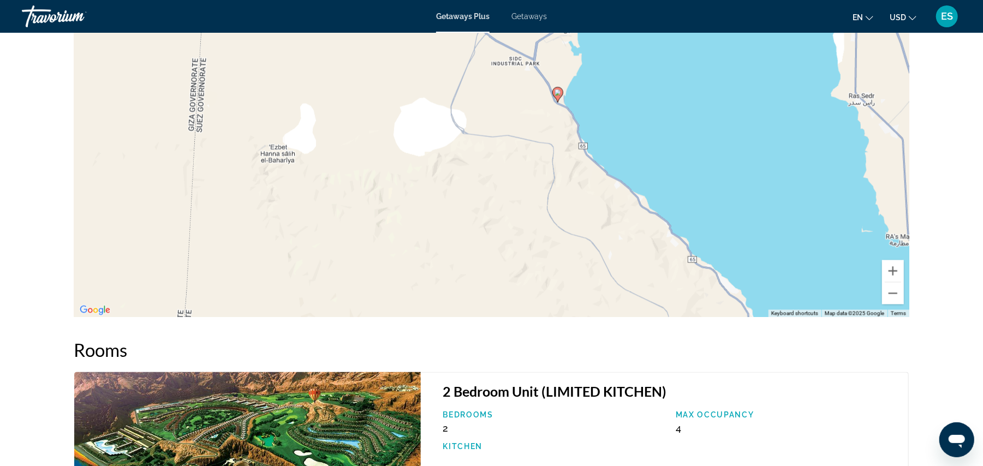
drag, startPoint x: 719, startPoint y: 169, endPoint x: 743, endPoint y: 235, distance: 69.7
click at [743, 235] on div "To activate drag with keyboard, press Alt + Enter. Once in keyboard drag state,…" at bounding box center [491, 153] width 835 height 327
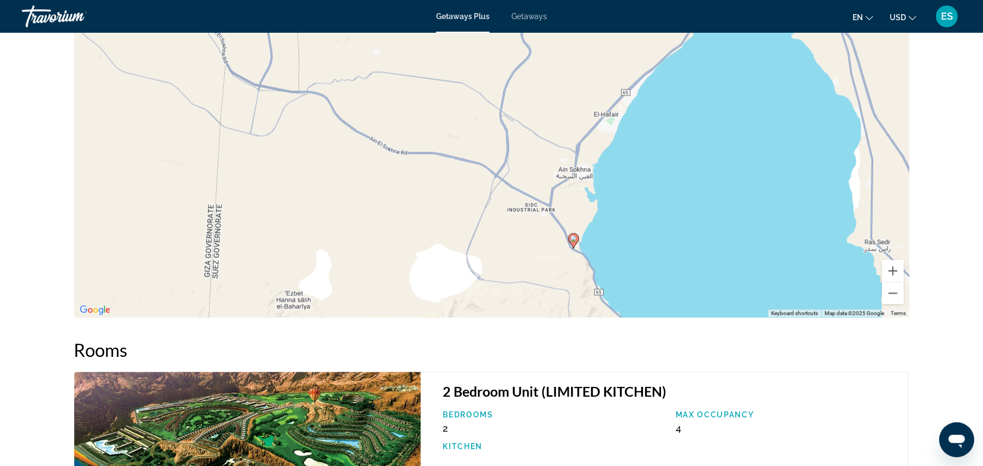
drag, startPoint x: 635, startPoint y: 73, endPoint x: 651, endPoint y: 219, distance: 147.6
click at [651, 219] on div "To activate drag with keyboard, press Alt + Enter. Once in keyboard drag state,…" at bounding box center [491, 153] width 835 height 327
click at [893, 295] on button "Zoom out" at bounding box center [893, 294] width 22 height 22
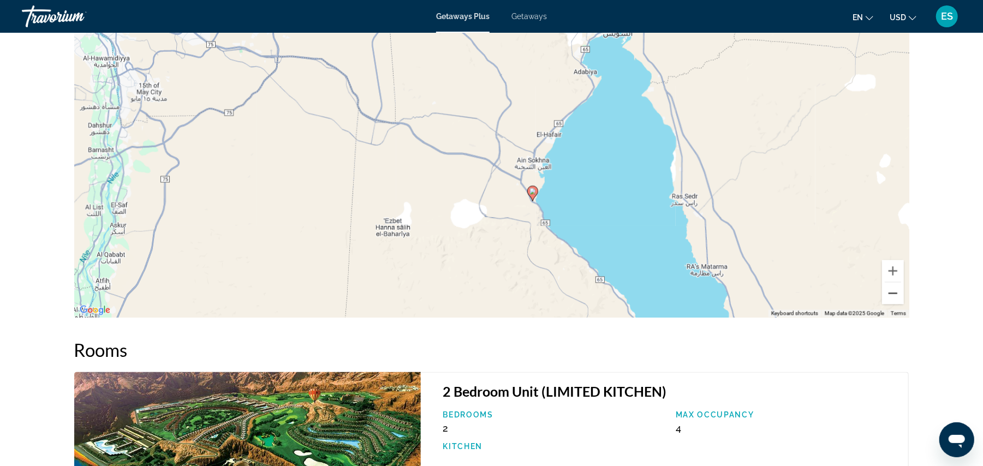
click at [893, 295] on button "Zoom out" at bounding box center [893, 294] width 22 height 22
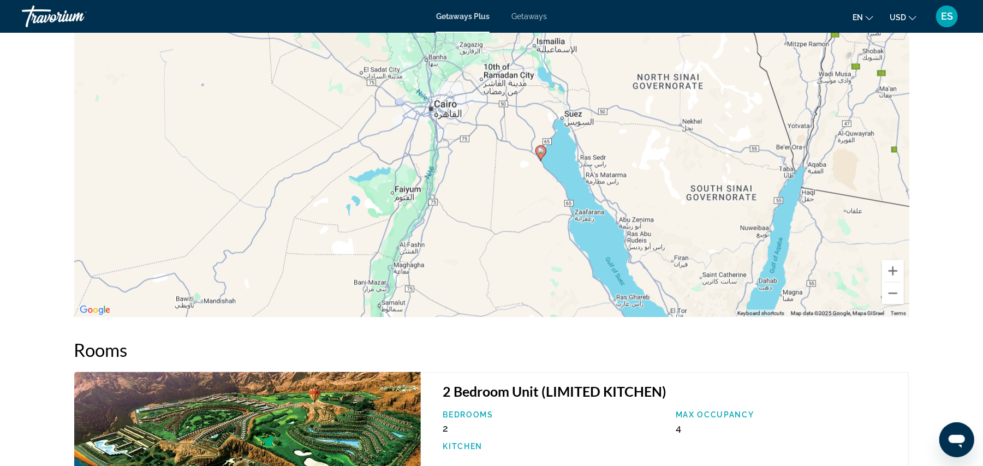
drag, startPoint x: 727, startPoint y: 218, endPoint x: 764, endPoint y: 214, distance: 36.8
click at [764, 214] on div "To activate drag with keyboard, press Alt + Enter. Once in keyboard drag state,…" at bounding box center [491, 153] width 835 height 327
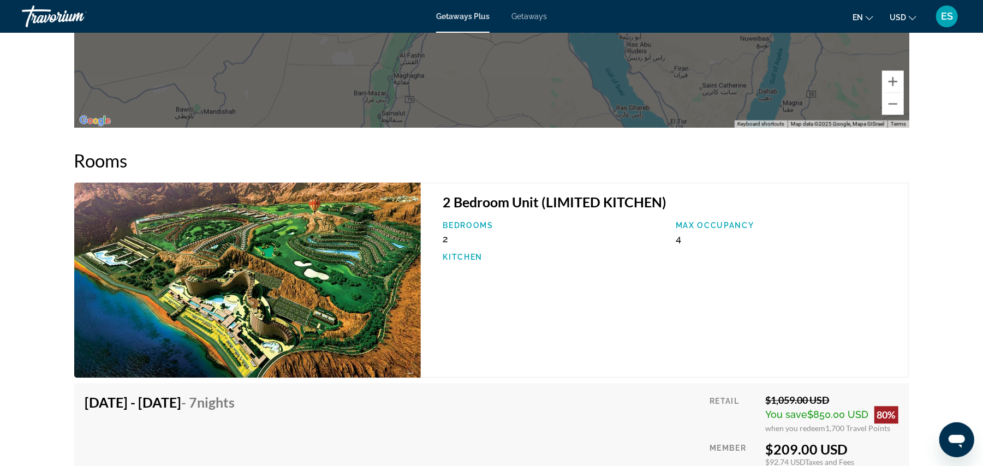
scroll to position [1642, 0]
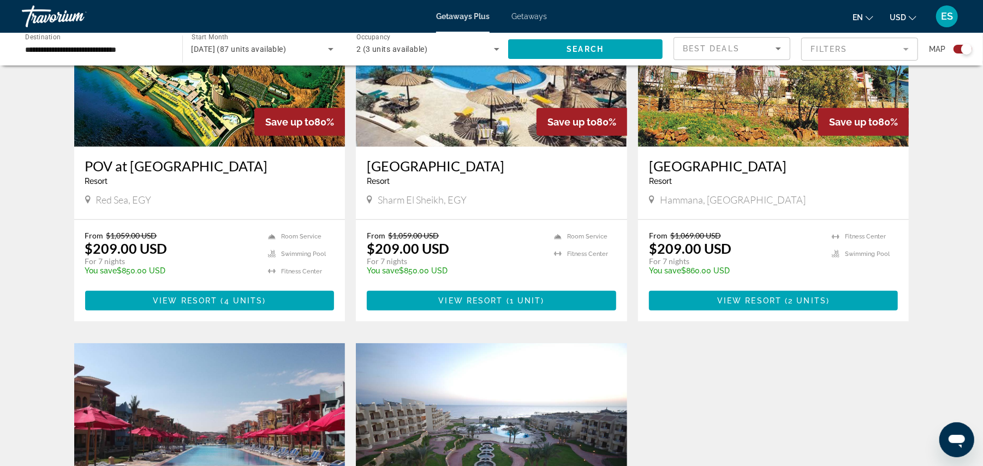
scroll to position [313, 0]
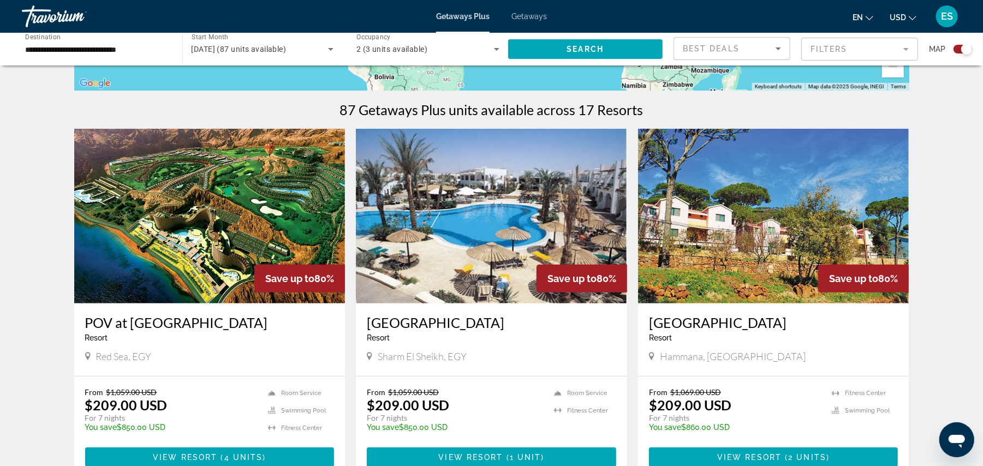
click at [466, 20] on span "Getaways Plus" at bounding box center [462, 16] width 53 height 9
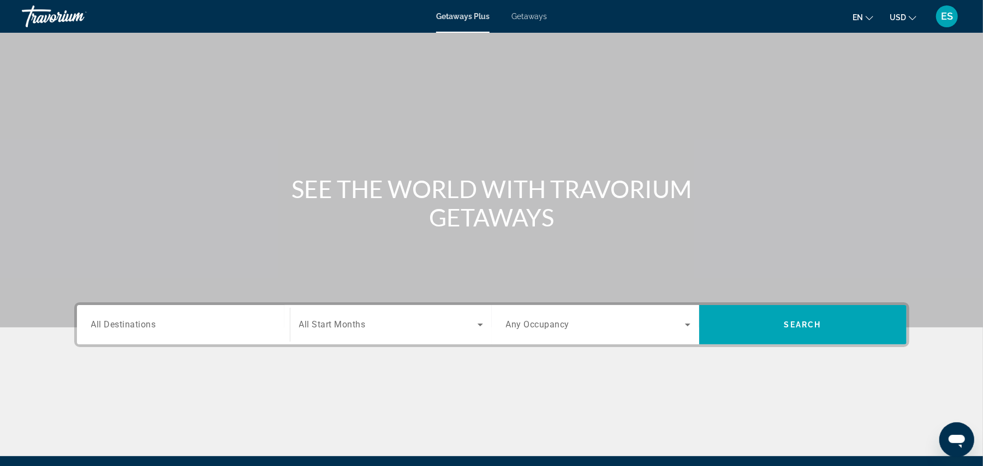
click at [273, 321] on input "Destination All Destinations" at bounding box center [183, 325] width 184 height 13
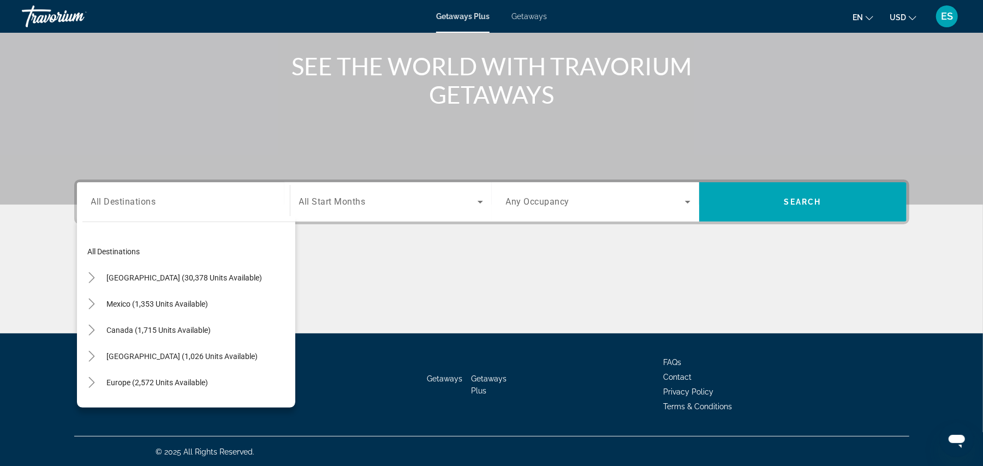
scroll to position [177, 0]
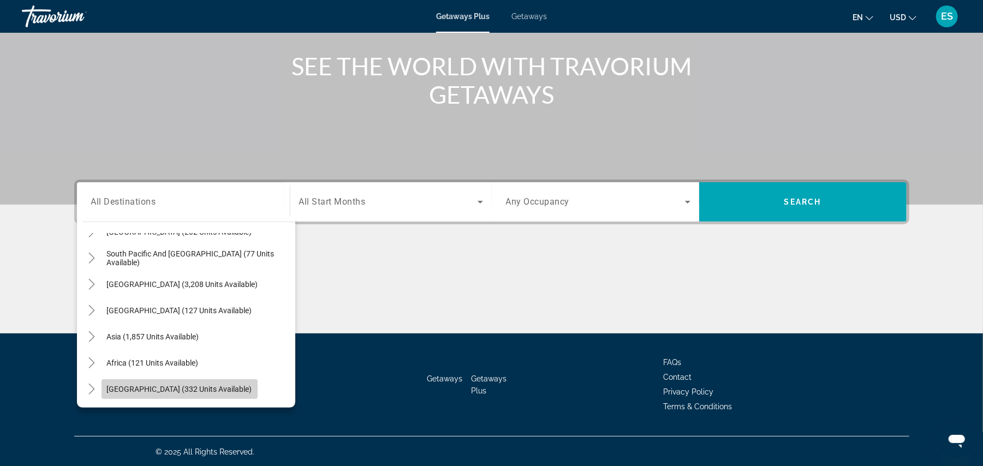
click at [195, 387] on span "[GEOGRAPHIC_DATA] (332 units available)" at bounding box center [179, 389] width 145 height 9
type input "**********"
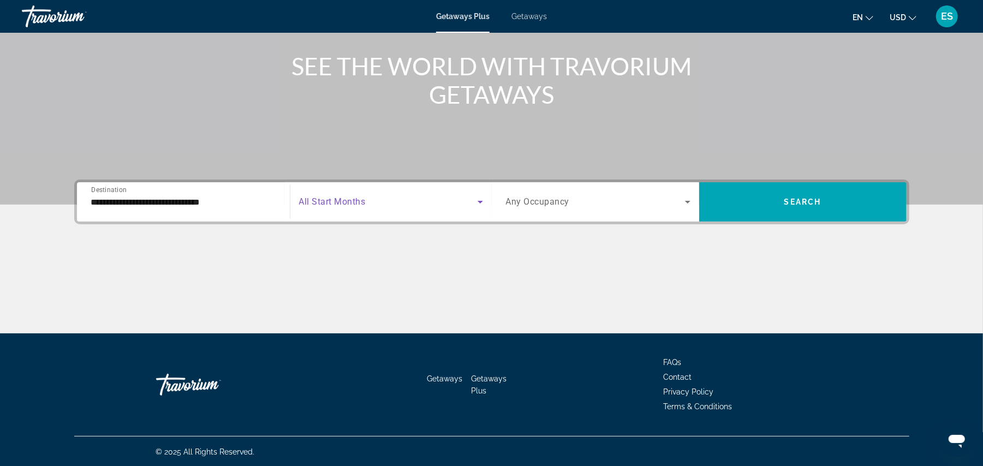
click at [369, 195] on span "Search widget" at bounding box center [388, 201] width 178 height 13
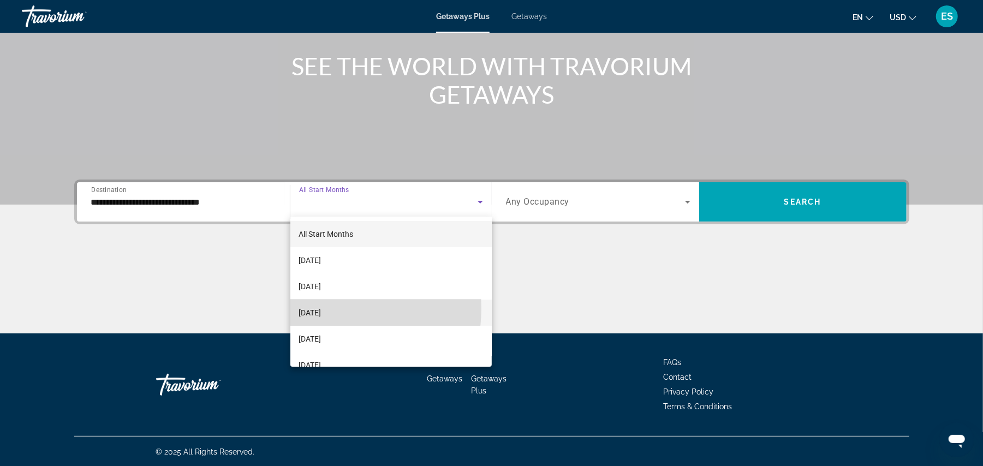
click at [317, 308] on span "[DATE]" at bounding box center [310, 312] width 22 height 13
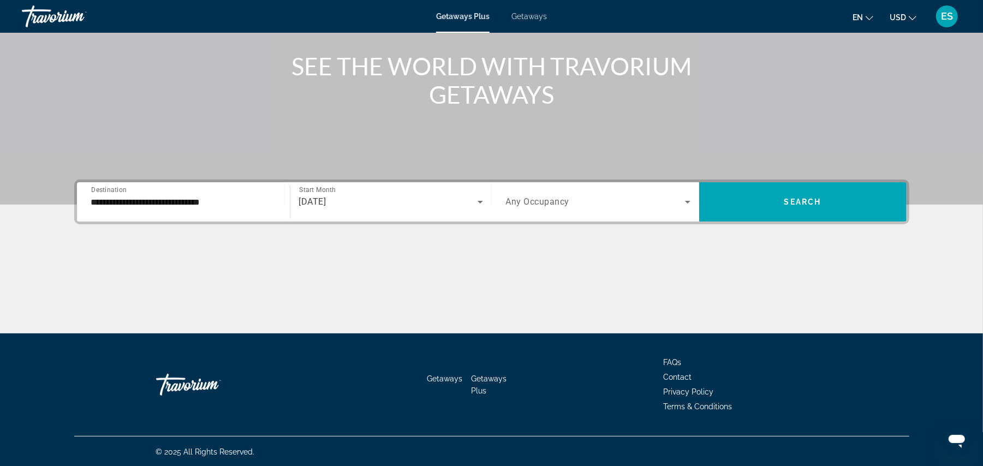
click at [542, 210] on div "Search widget" at bounding box center [598, 202] width 184 height 31
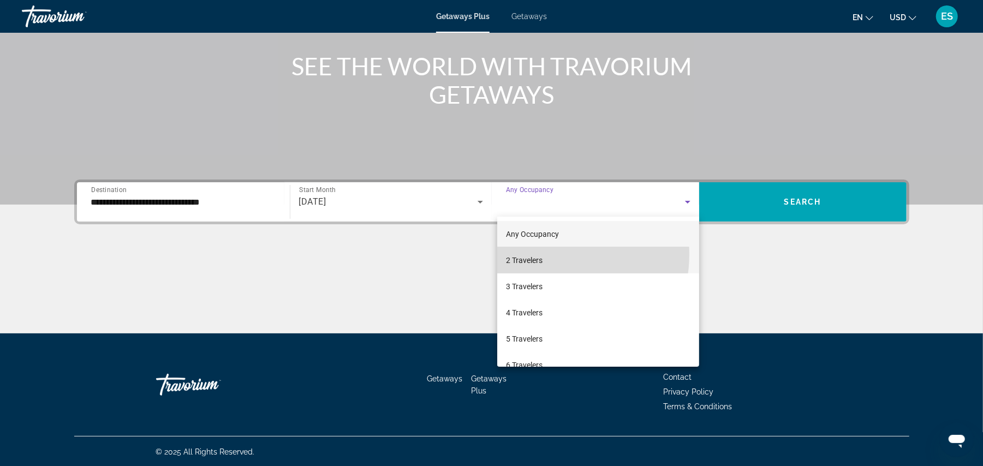
click at [543, 254] on mat-option "2 Travelers" at bounding box center [598, 260] width 202 height 26
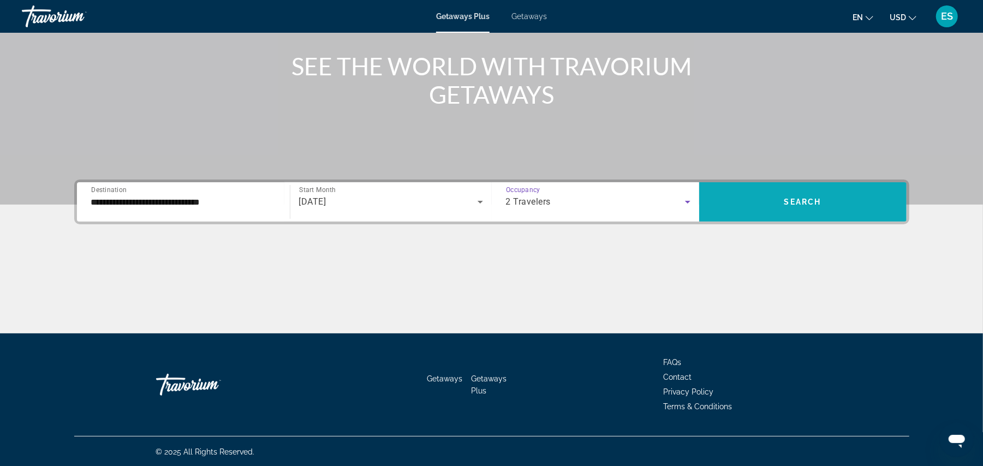
click at [787, 187] on span "Search widget" at bounding box center [802, 201] width 207 height 39
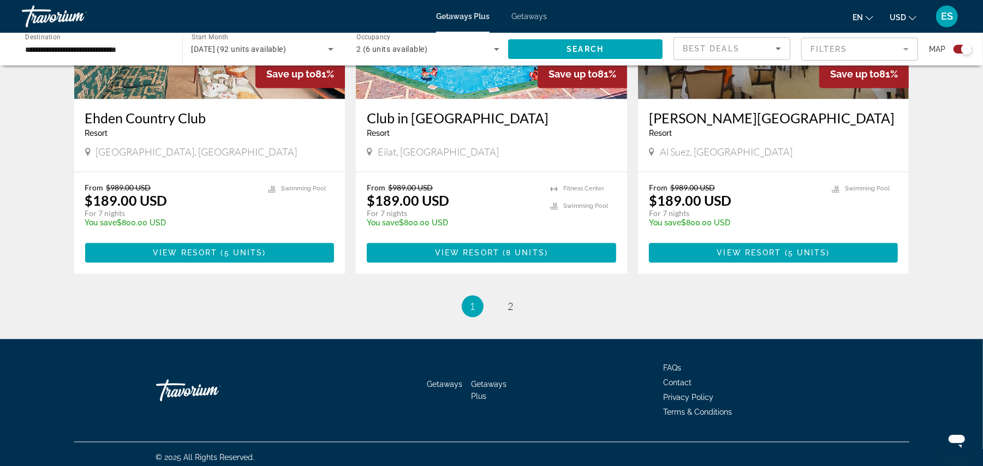
scroll to position [1638, 0]
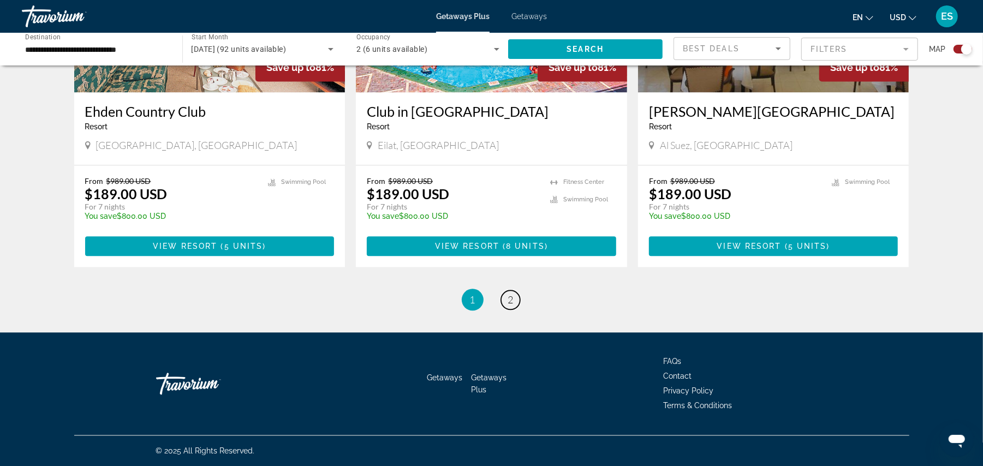
drag, startPoint x: 511, startPoint y: 299, endPoint x: 524, endPoint y: 298, distance: 13.1
click at [511, 299] on span "2" at bounding box center [510, 300] width 5 height 12
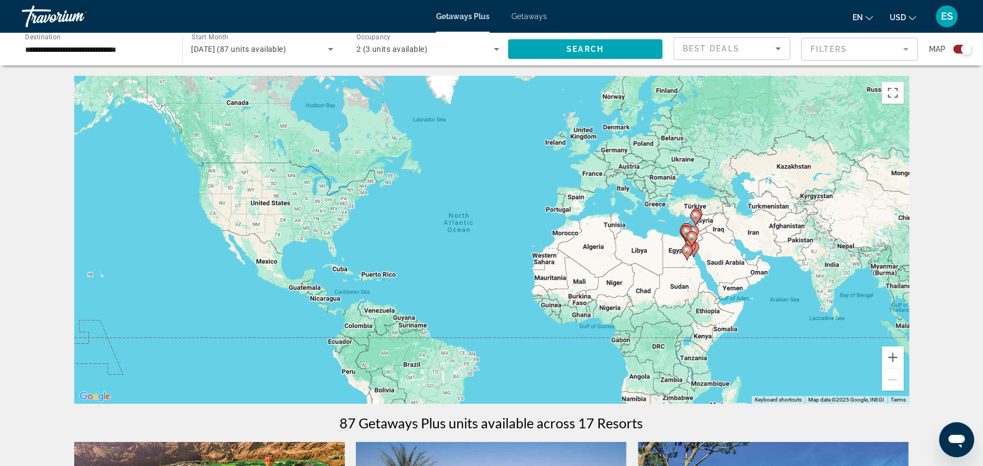
click at [524, 15] on span "Getaways" at bounding box center [528, 16] width 35 height 9
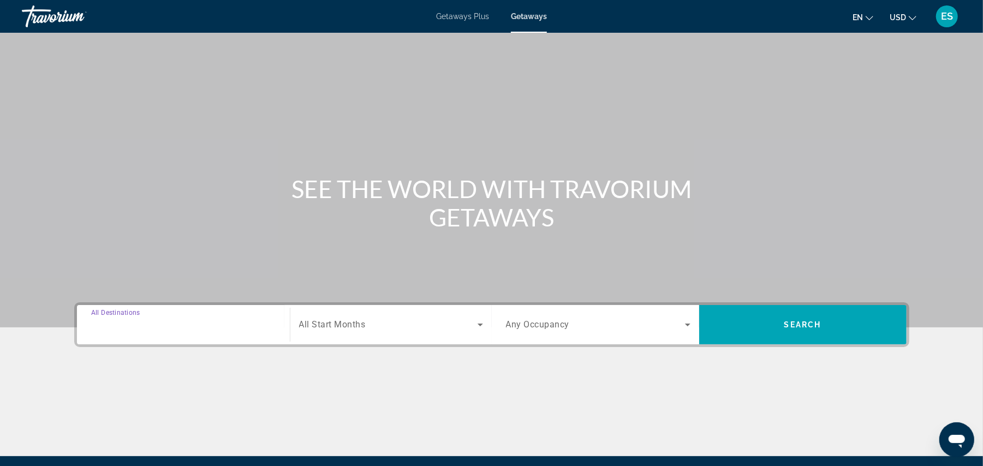
click at [220, 323] on input "Destination All Destinations" at bounding box center [183, 325] width 184 height 13
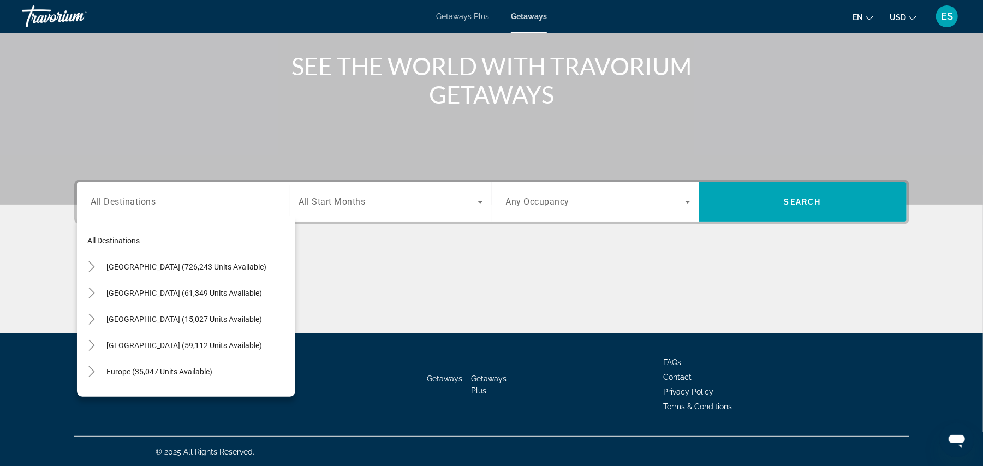
scroll to position [177, 0]
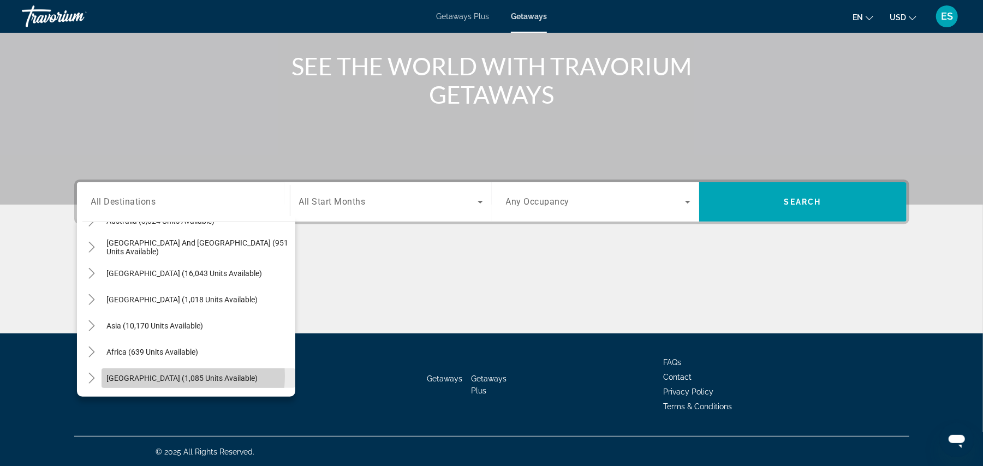
click at [168, 375] on span "[GEOGRAPHIC_DATA] (1,085 units available)" at bounding box center [182, 378] width 151 height 9
type input "**********"
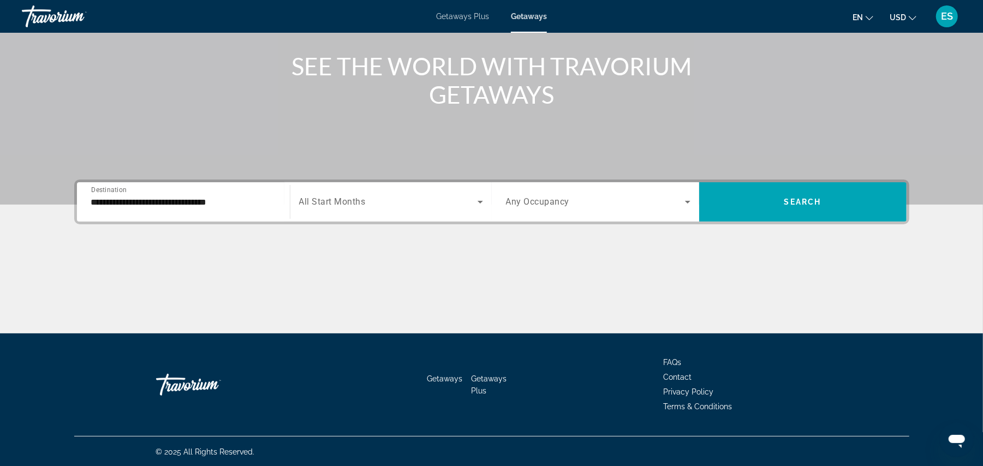
click at [291, 229] on div "**********" at bounding box center [491, 256] width 878 height 154
click at [331, 208] on div "Search widget" at bounding box center [391, 202] width 184 height 31
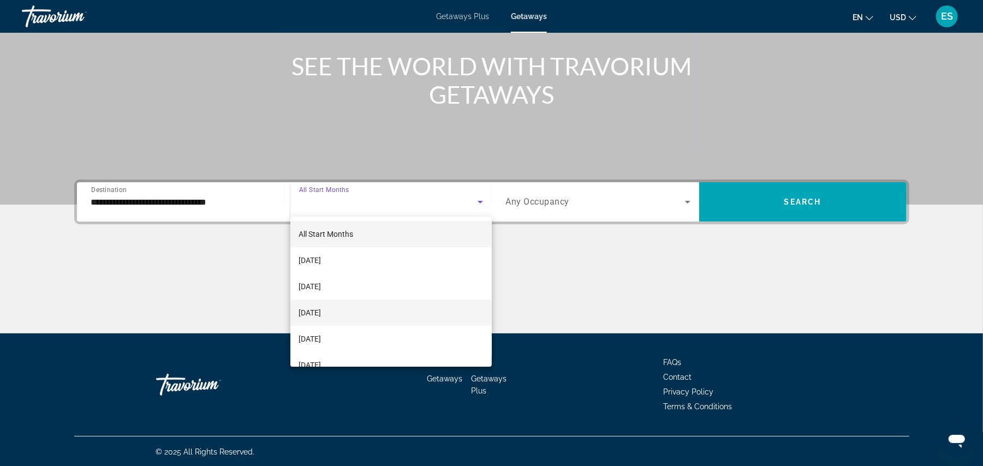
click at [338, 302] on mat-option "[DATE]" at bounding box center [390, 313] width 201 height 26
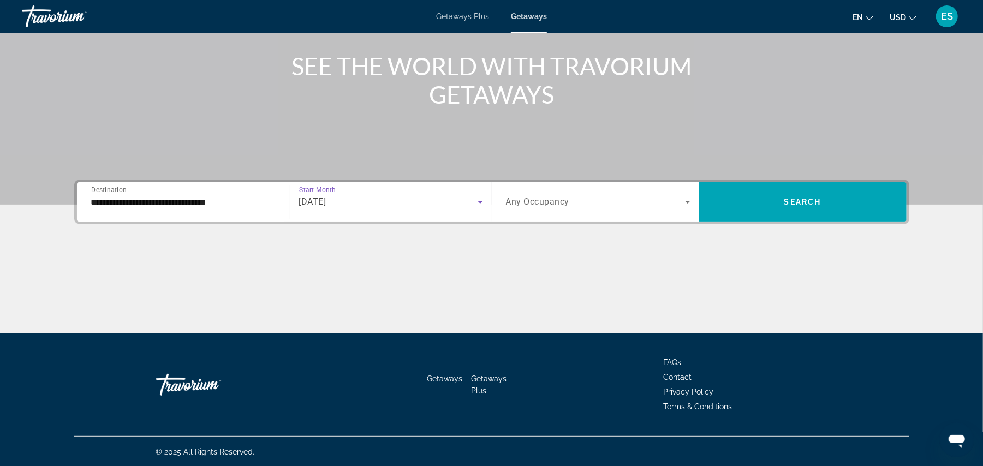
click at [561, 209] on div "Search widget" at bounding box center [598, 202] width 184 height 31
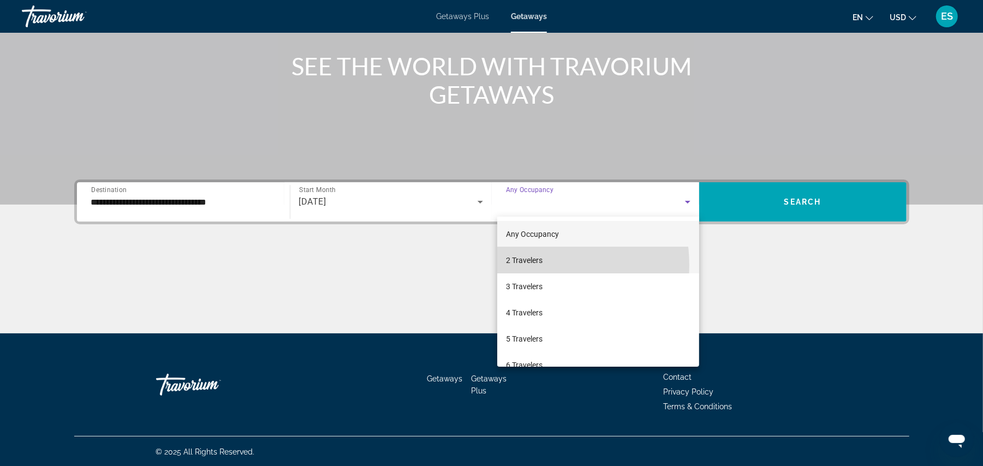
click at [526, 265] on span "2 Travelers" at bounding box center [524, 260] width 37 height 13
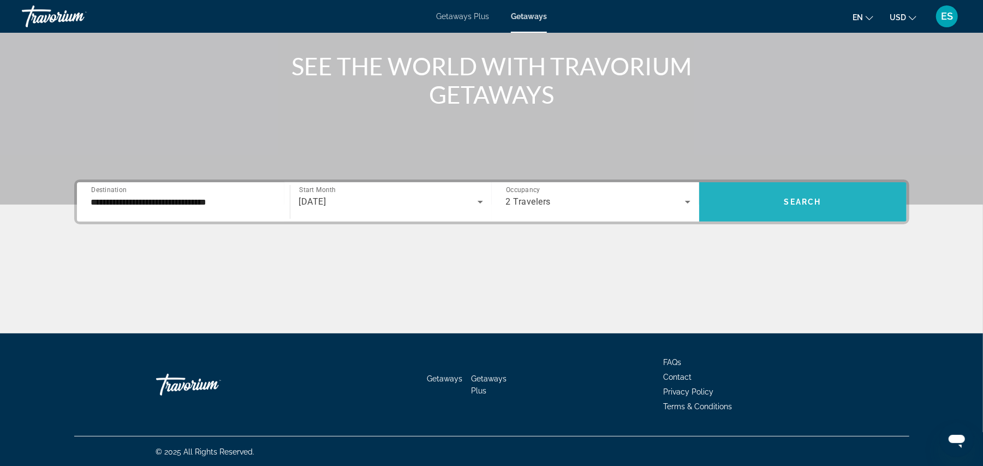
click at [791, 199] on span "Search" at bounding box center [802, 201] width 37 height 9
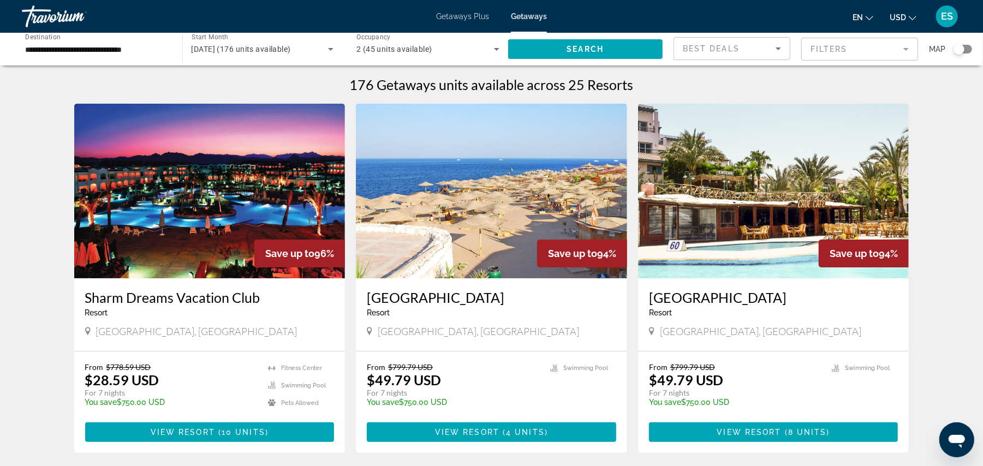
click at [221, 190] on img "Main content" at bounding box center [209, 191] width 271 height 175
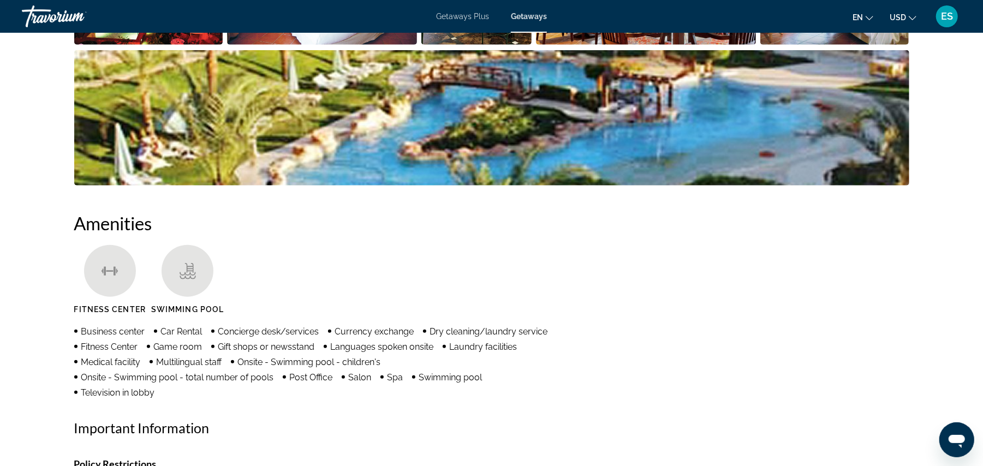
scroll to position [389, 0]
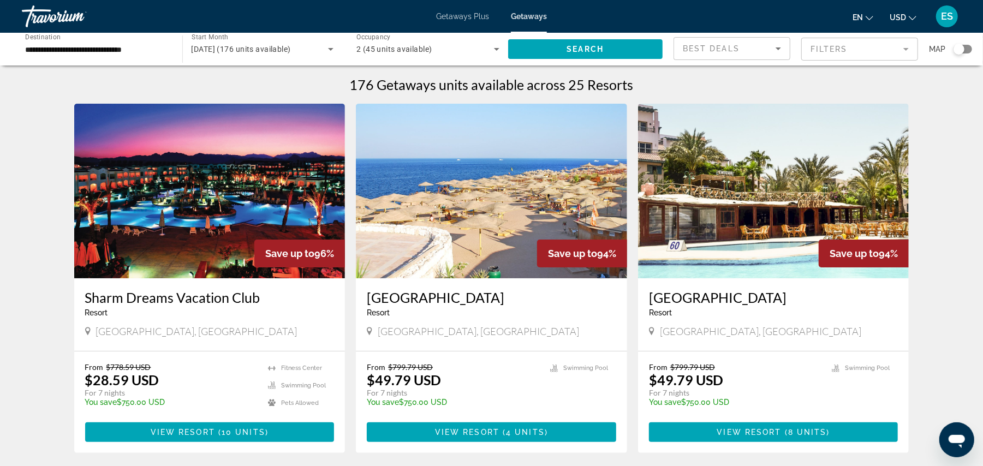
click at [474, 197] on img "Main content" at bounding box center [491, 191] width 271 height 175
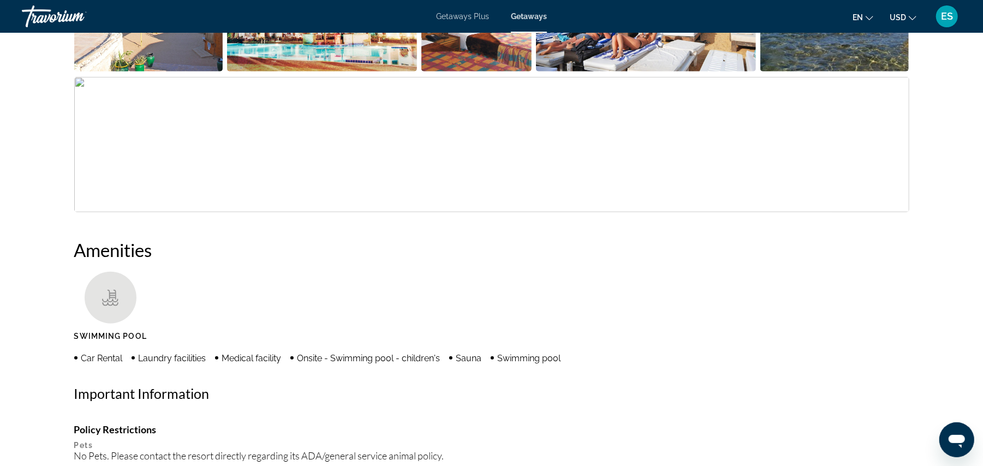
scroll to position [616, 0]
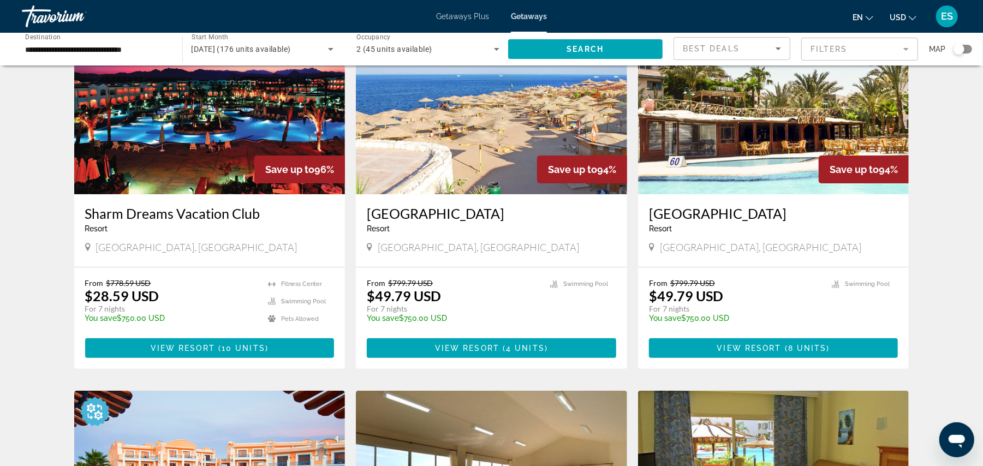
scroll to position [62, 0]
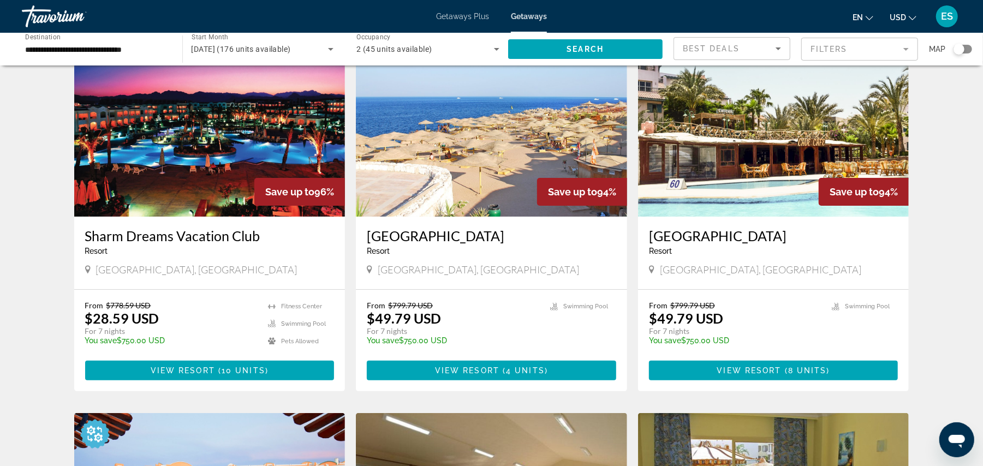
click at [747, 155] on img "Main content" at bounding box center [773, 129] width 271 height 175
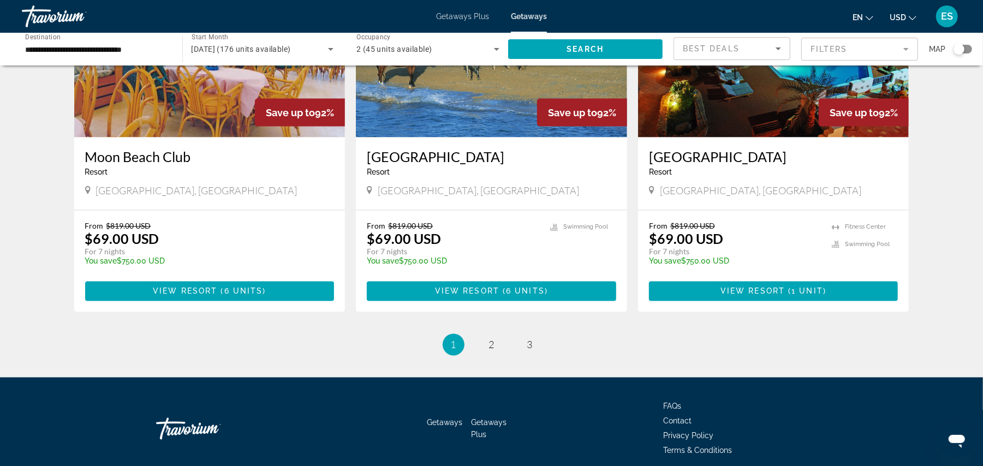
scroll to position [1279, 0]
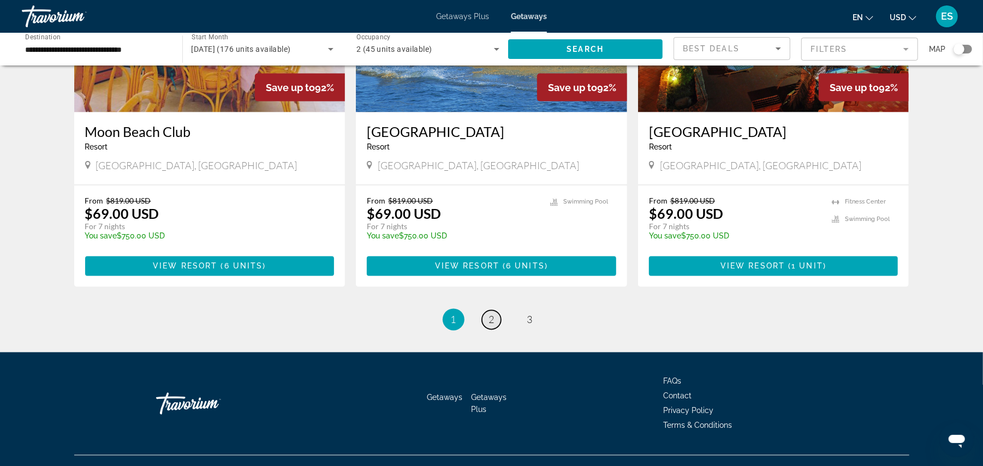
click at [492, 326] on span "2" at bounding box center [491, 320] width 5 height 12
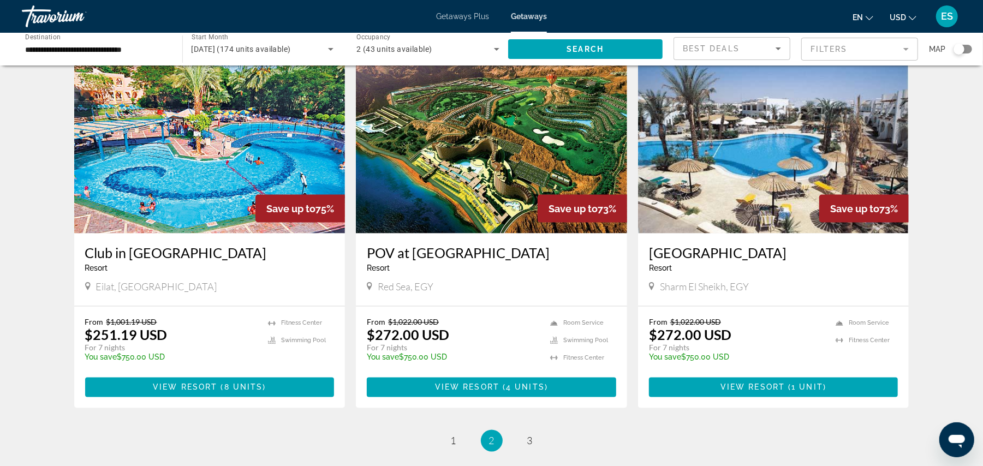
scroll to position [1177, 0]
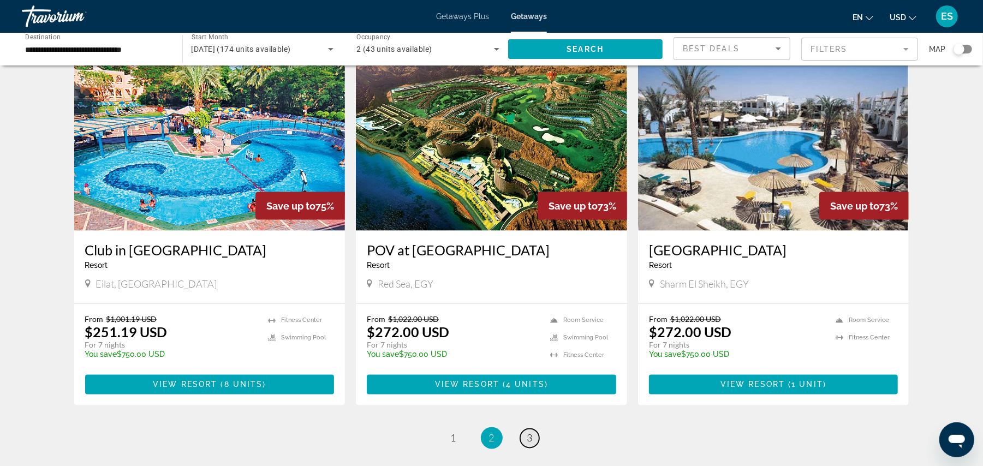
click at [530, 432] on span "3" at bounding box center [529, 438] width 5 height 12
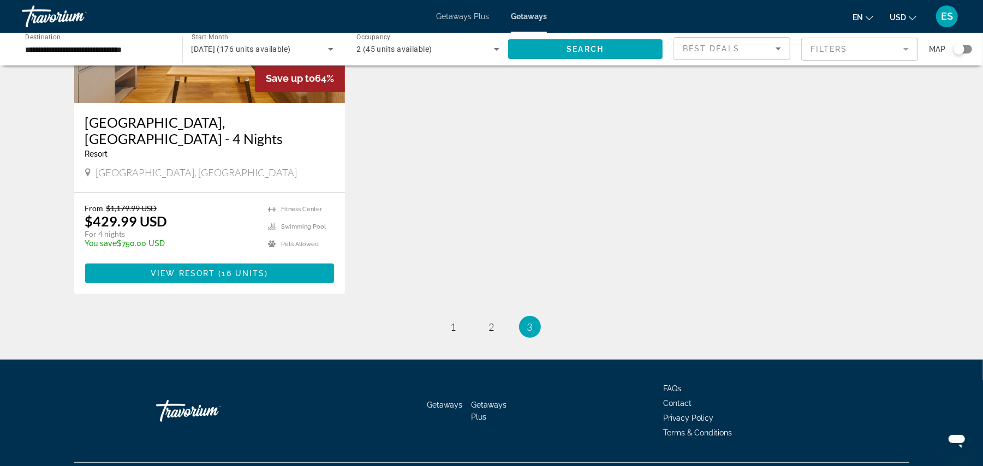
scroll to position [186, 0]
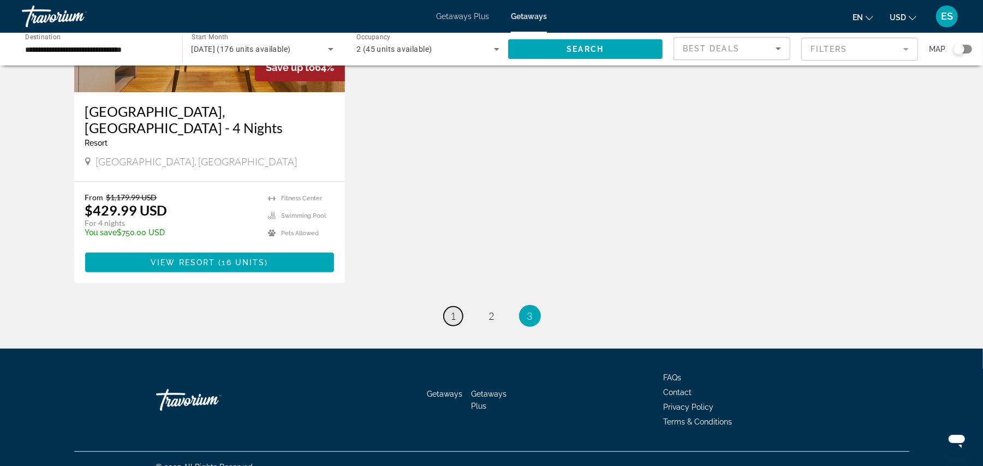
click at [453, 310] on span "1" at bounding box center [453, 316] width 5 height 12
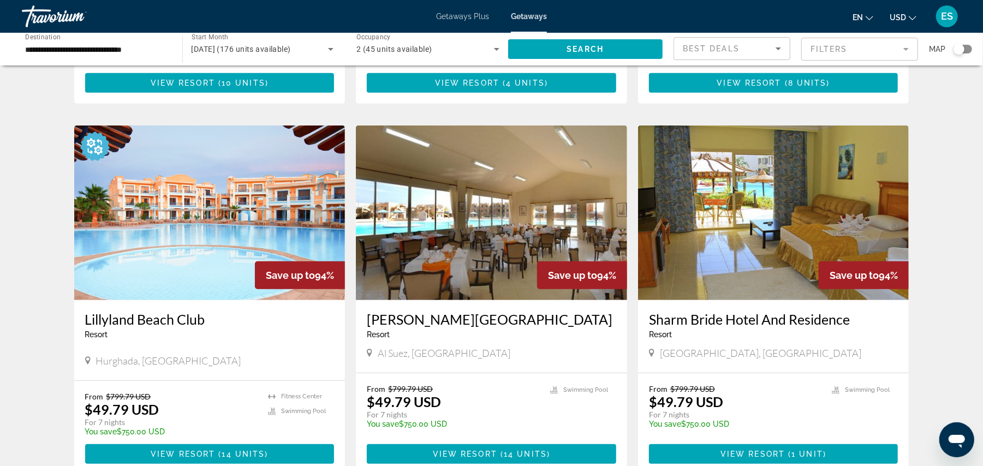
scroll to position [363, 0]
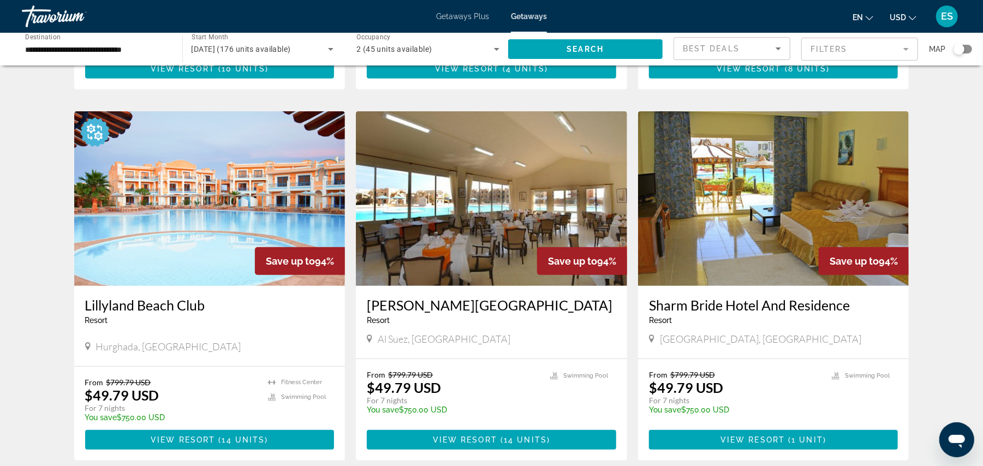
click at [208, 202] on img "Main content" at bounding box center [209, 198] width 271 height 175
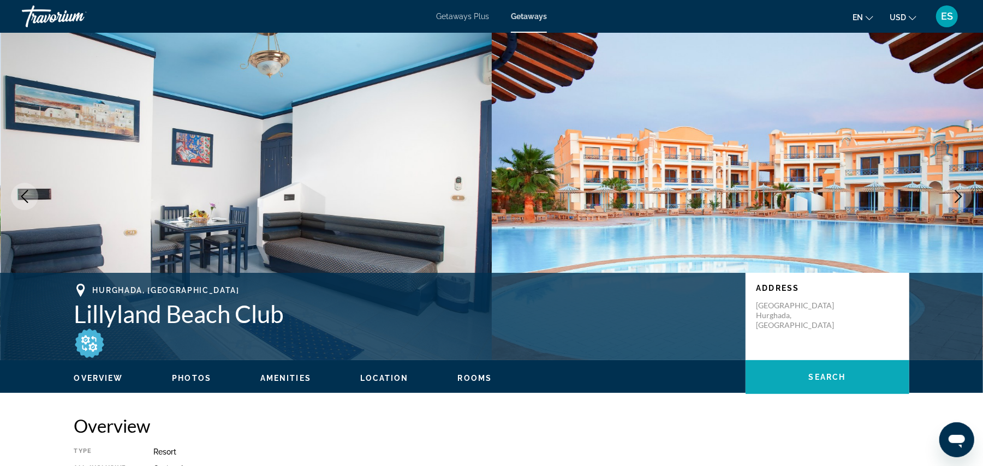
click at [830, 374] on span "Search" at bounding box center [826, 377] width 37 height 9
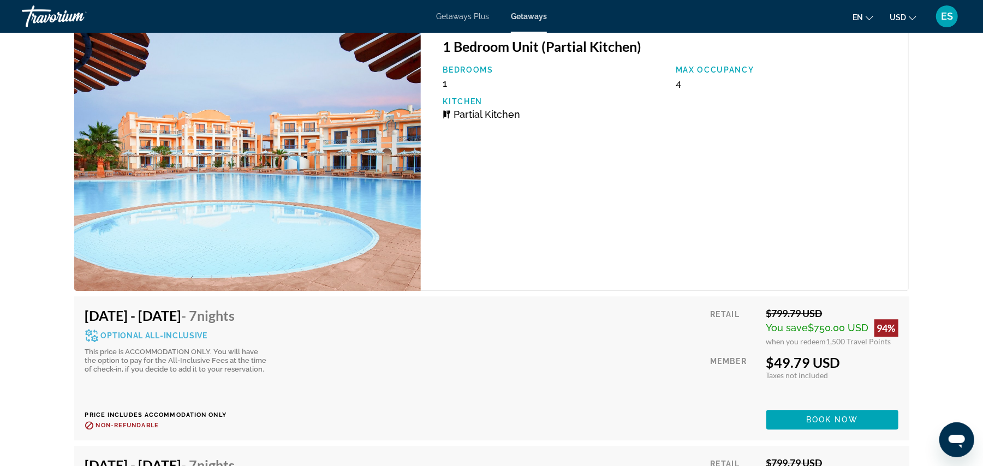
scroll to position [2017, 0]
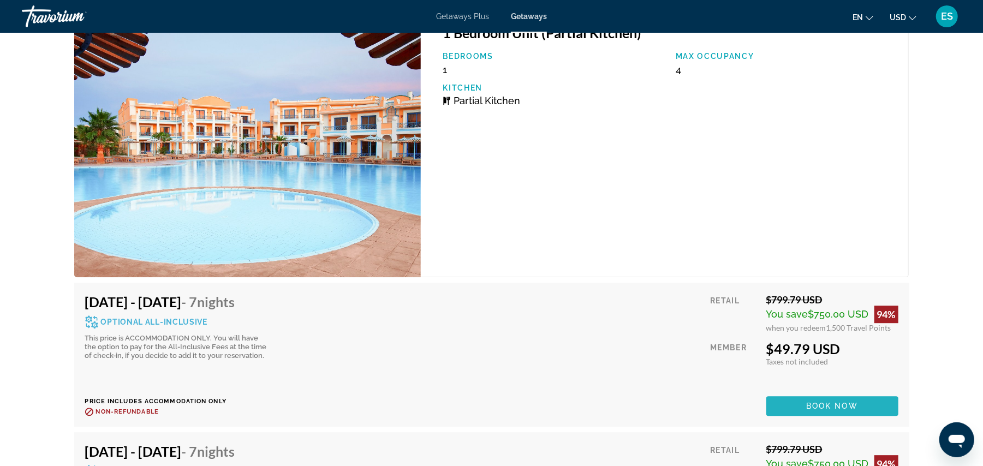
click at [818, 404] on span "Book now" at bounding box center [832, 406] width 52 height 9
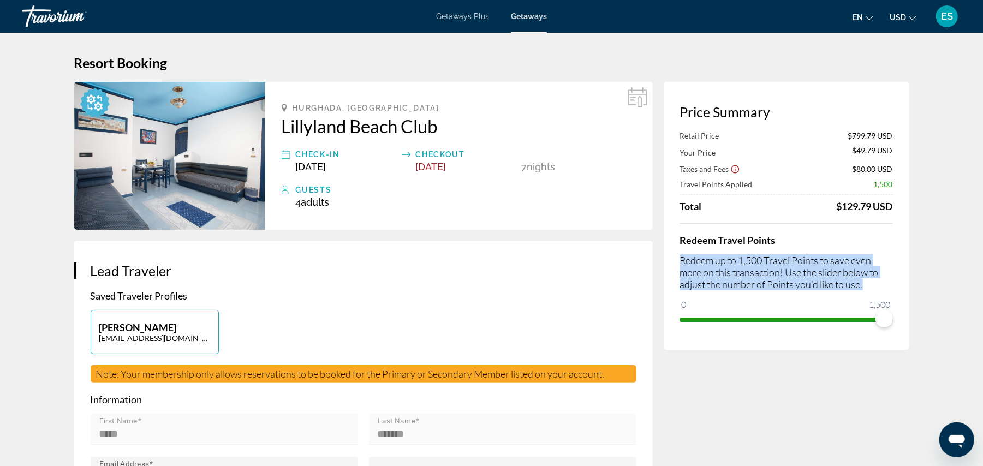
drag, startPoint x: 681, startPoint y: 262, endPoint x: 880, endPoint y: 289, distance: 200.9
click at [880, 289] on p "Redeem up to 1,500 Travel Points to save even more on this transaction! Use the…" at bounding box center [786, 272] width 213 height 36
copy p "Redeem up to 1,500 Travel Points to save even more on this transaction! Use the…"
click at [881, 318] on span "ngx-slider" at bounding box center [883, 318] width 17 height 17
drag, startPoint x: 887, startPoint y: 317, endPoint x: 778, endPoint y: 332, distance: 110.1
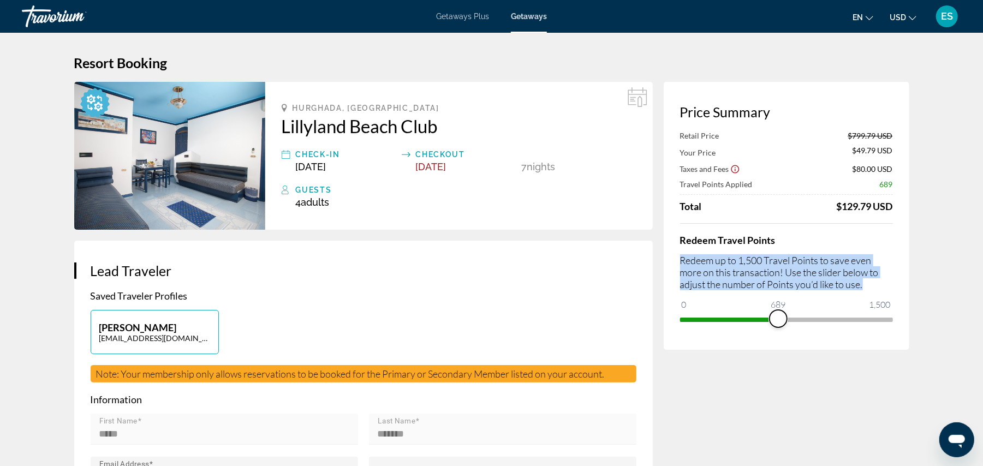
click at [778, 332] on div "Price Summary Retail Price $799.79 USD Your Price $49.79 USD Taxes and Fees $80…" at bounding box center [785, 216] width 245 height 268
drag, startPoint x: 778, startPoint y: 317, endPoint x: 968, endPoint y: 336, distance: 190.8
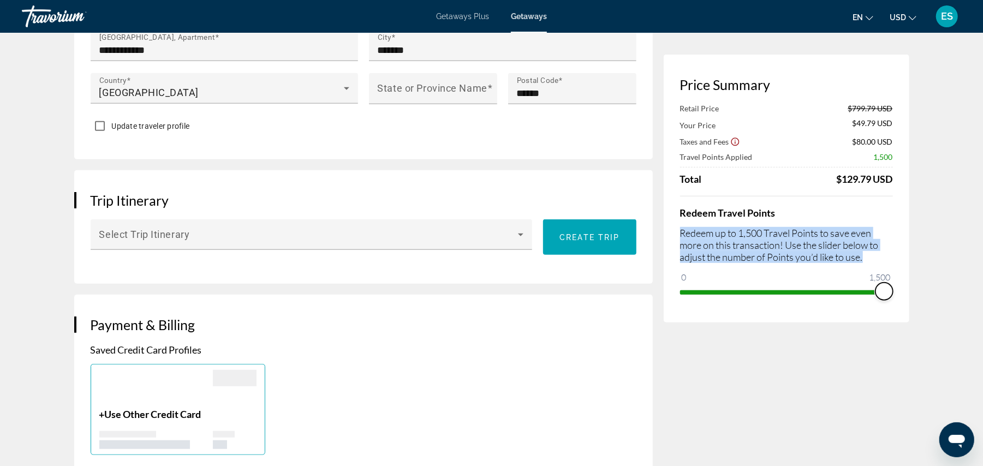
scroll to position [509, 0]
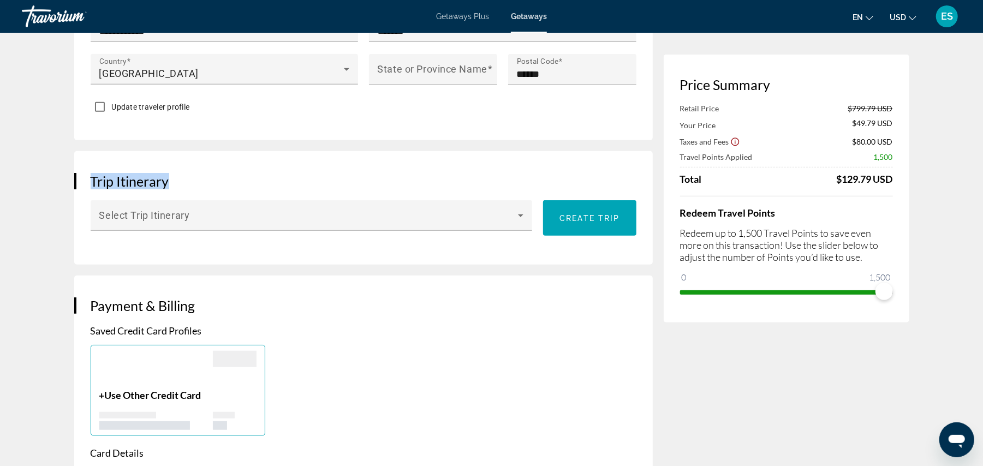
drag, startPoint x: 90, startPoint y: 176, endPoint x: 195, endPoint y: 179, distance: 104.8
click at [195, 179] on h3 "Trip Itinerary" at bounding box center [364, 181] width 546 height 16
copy h3 "Trip Itinerary"
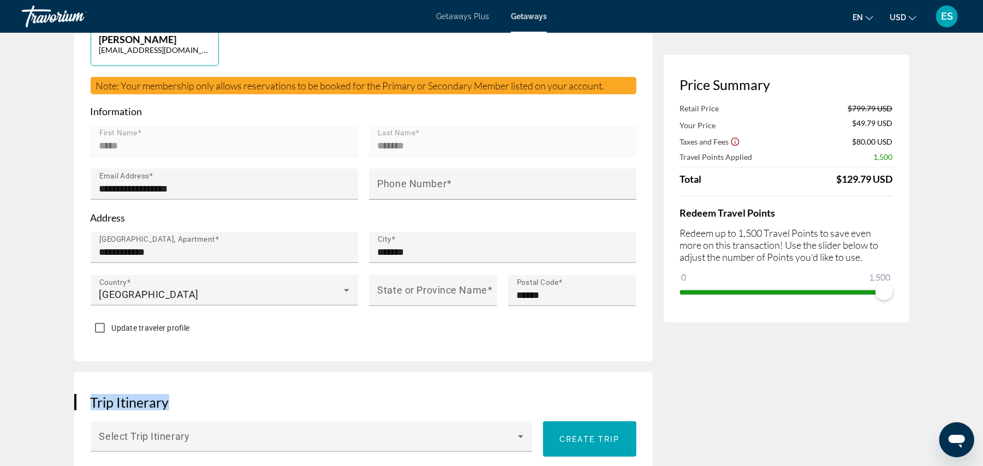
scroll to position [291, 0]
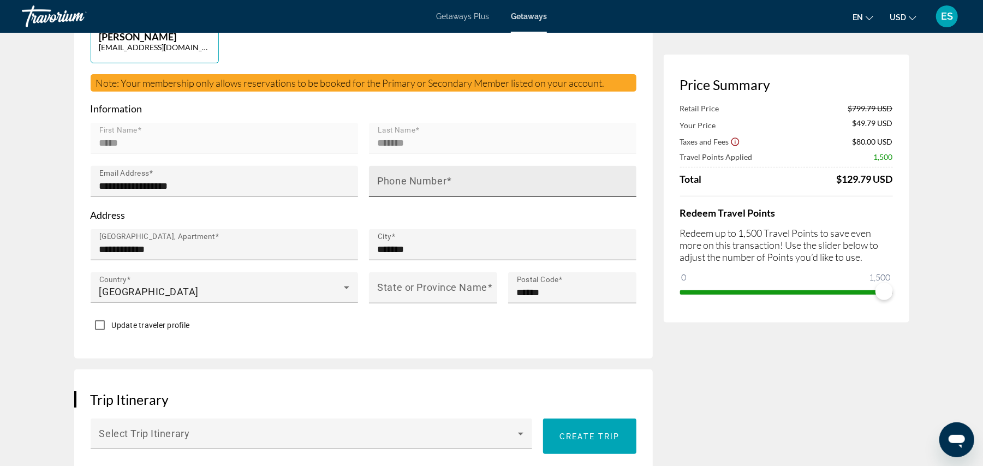
click at [379, 187] on input "Phone Number" at bounding box center [506, 185] width 256 height 13
type input "**********"
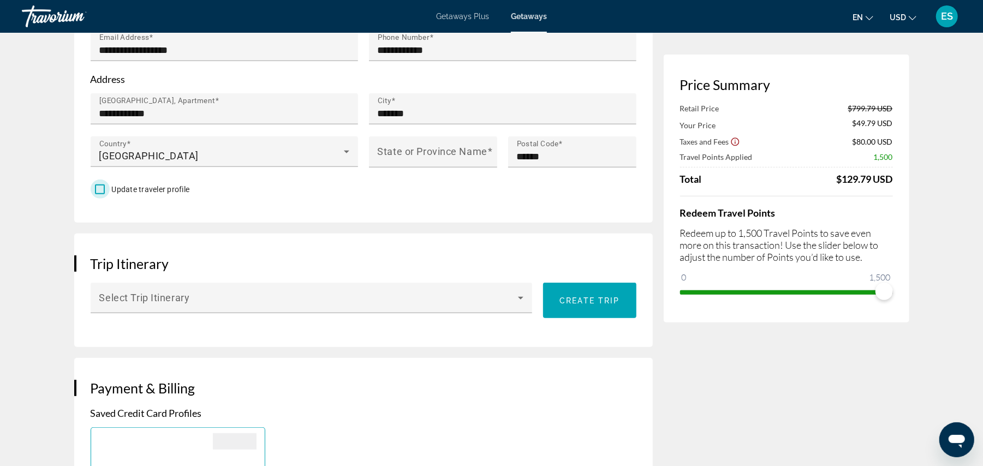
scroll to position [436, 0]
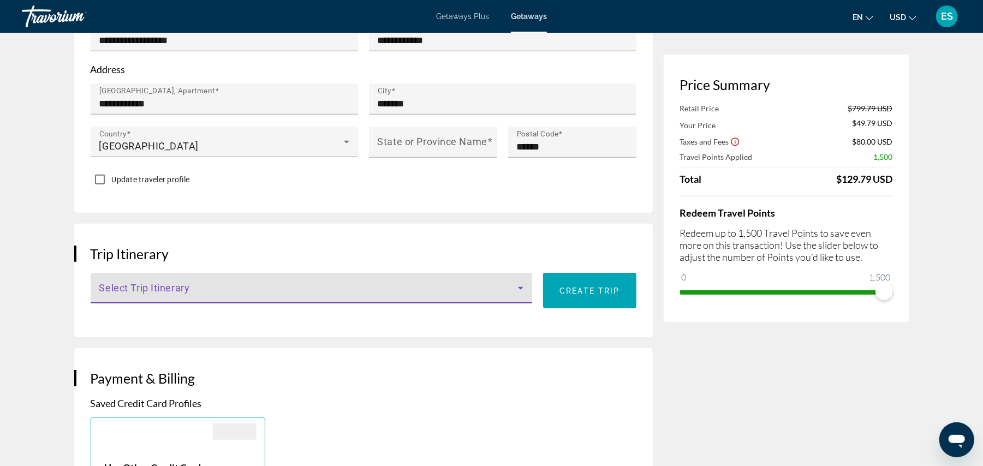
click at [523, 286] on icon "Main content" at bounding box center [520, 287] width 13 height 13
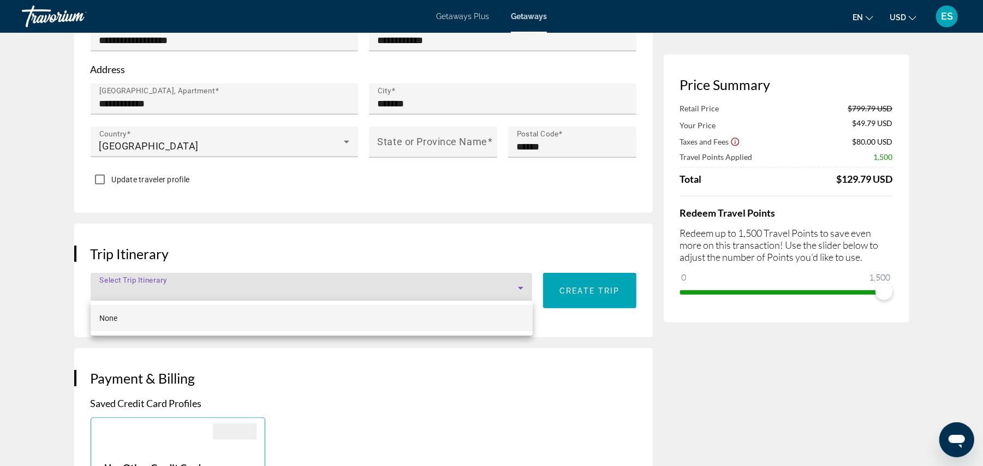
click at [523, 286] on div at bounding box center [491, 233] width 983 height 466
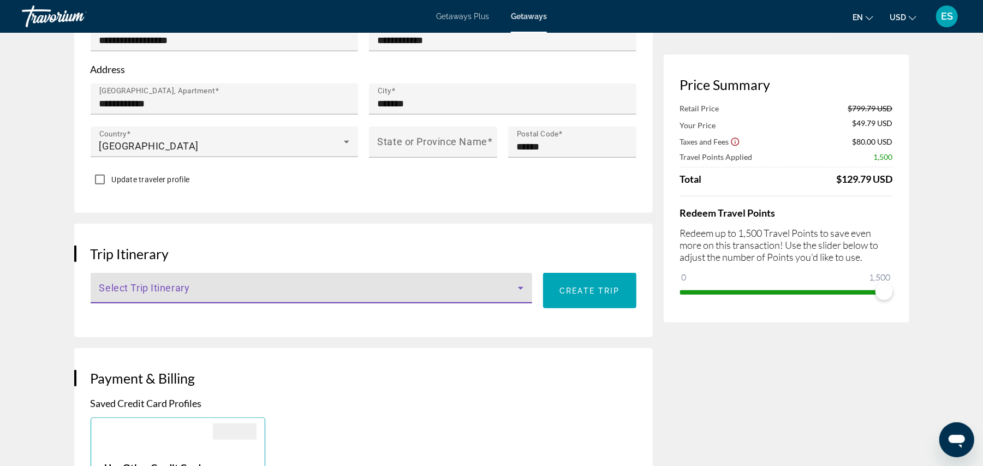
click at [524, 288] on icon "Main content" at bounding box center [520, 287] width 13 height 13
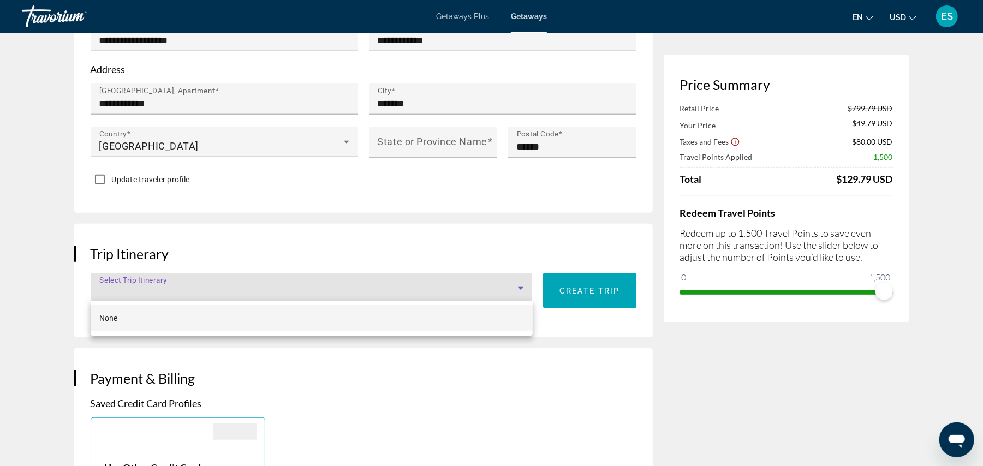
click at [92, 248] on div at bounding box center [491, 233] width 983 height 466
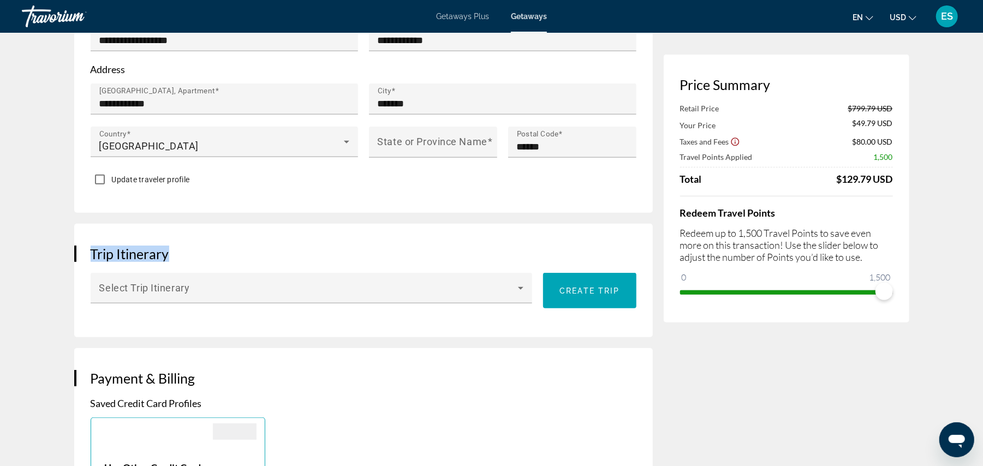
drag, startPoint x: 92, startPoint y: 249, endPoint x: 186, endPoint y: 250, distance: 93.8
click at [186, 250] on h3 "Trip Itinerary" at bounding box center [364, 253] width 546 height 16
copy h3 "Trip Itinerary"
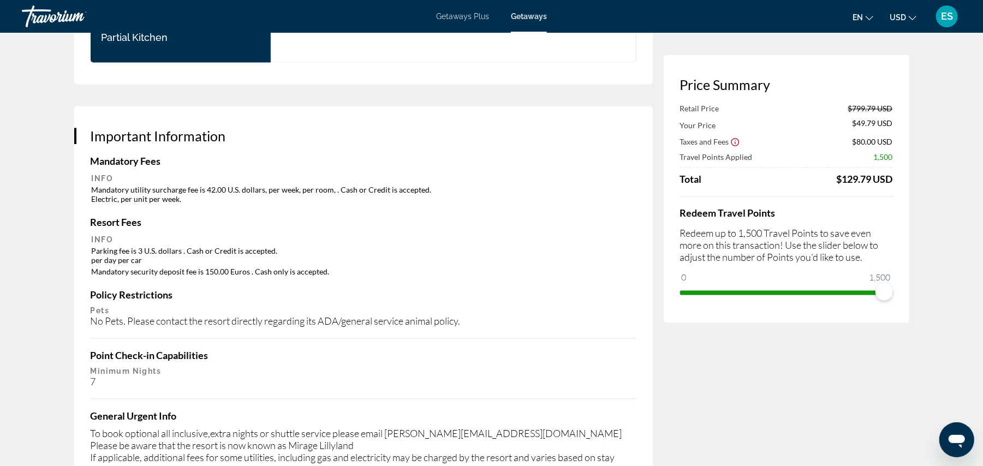
scroll to position [1528, 0]
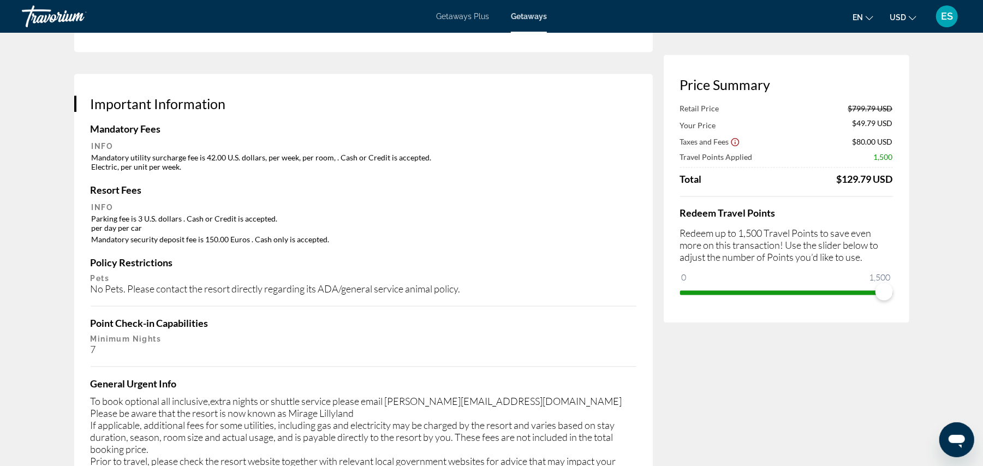
click at [97, 234] on td "Mandatory security deposit fee is 150.00 Euros . Cash only is accepted." at bounding box center [363, 239] width 543 height 10
drag, startPoint x: 92, startPoint y: 227, endPoint x: 343, endPoint y: 227, distance: 251.5
click at [343, 234] on td "Mandatory security deposit fee is 150.00 Euros . Cash only is accepted." at bounding box center [363, 239] width 543 height 10
drag, startPoint x: 302, startPoint y: 223, endPoint x: 94, endPoint y: 230, distance: 208.0
click at [94, 234] on td "Mandatory security deposit fee is 150.00 Euros . Cash only is accepted." at bounding box center [363, 239] width 543 height 10
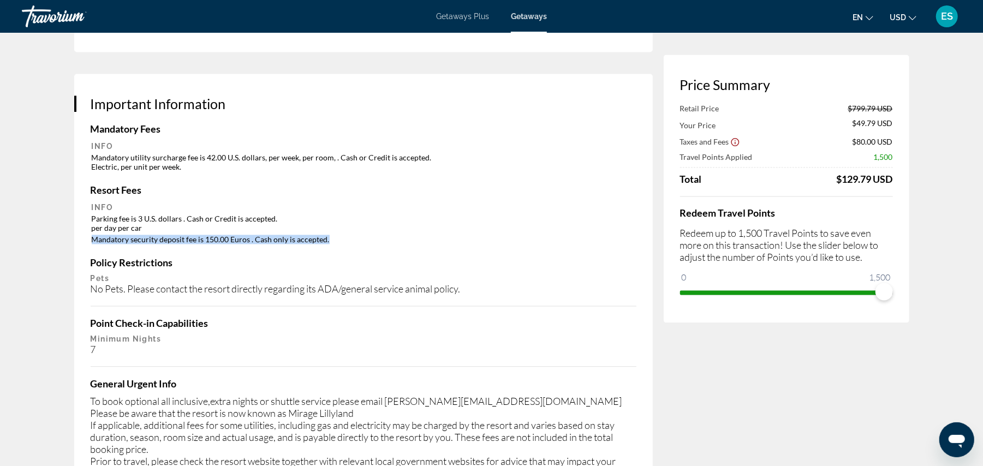
drag, startPoint x: 92, startPoint y: 230, endPoint x: 331, endPoint y: 232, distance: 239.0
click at [331, 234] on td "Mandatory security deposit fee is 150.00 Euros . Cash only is accepted." at bounding box center [363, 239] width 543 height 10
drag, startPoint x: 280, startPoint y: 224, endPoint x: 195, endPoint y: 241, distance: 86.3
click at [195, 241] on div "Important Information Mandatory Fees Info Mandatory utility surcharge fee is 42…" at bounding box center [363, 323] width 578 height 499
drag, startPoint x: 91, startPoint y: 228, endPoint x: 331, endPoint y: 232, distance: 240.1
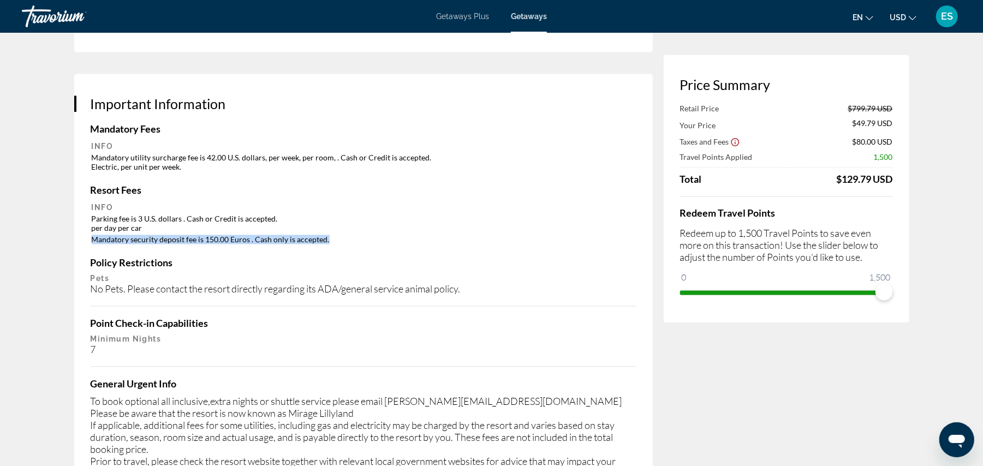
click at [331, 234] on td "Mandatory security deposit fee is 150.00 Euros . Cash only is accepted." at bounding box center [363, 239] width 543 height 10
copy td "Mandatory security deposit fee is 150.00 Euros . Cash only is accepted."
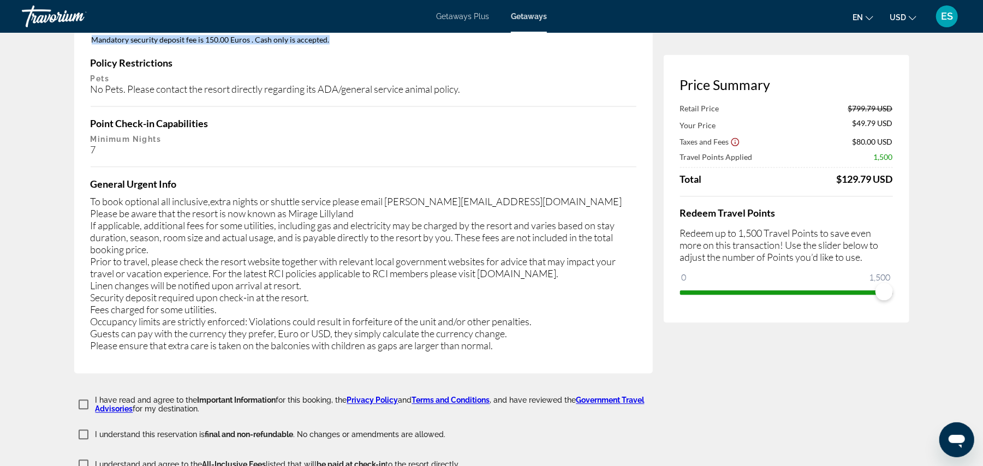
scroll to position [1746, 0]
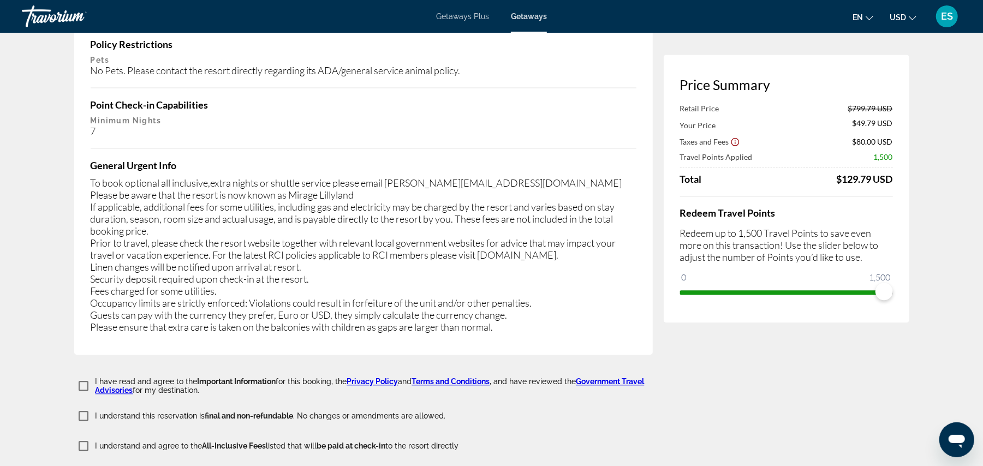
click at [108, 164] on div "General Urgent Info To book optional all inclusive,extra nights or shuttle serv…" at bounding box center [364, 245] width 546 height 173
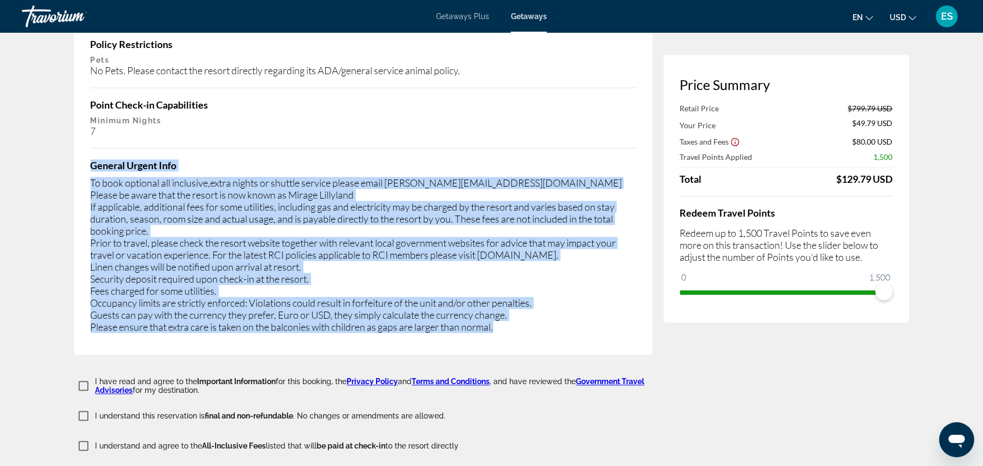
drag, startPoint x: 90, startPoint y: 155, endPoint x: 485, endPoint y: 306, distance: 422.7
click at [554, 326] on div "Important Information Mandatory Fees Info Mandatory utility surcharge fee is 42…" at bounding box center [363, 104] width 578 height 499
copy div "General Urgent Info To book optional all inclusive,extra nights or shuttle serv…"
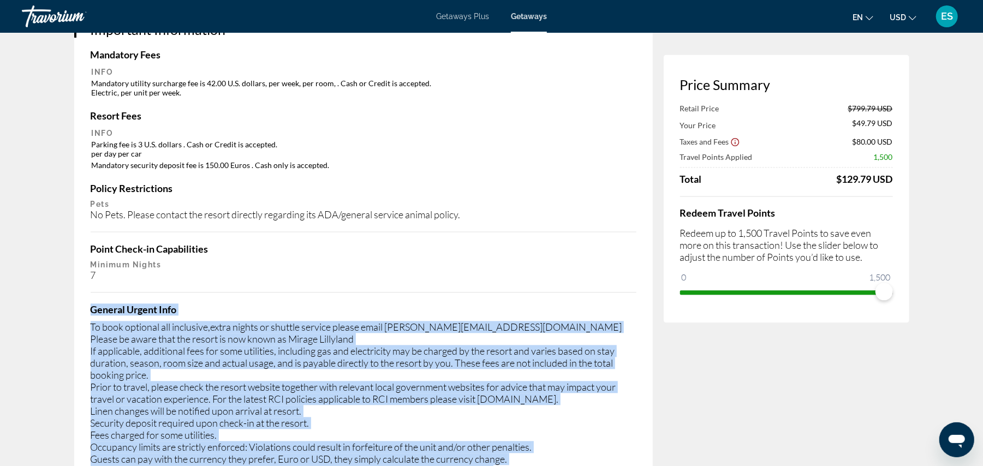
scroll to position [1600, 0]
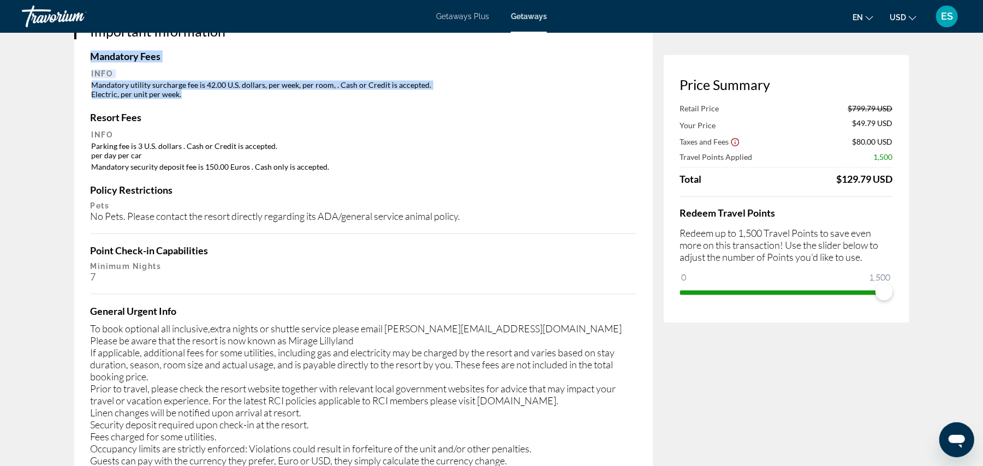
drag, startPoint x: 91, startPoint y: 49, endPoint x: 196, endPoint y: 86, distance: 112.3
click at [196, 86] on div "Mandatory Fees Info Mandatory utility surcharge fee is 42.00 U.S. dollars, per …" at bounding box center [364, 75] width 546 height 50
copy div "Mandatory Fees Info Mandatory utility surcharge fee is 42.00 U.S. dollars, per …"
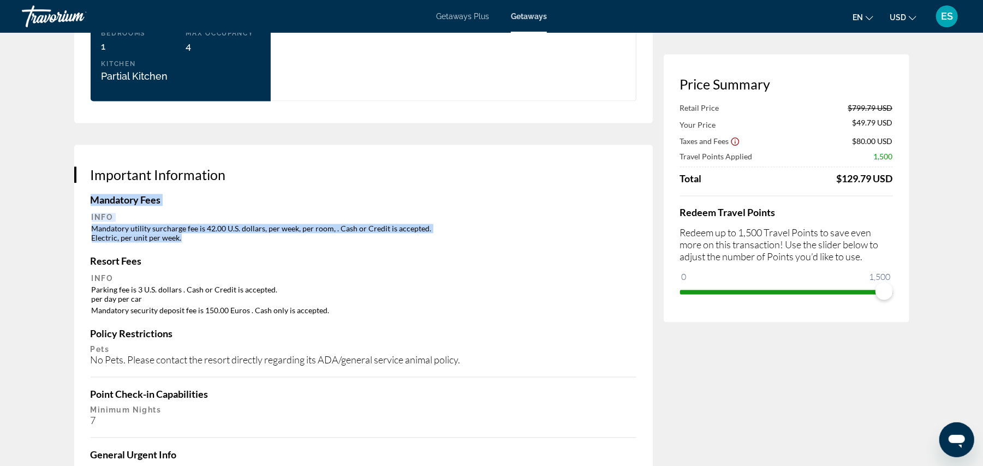
scroll to position [1454, 0]
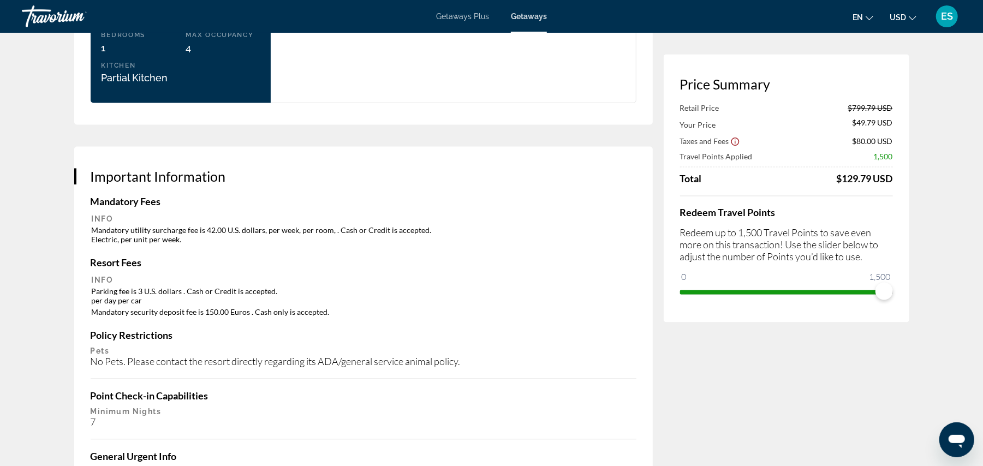
click at [92, 175] on h3 "Important Information" at bounding box center [364, 177] width 546 height 16
drag, startPoint x: 91, startPoint y: 173, endPoint x: 249, endPoint y: 169, distance: 158.8
click at [249, 169] on h3 "Important Information" at bounding box center [364, 177] width 546 height 16
copy h3 "Important Information"
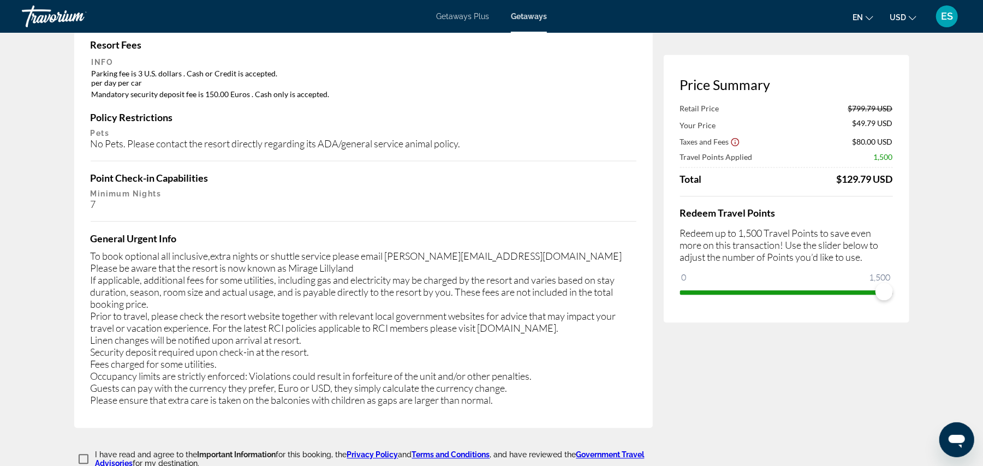
scroll to position [1600, 0]
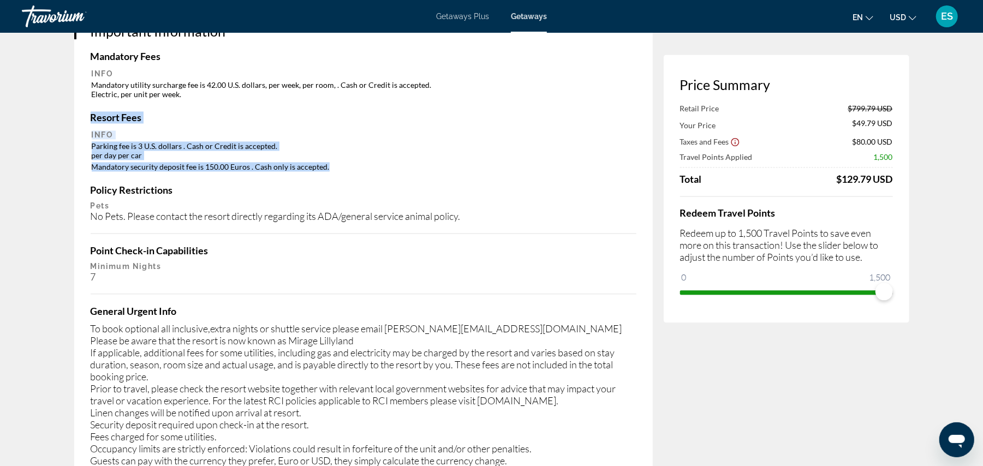
drag, startPoint x: 90, startPoint y: 108, endPoint x: 348, endPoint y: 157, distance: 262.7
click at [348, 157] on div "Resort Fees Info Parking fee is 3 U.S. dollars . Cash or Credit is accepted. pe…" at bounding box center [364, 142] width 546 height 62
copy div "Resort Fees Info Parking fee is 3 U.S. dollars . Cash or Credit is accepted. pe…"
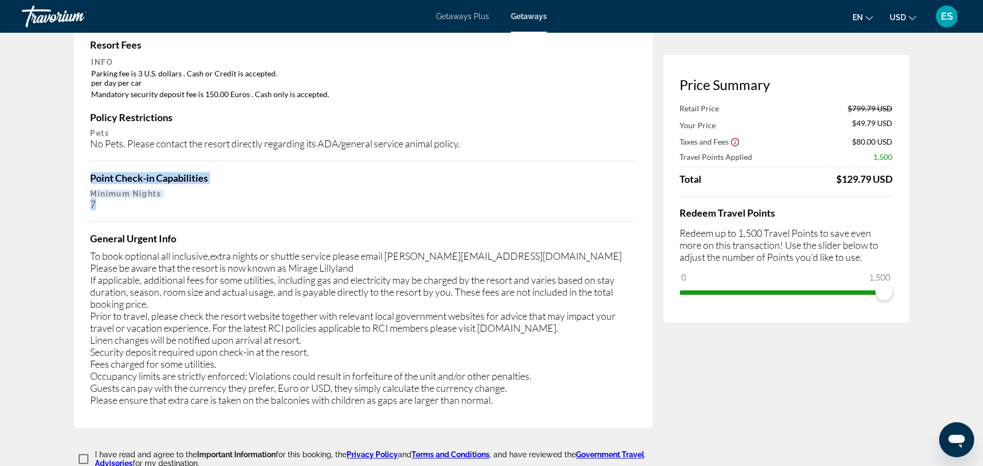
drag, startPoint x: 91, startPoint y: 170, endPoint x: 175, endPoint y: 197, distance: 88.3
click at [175, 197] on div "Point Check-in Capabilities Minimum Nights 7" at bounding box center [364, 191] width 546 height 38
copy div "Point Check-in Capabilities Minimum Nights 7"
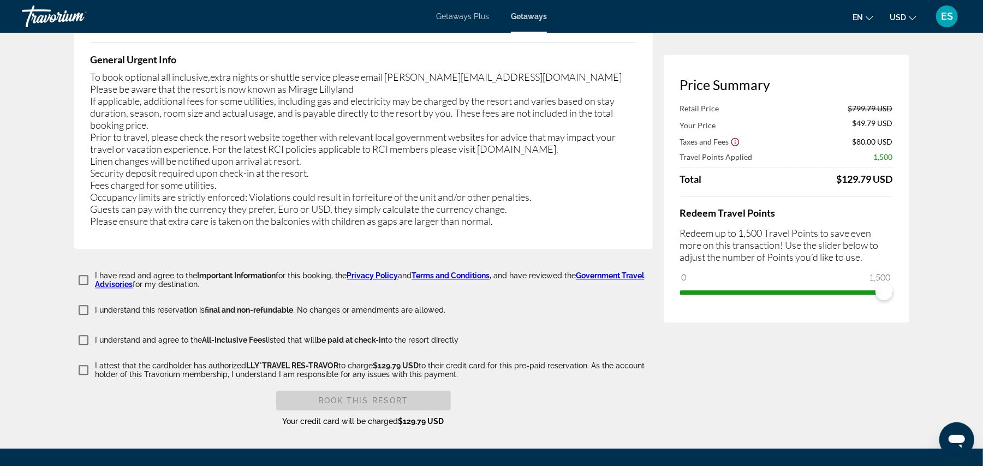
scroll to position [1818, 0]
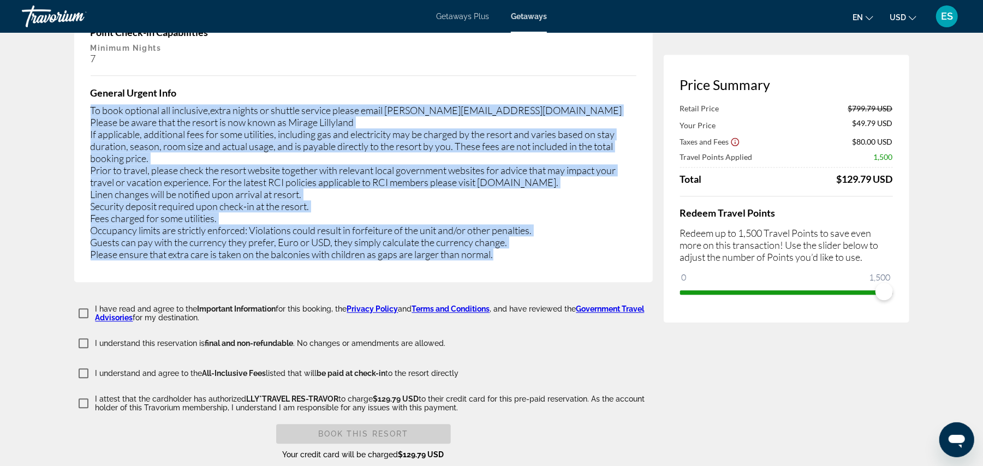
drag, startPoint x: 90, startPoint y: 99, endPoint x: 526, endPoint y: 245, distance: 459.6
click at [559, 251] on div "Important Information Mandatory Fees Info Mandatory utility surcharge fee is 42…" at bounding box center [363, 32] width 578 height 499
copy div "To book optional all inclusive,extra nights or shuttle service please email [PE…"
